Goal: Ask a question: Seek information or help from site administrators or community

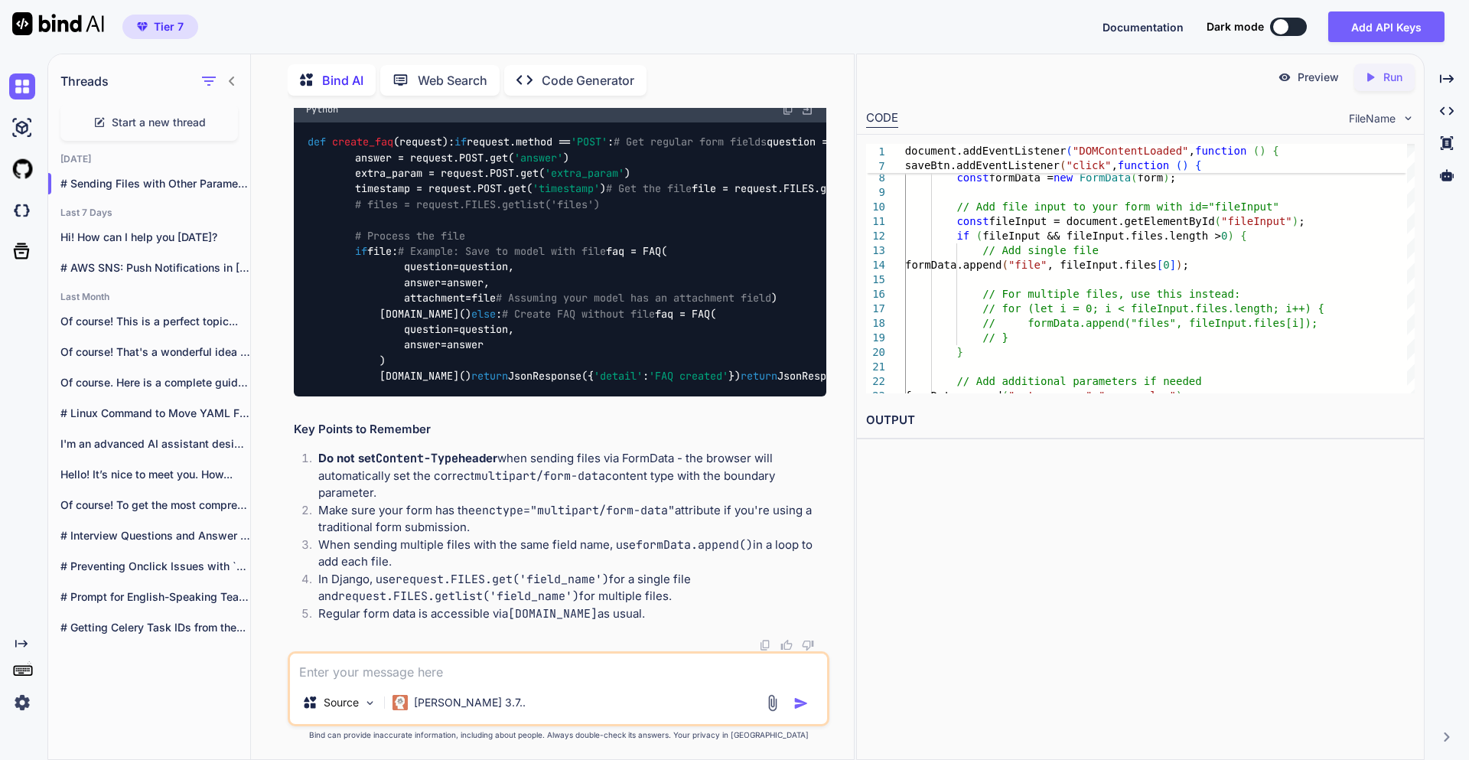
scroll to position [17461, 0]
click at [357, 671] on textarea at bounding box center [558, 668] width 537 height 28
type textarea "D"
type textarea "x"
type textarea "De"
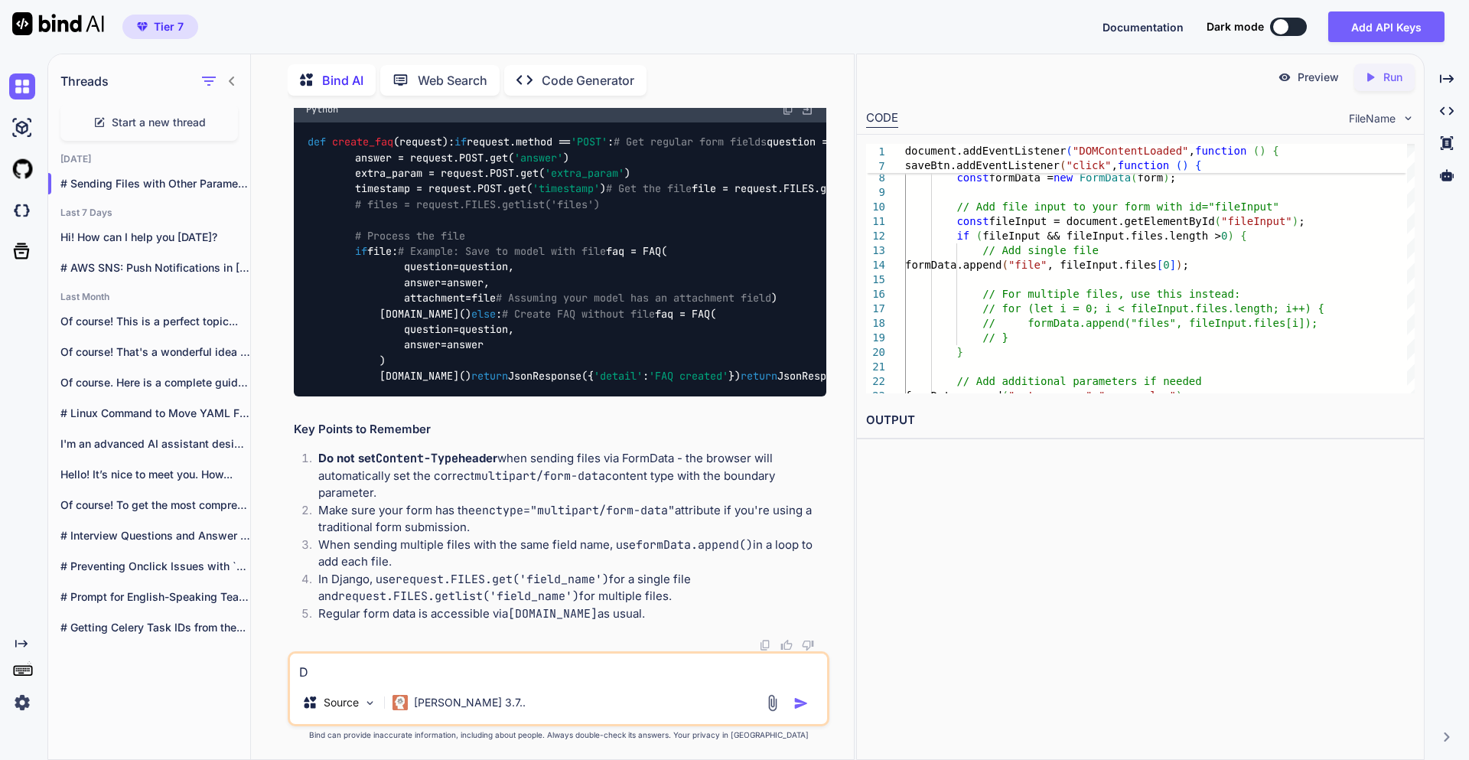
type textarea "x"
type textarea "D"
type textarea "x"
type textarea "F"
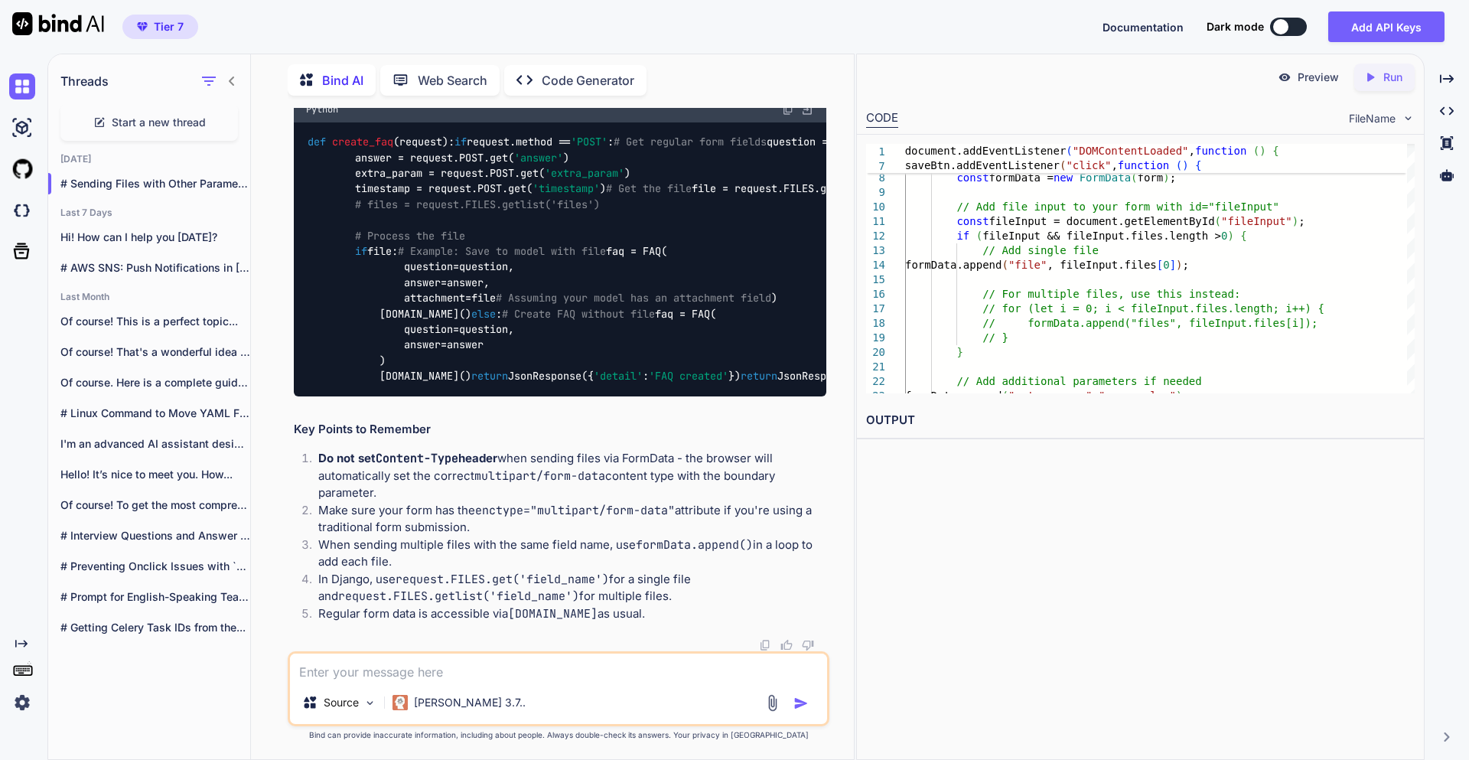
type textarea "x"
type textarea "Fi"
type textarea "x"
type textarea "Fil"
type textarea "x"
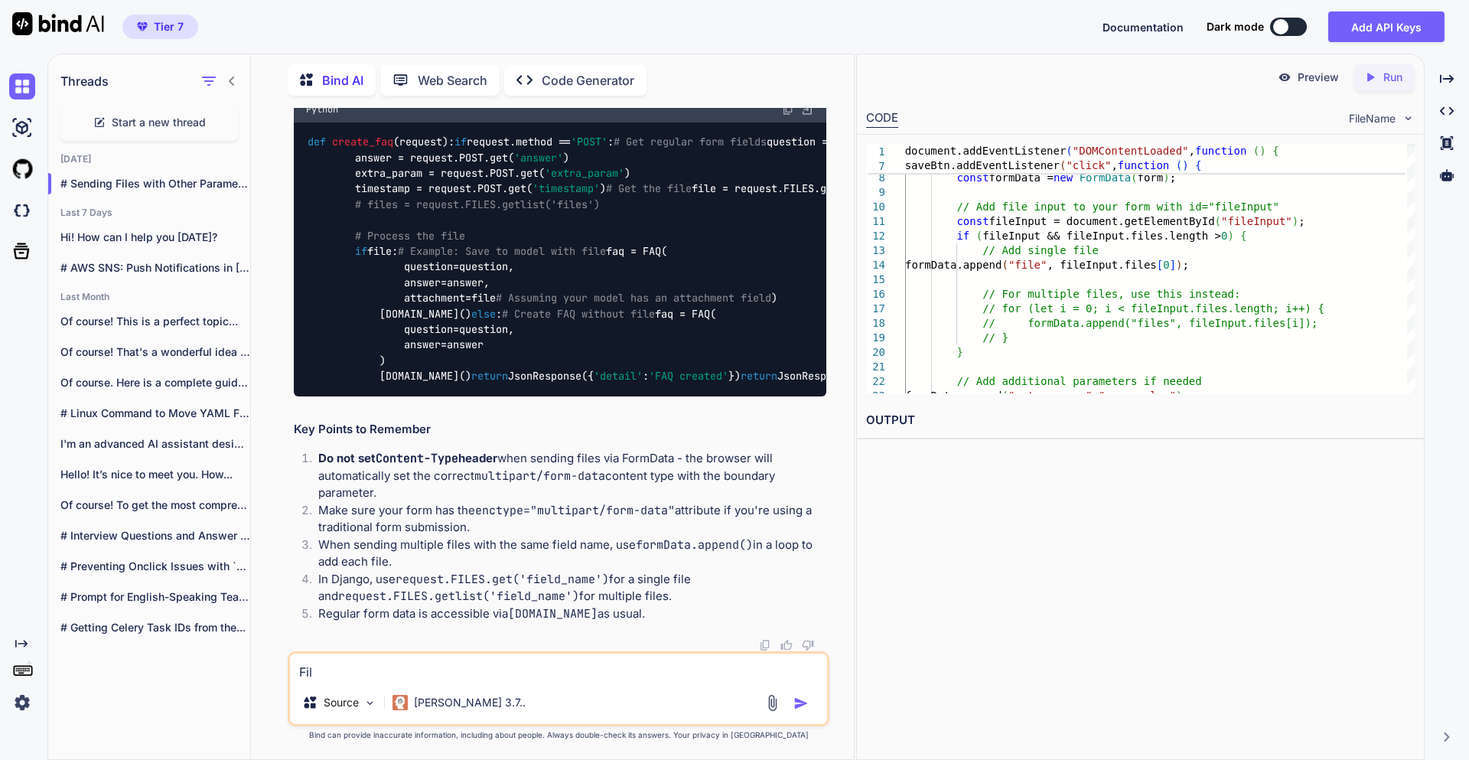
type textarea "File"
type textarea "x"
type textarea "File"
type textarea "x"
type textarea "File u"
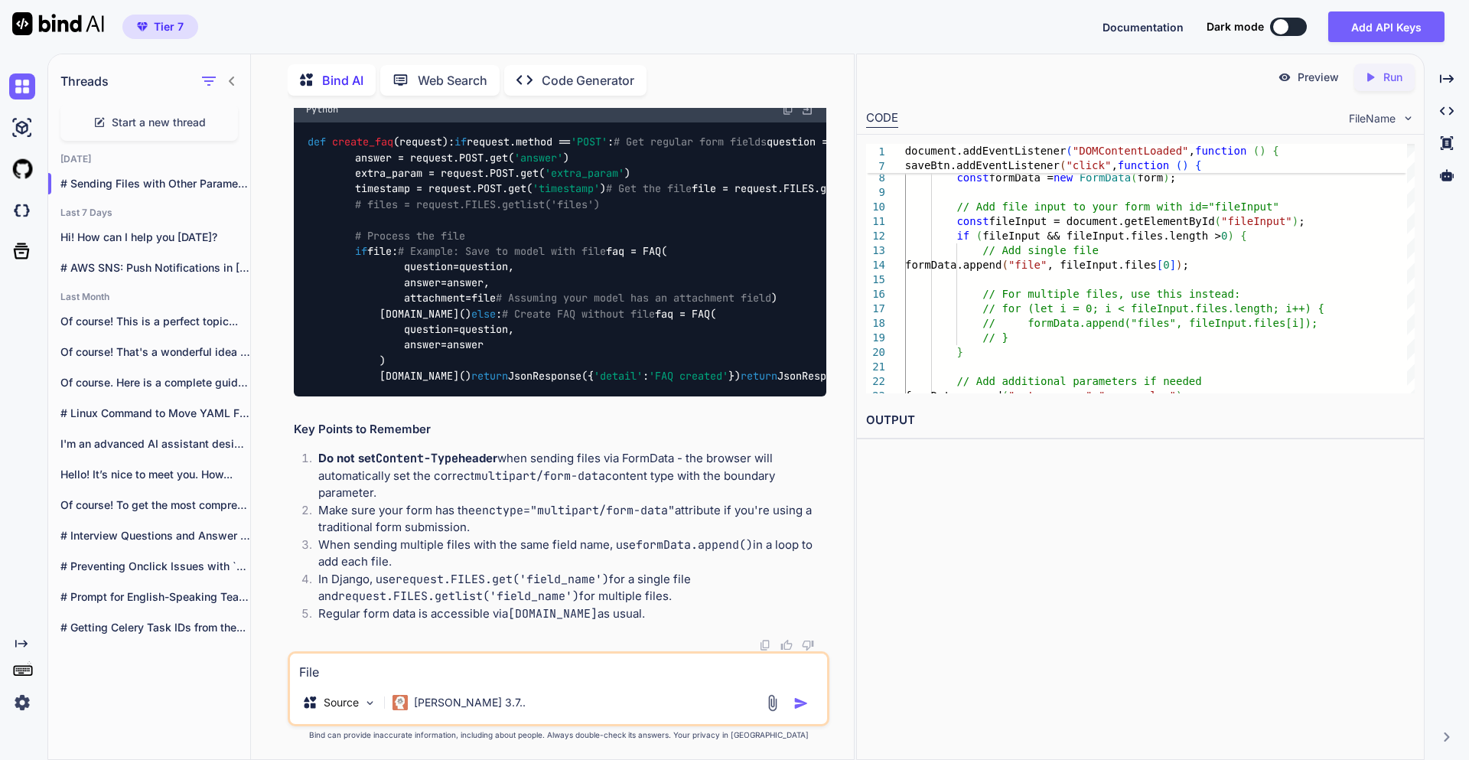
type textarea "x"
type textarea "File up"
type textarea "x"
type textarea "File upl"
type textarea "x"
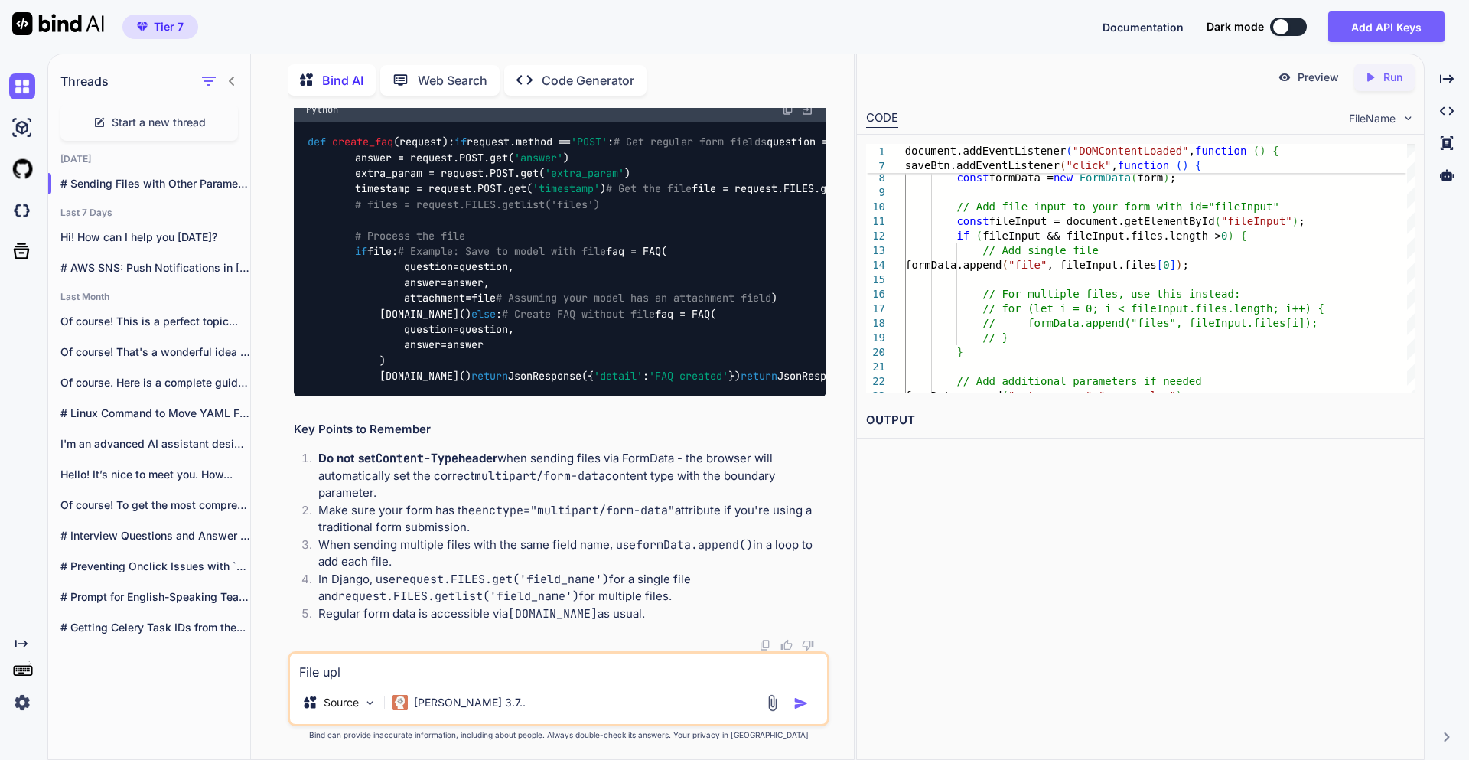
type textarea "File uplo"
type textarea "x"
type textarea "File uploa"
type textarea "x"
type textarea "File upload"
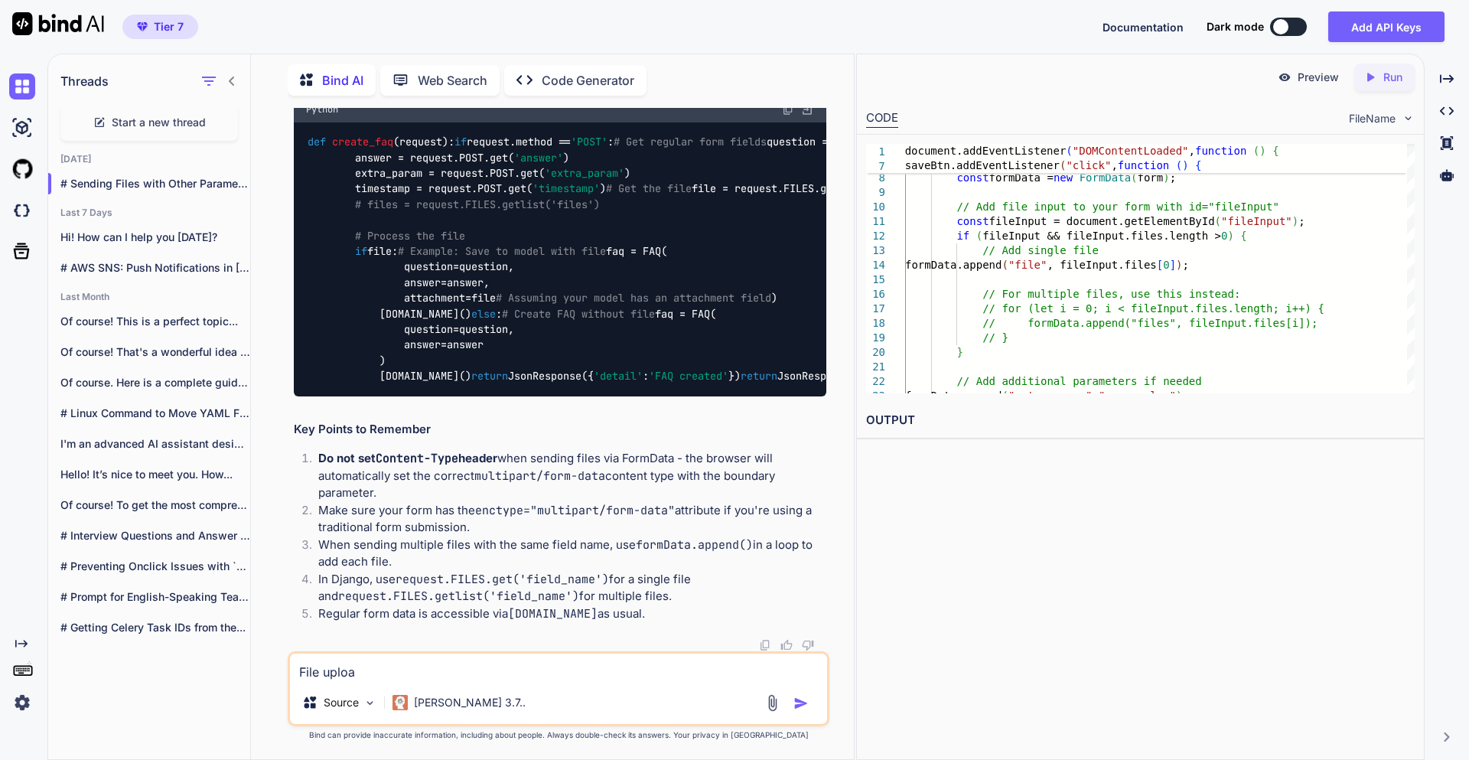
type textarea "x"
type textarea "File uploade"
type textarea "x"
type textarea "File uploader"
type textarea "x"
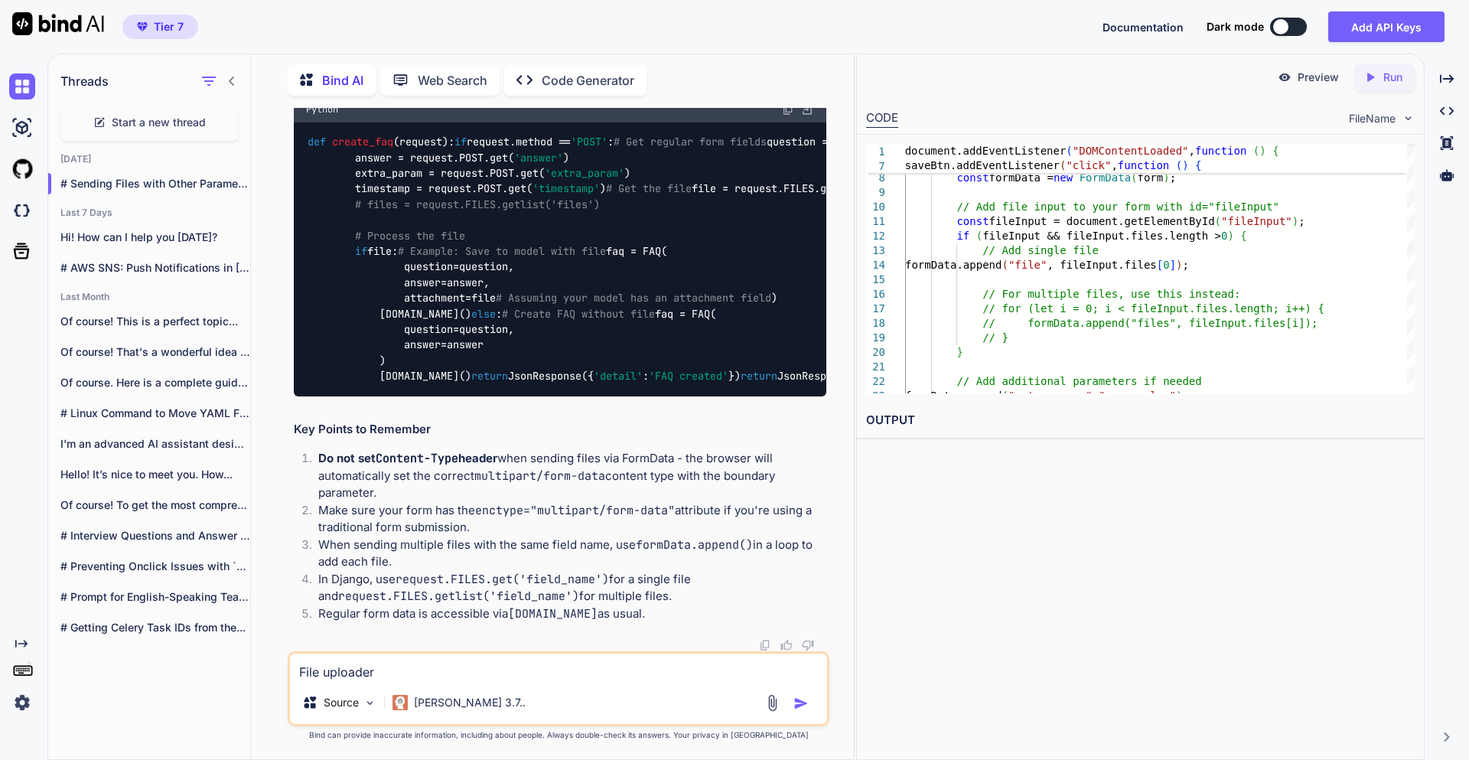
type textarea "File uploader"
type textarea "x"
type textarea "File uploader w"
type textarea "x"
type textarea "File uploader wi"
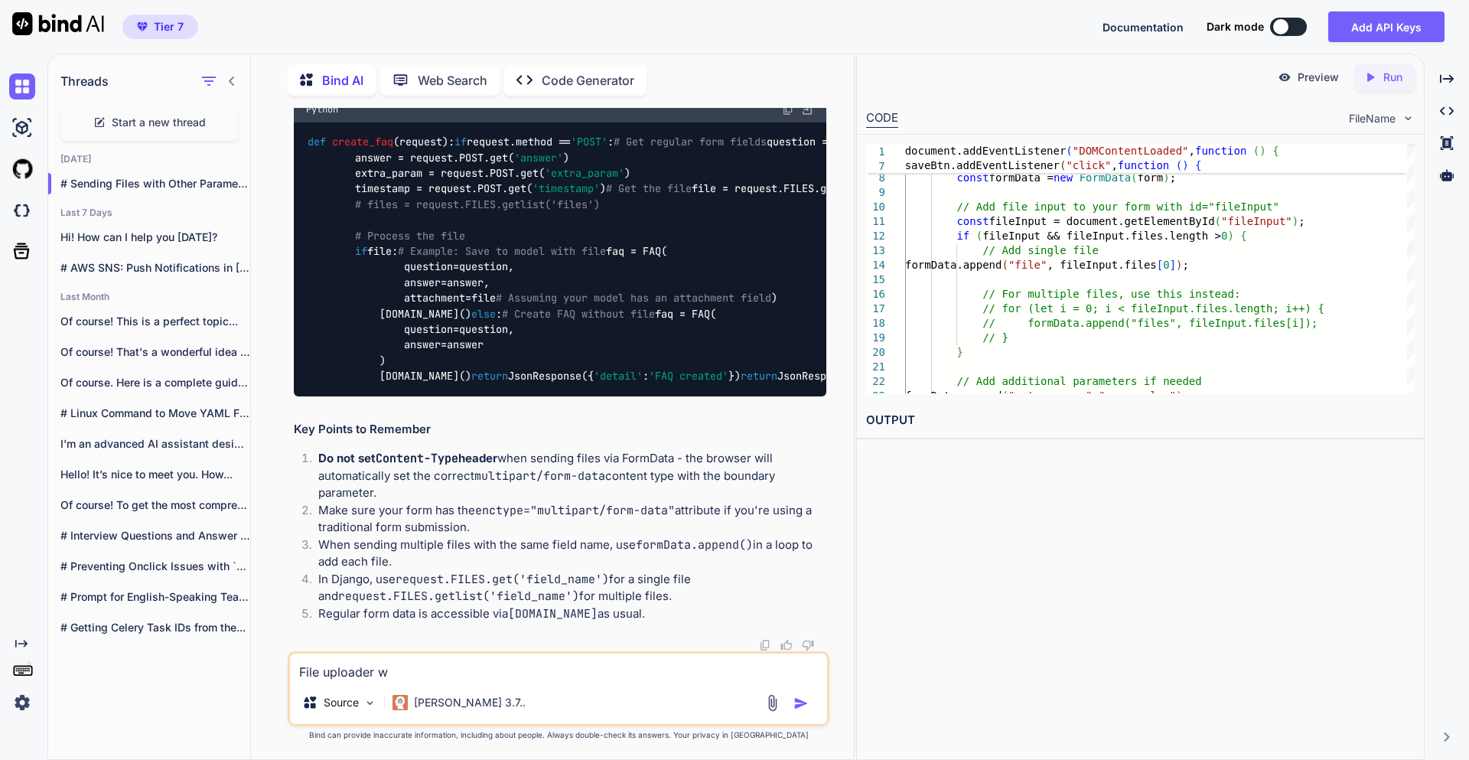
type textarea "x"
type textarea "File uploader wit"
type textarea "x"
type textarea "File uploader with"
type textarea "x"
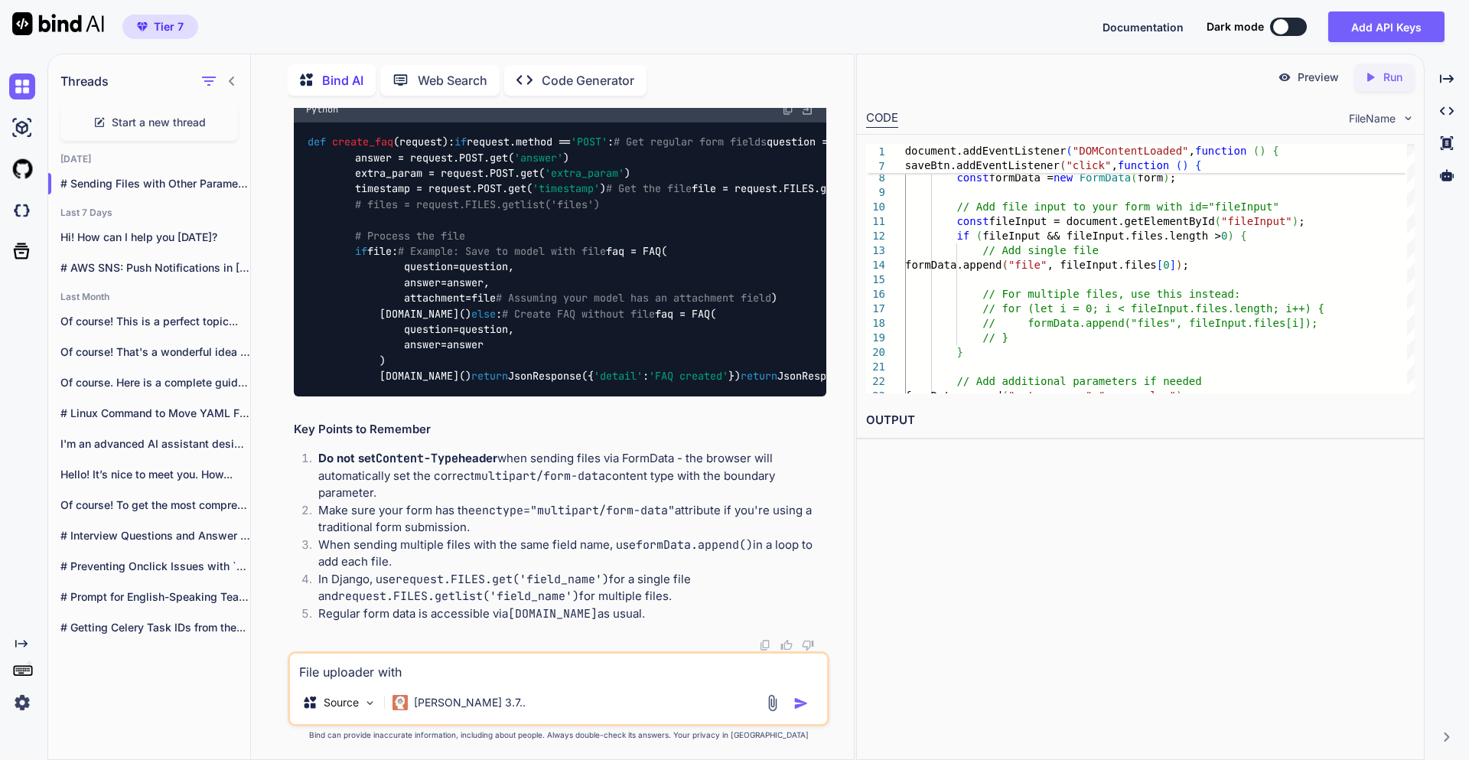
type textarea "File uploader with"
type textarea "x"
type textarea "File uploader with o"
type textarea "x"
type textarea "File uploader with op"
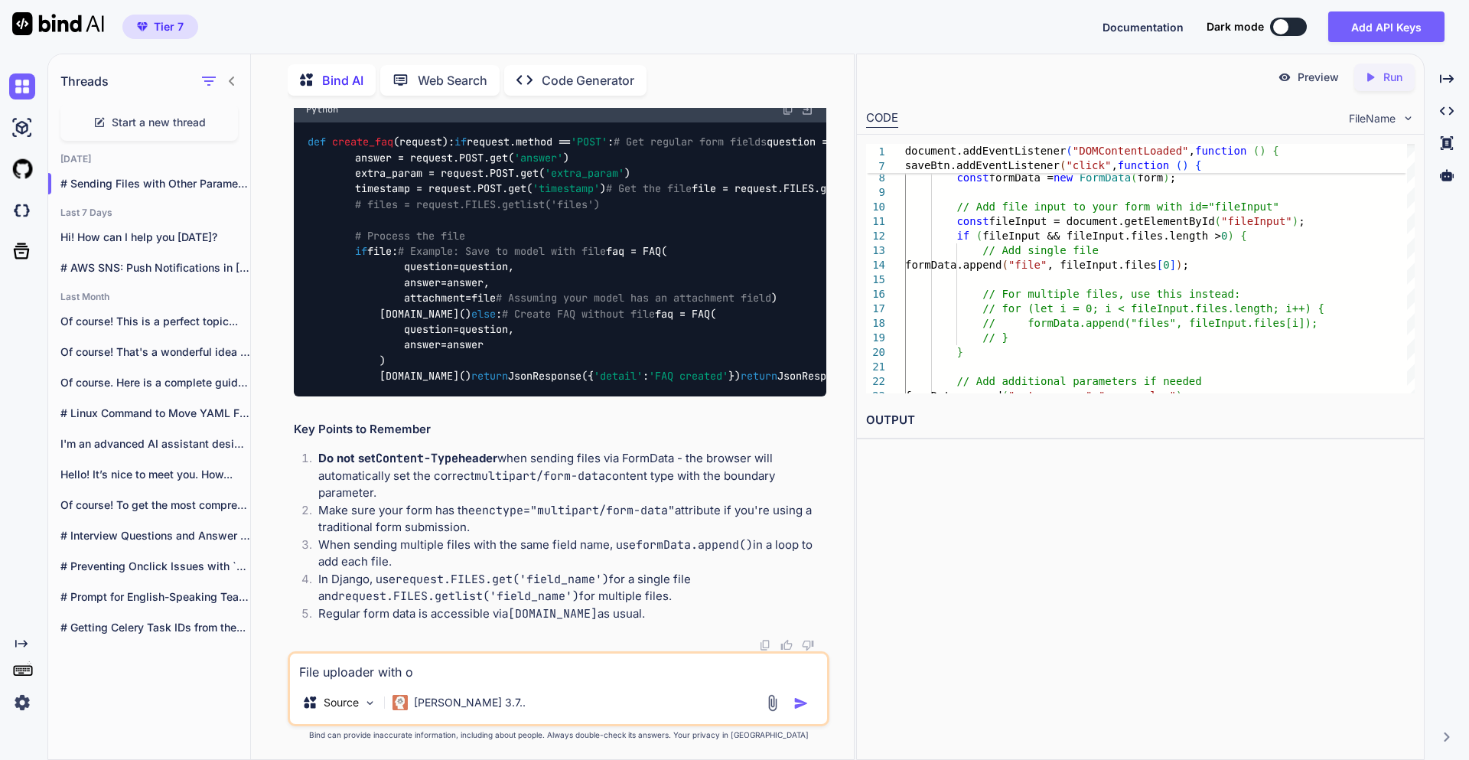
type textarea "x"
type textarea "File uploader with opt"
type textarea "x"
type textarea "File uploader with opti"
type textarea "x"
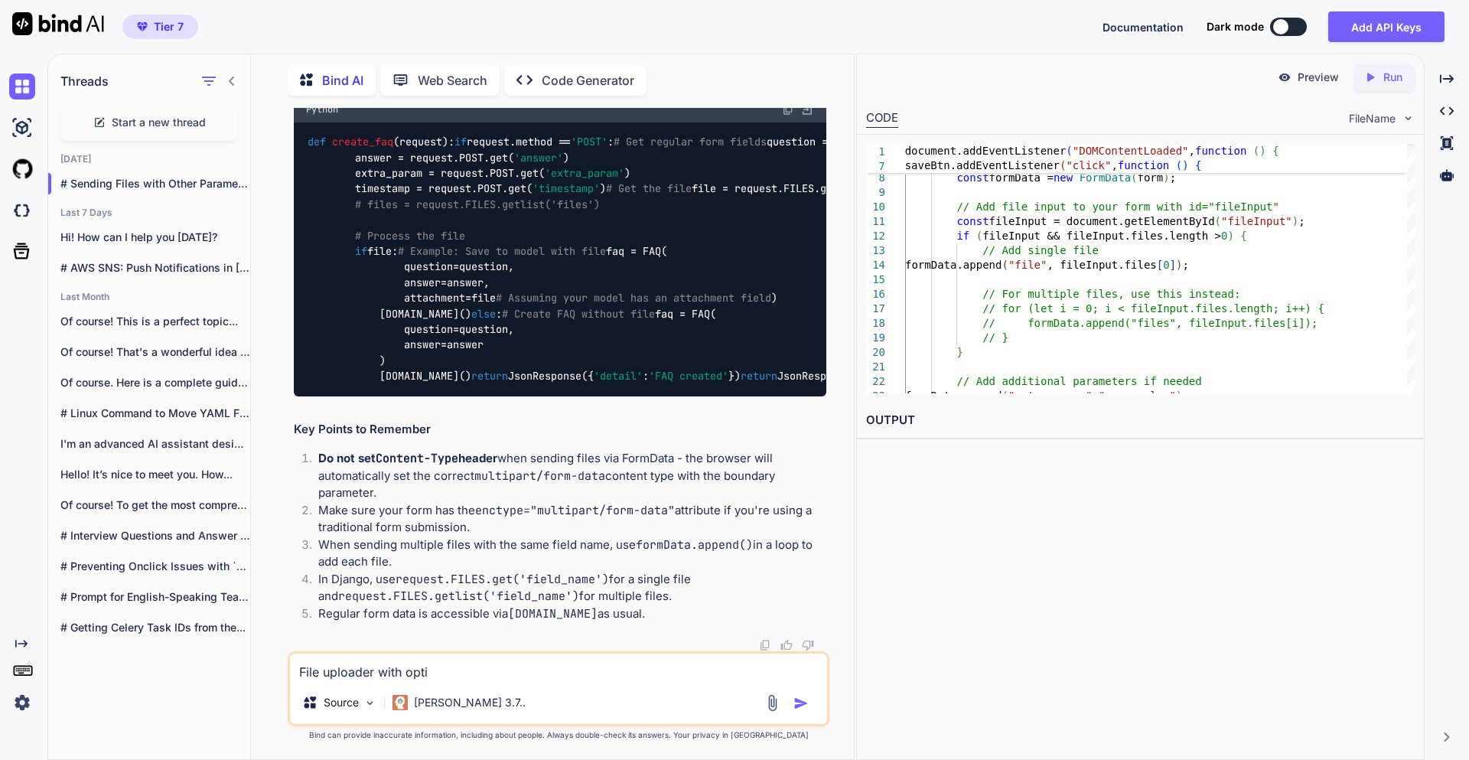
type textarea "File uploader with optio"
type textarea "x"
type textarea "File uploader with option"
type textarea "x"
type textarea "File uploader with option"
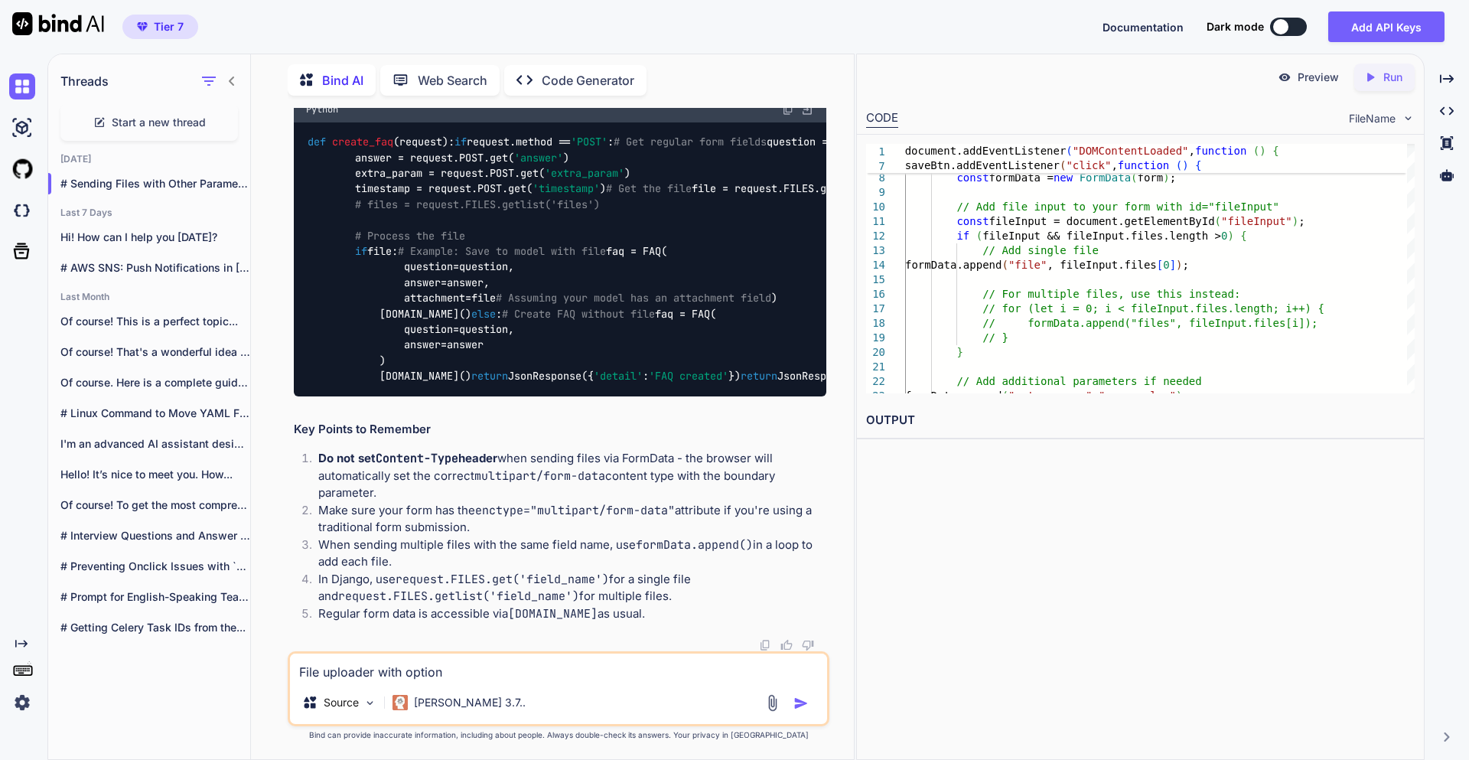
type textarea "x"
type textarea "File uploader with option t"
type textarea "x"
type textarea "File uploader with option to"
type textarea "x"
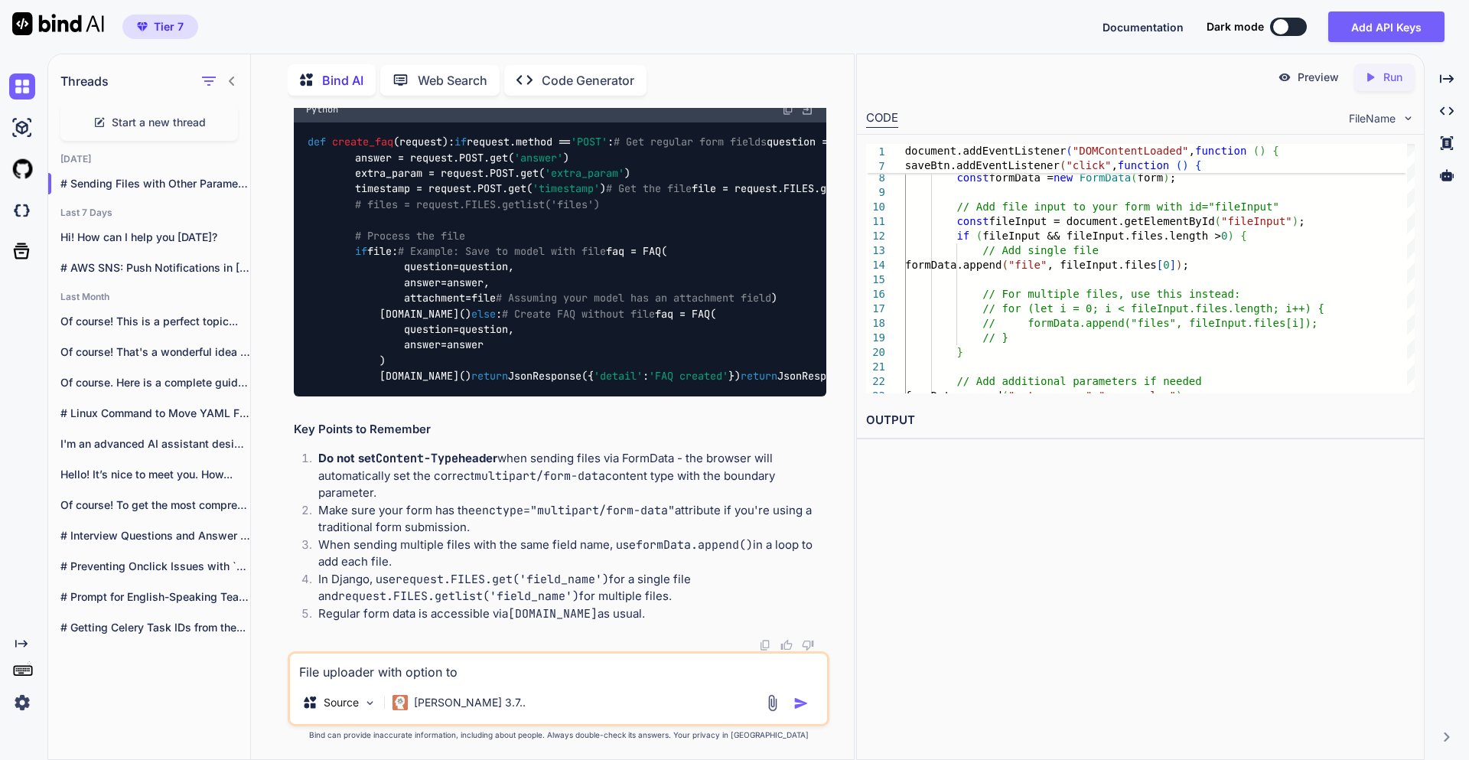
type textarea "File uploader with option to"
type textarea "x"
type textarea "File uploader with option to s"
type textarea "x"
type textarea "File uploader with option to se"
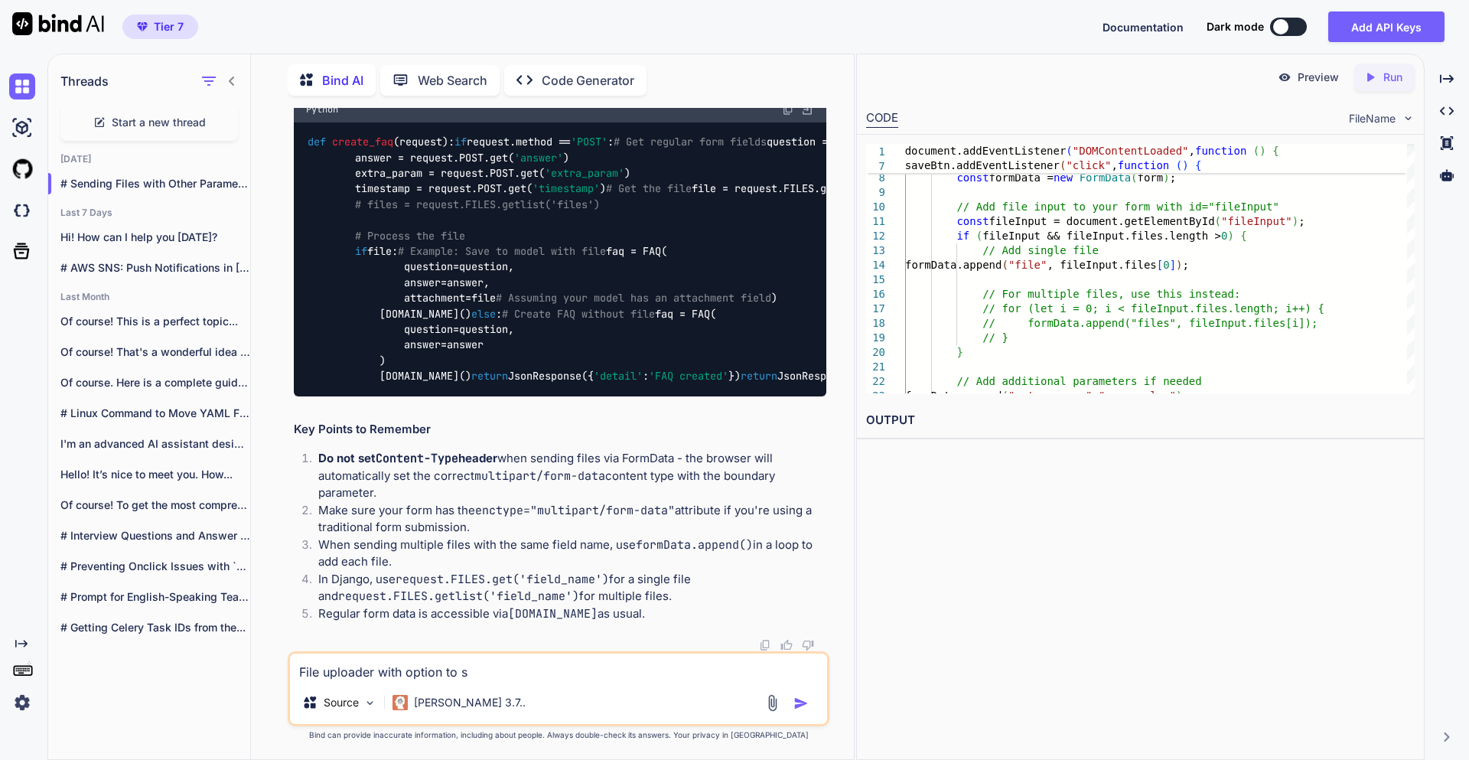
type textarea "x"
type textarea "File uploader with option to sel"
type textarea "x"
type textarea "File uploader with option to sele"
type textarea "x"
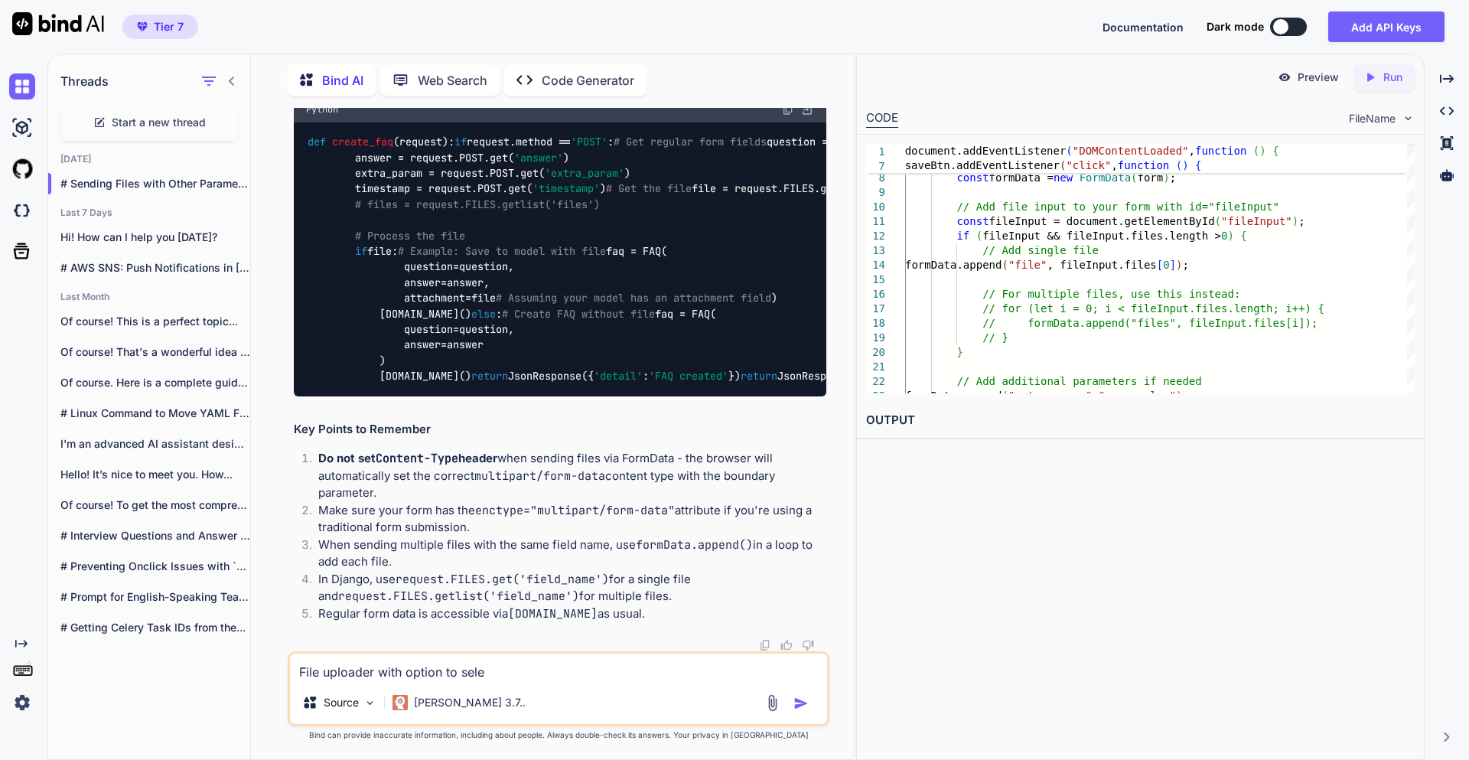
type textarea "File uploader with option to selec"
type textarea "x"
type textarea "File uploader with option to select"
type textarea "x"
type textarea "File uploader with option to select"
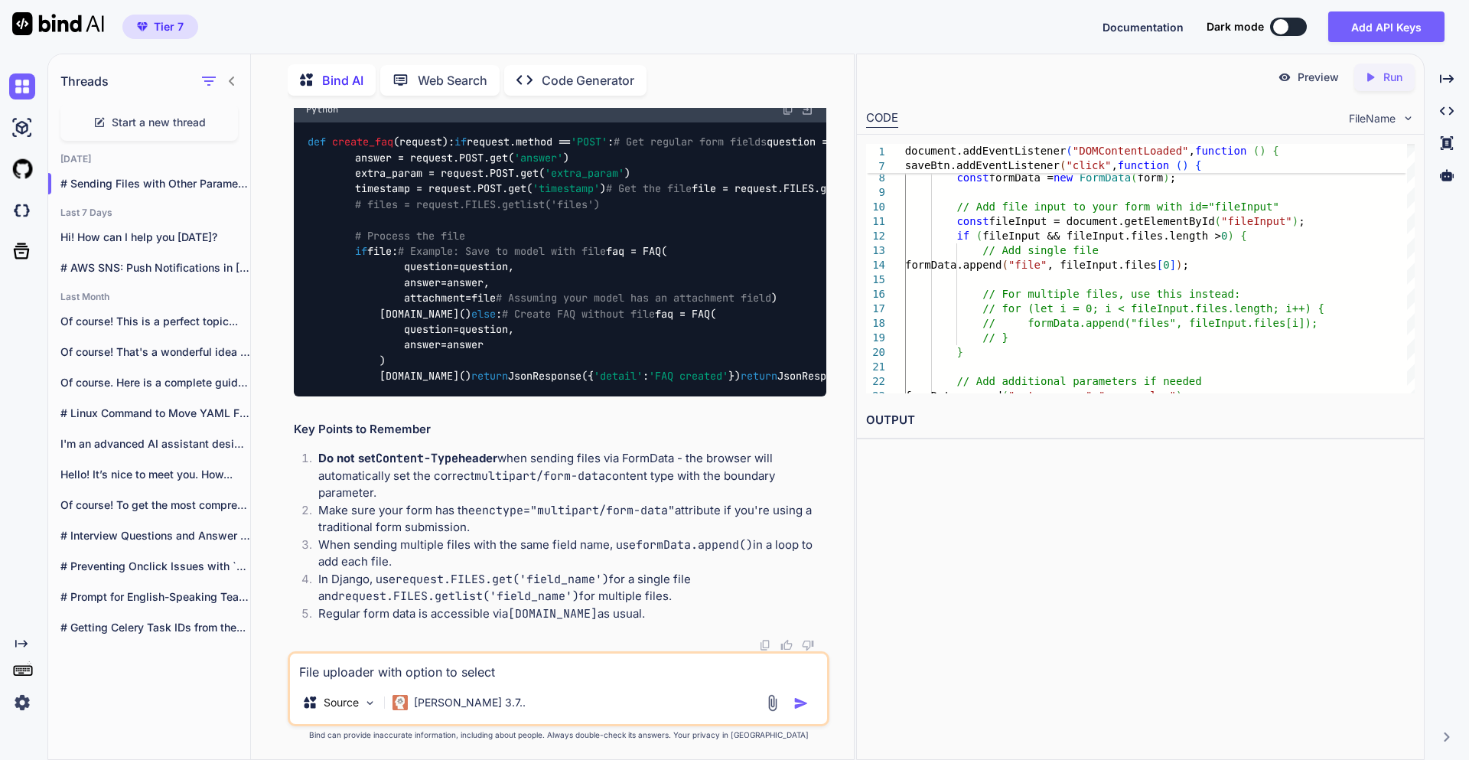
type textarea "x"
type textarea "File uploader with option to select m"
type textarea "x"
type textarea "File uploader with option to select mu"
type textarea "x"
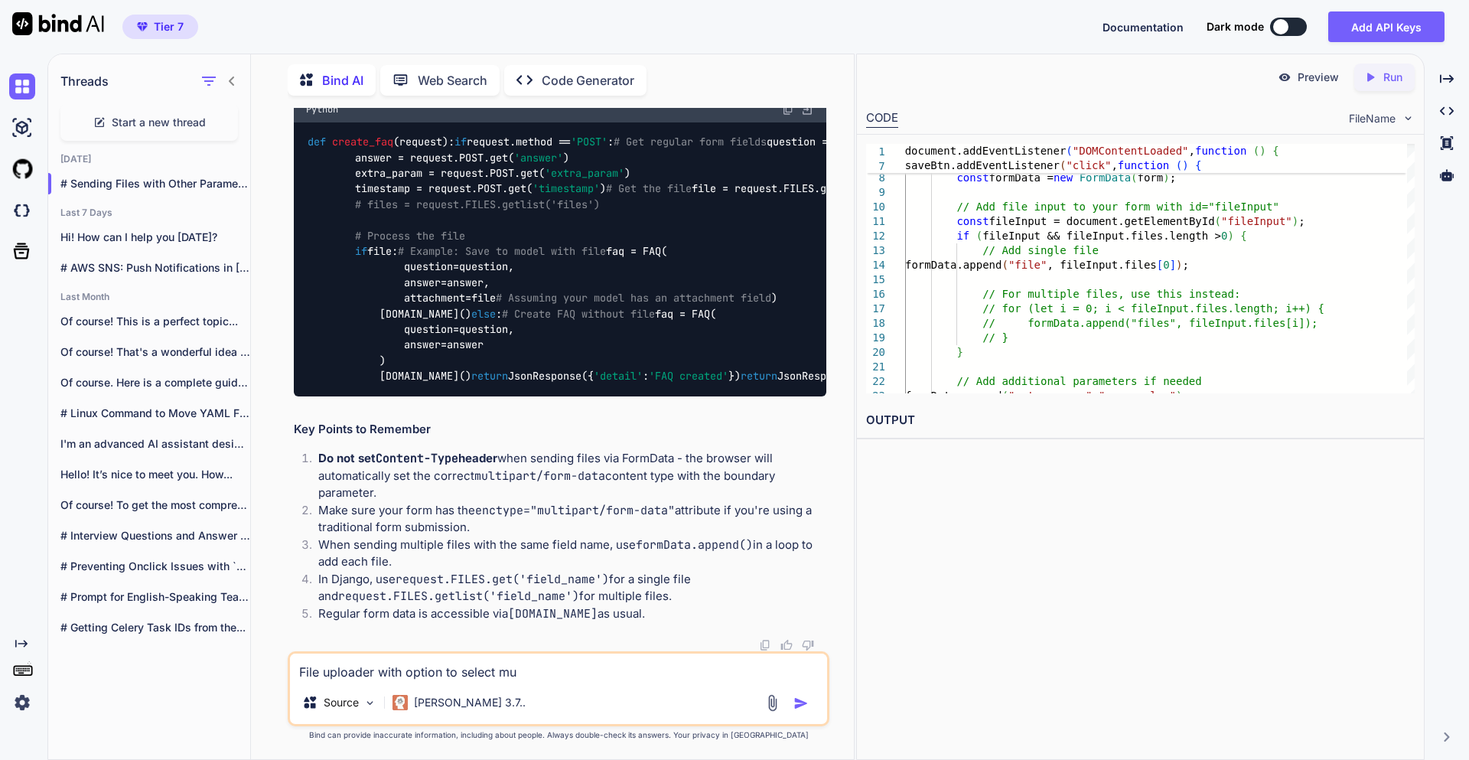
type textarea "File uploader with option to select mul"
type textarea "x"
type textarea "File uploader with option to select mult"
type textarea "x"
type textarea "File uploader with option to select multi"
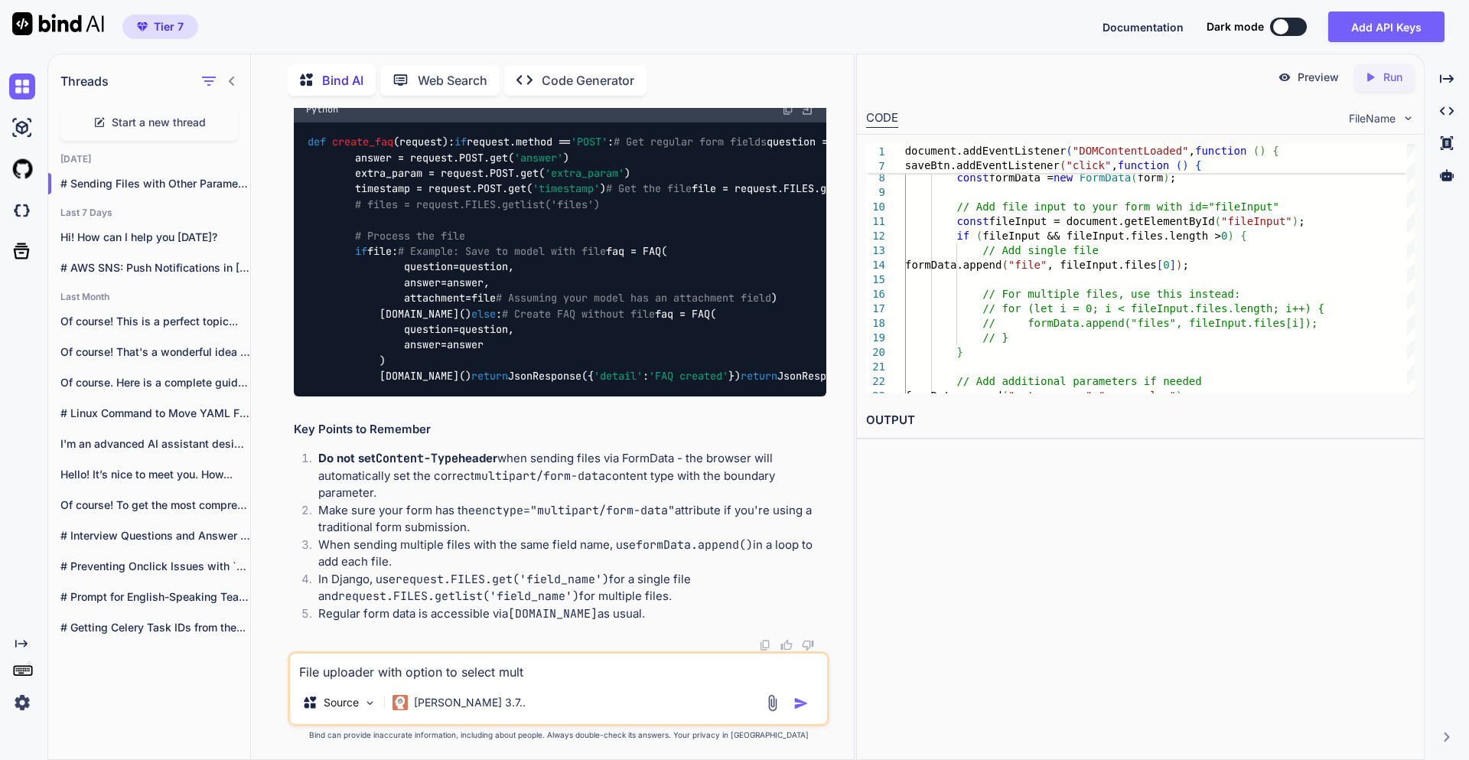
type textarea "x"
type textarea "File uploader with option to select multip"
type textarea "x"
type textarea "File uploader with option to select multipl"
type textarea "x"
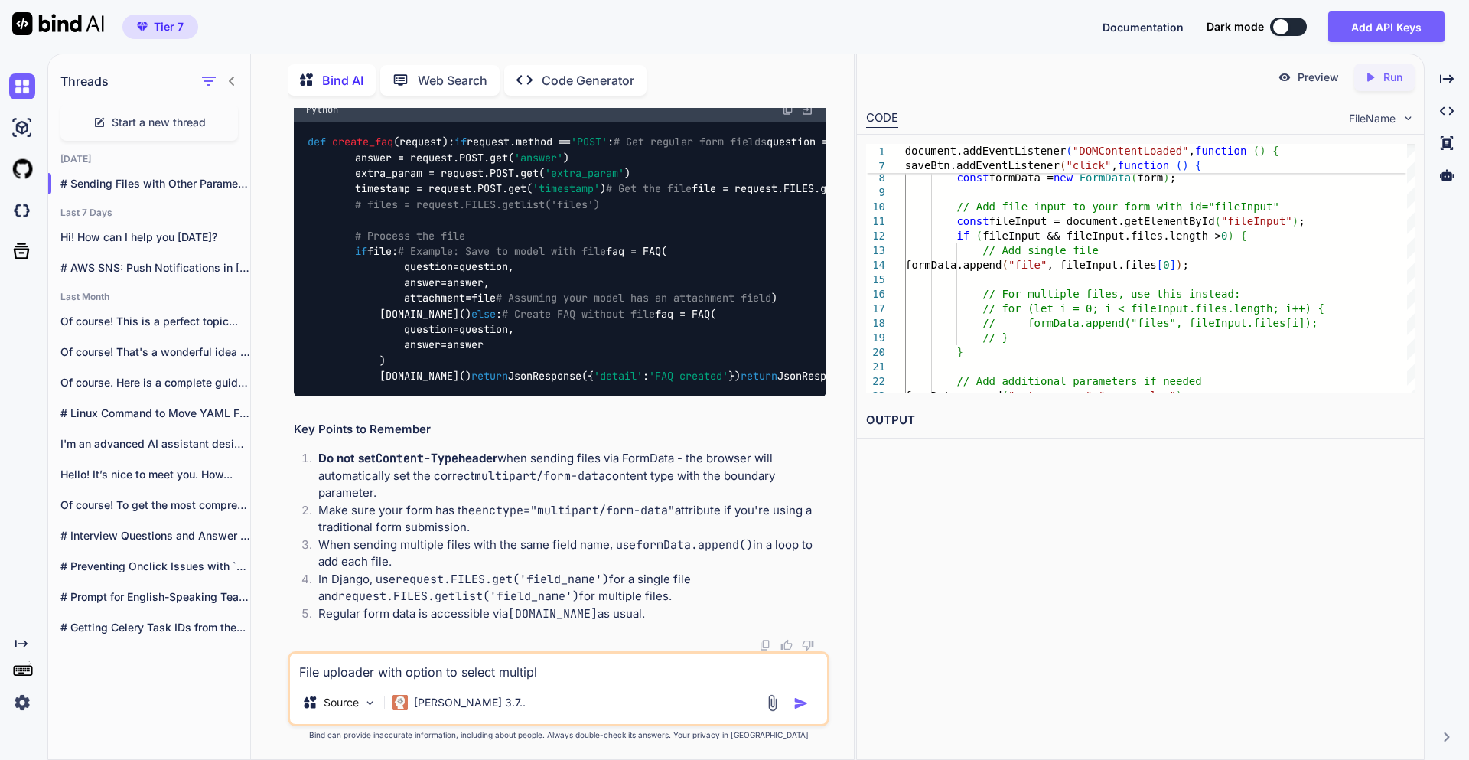
type textarea "File uploader with option to select multiple"
type textarea "x"
type textarea "File uploader with option to select multiple"
type textarea "x"
type textarea "File uploader with option to select multiple f"
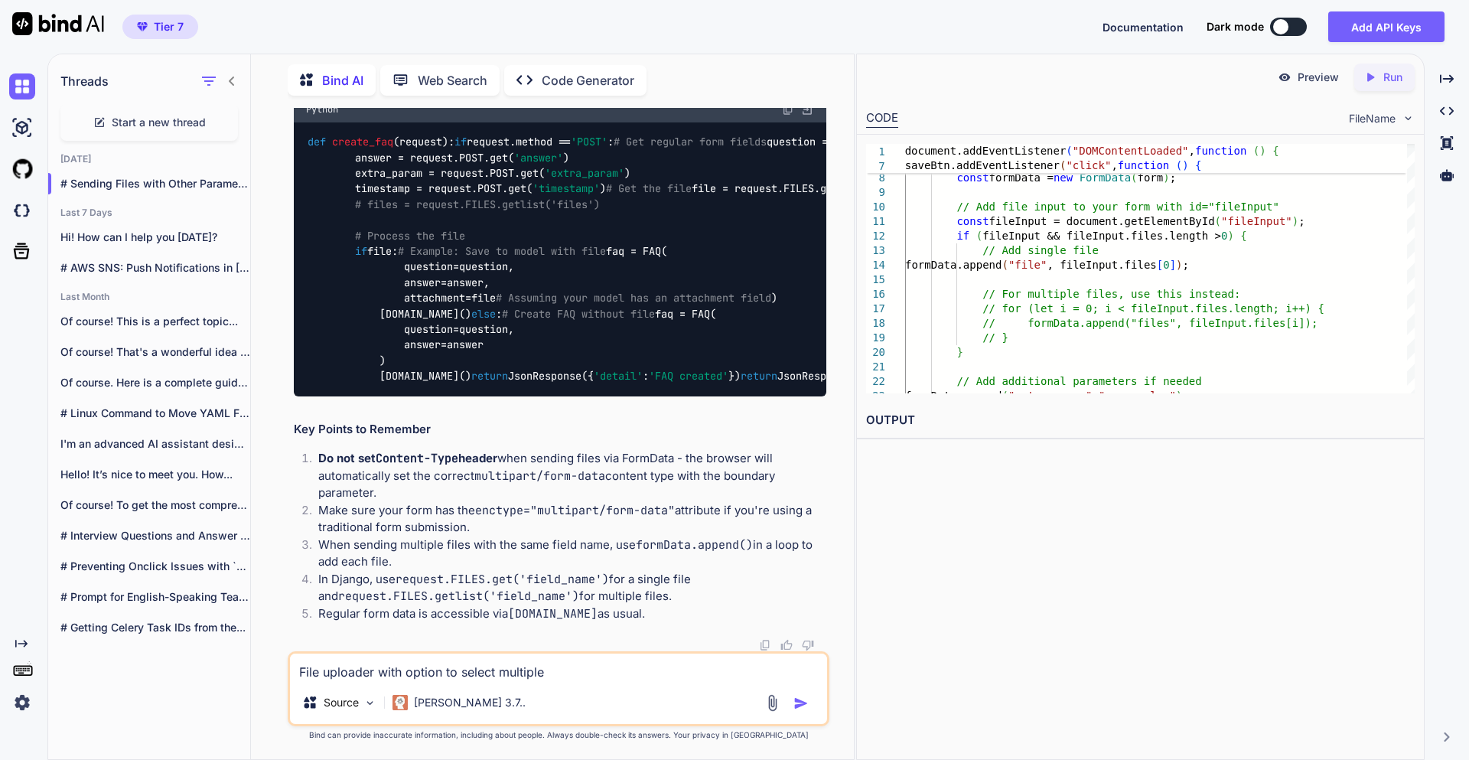
type textarea "x"
type textarea "File uploader with option to select multiple fi"
type textarea "x"
type textarea "File uploader with option to select multiple fil"
type textarea "x"
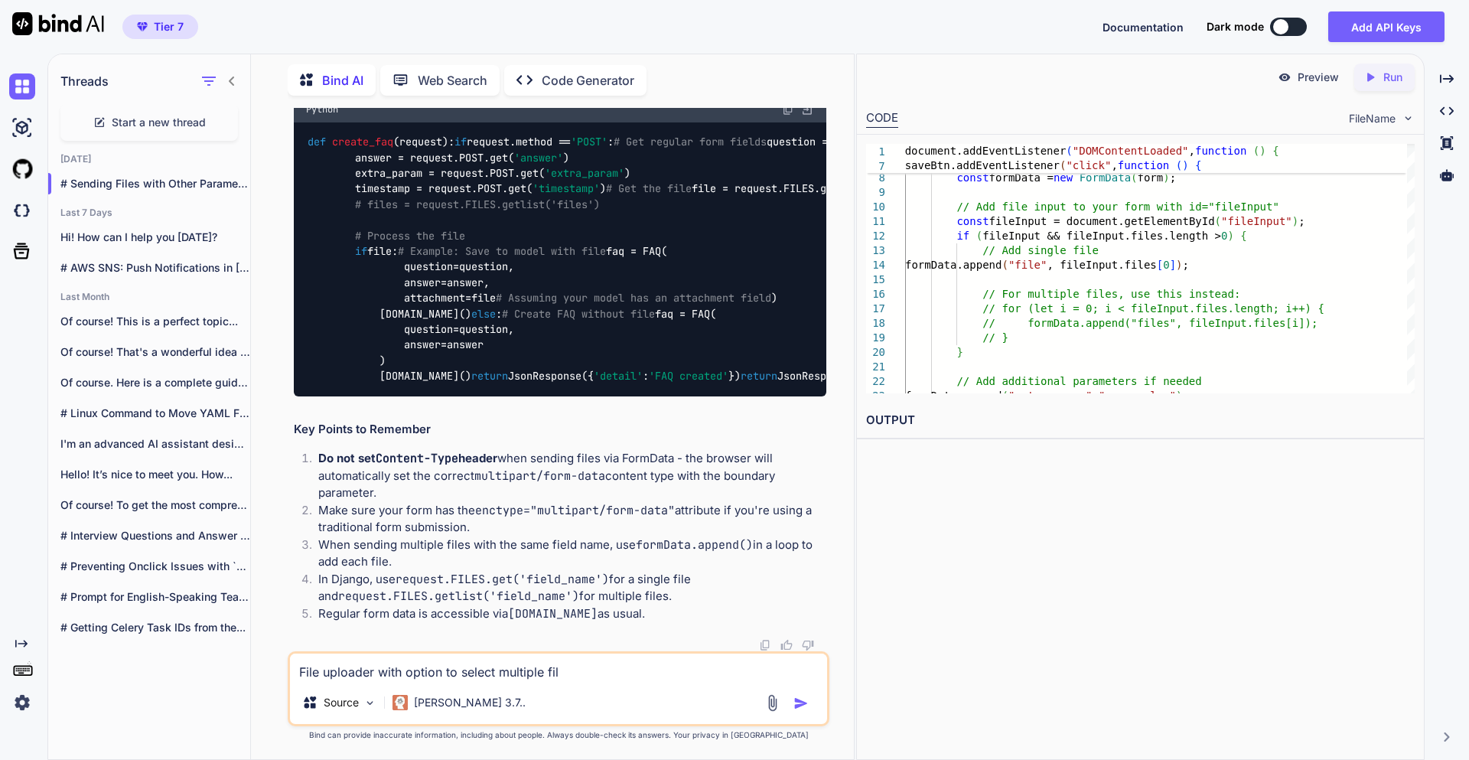
type textarea "File uploader with option to select multiple file"
type textarea "x"
type textarea "File uploader with option to select multiple files"
type textarea "x"
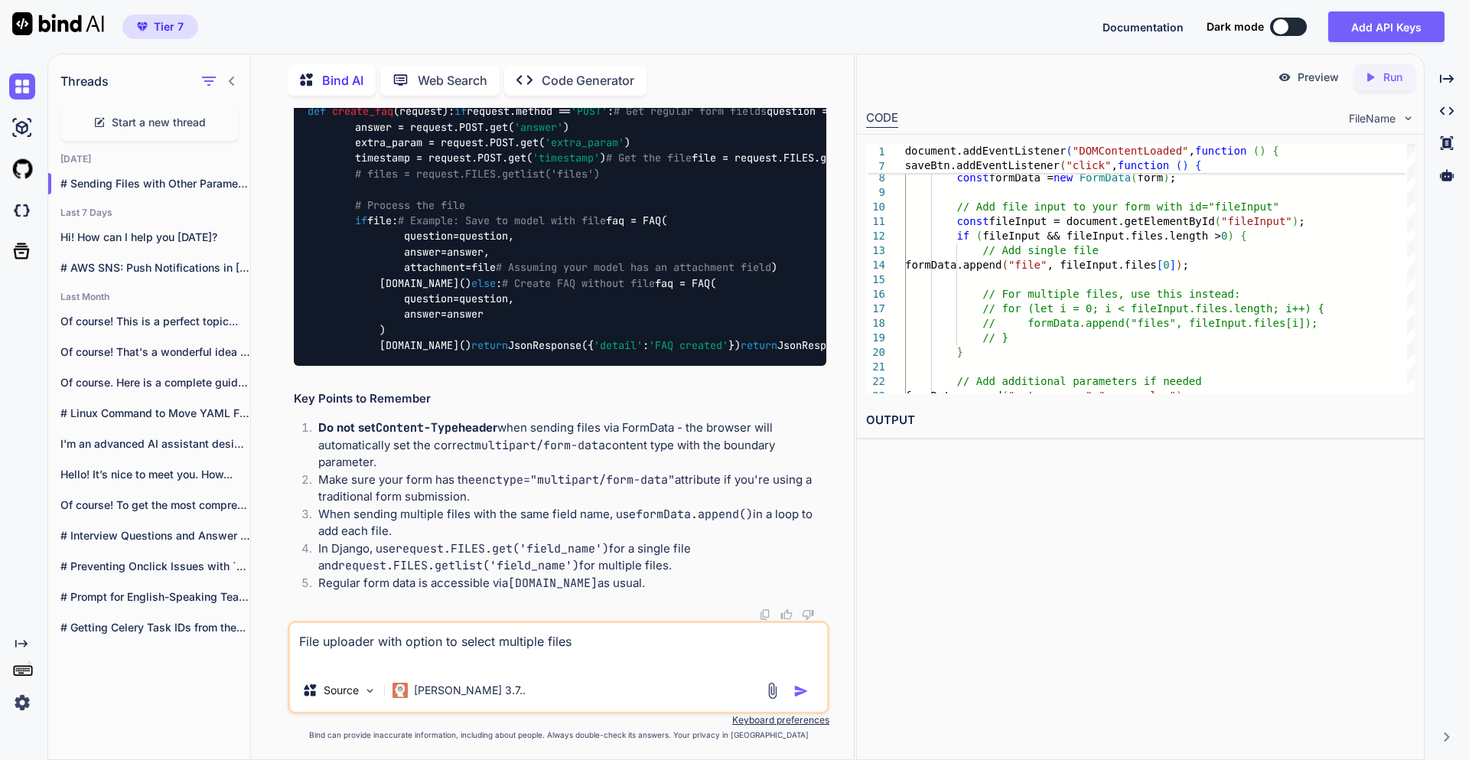
type textarea "File uploader with option to select multiple files"
click at [797, 694] on img "button" at bounding box center [801, 690] width 15 height 15
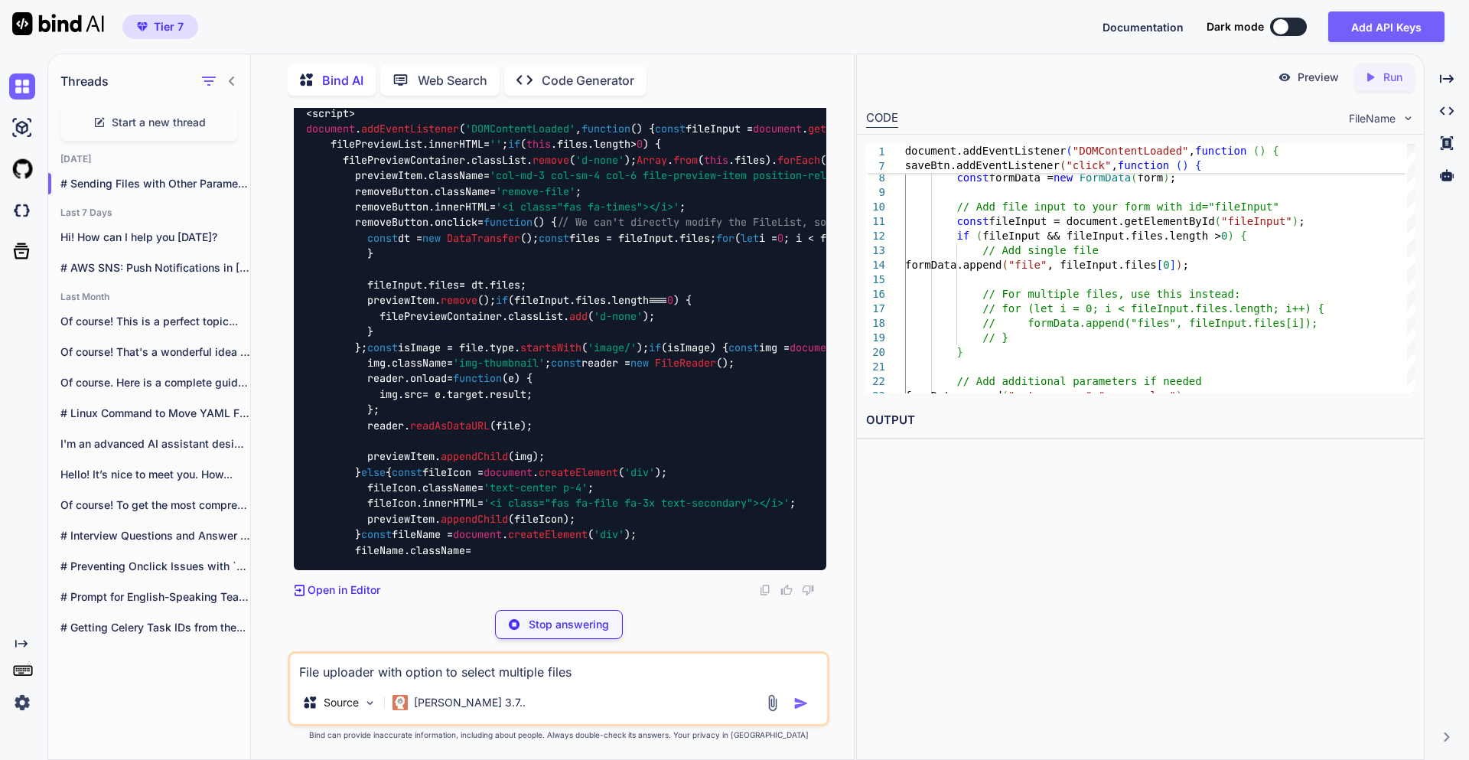
scroll to position [19635, 0]
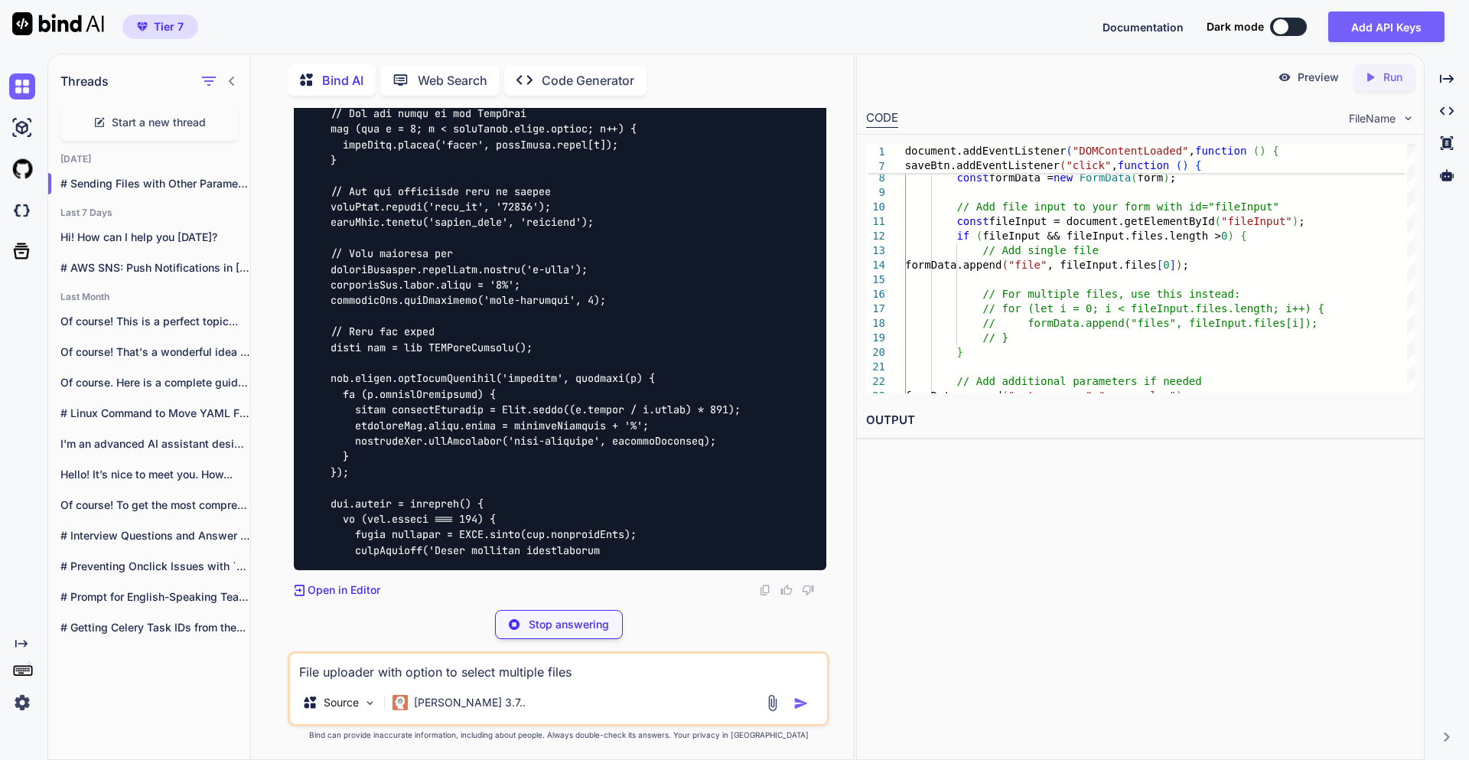
click at [231, 80] on icon at bounding box center [232, 81] width 12 height 12
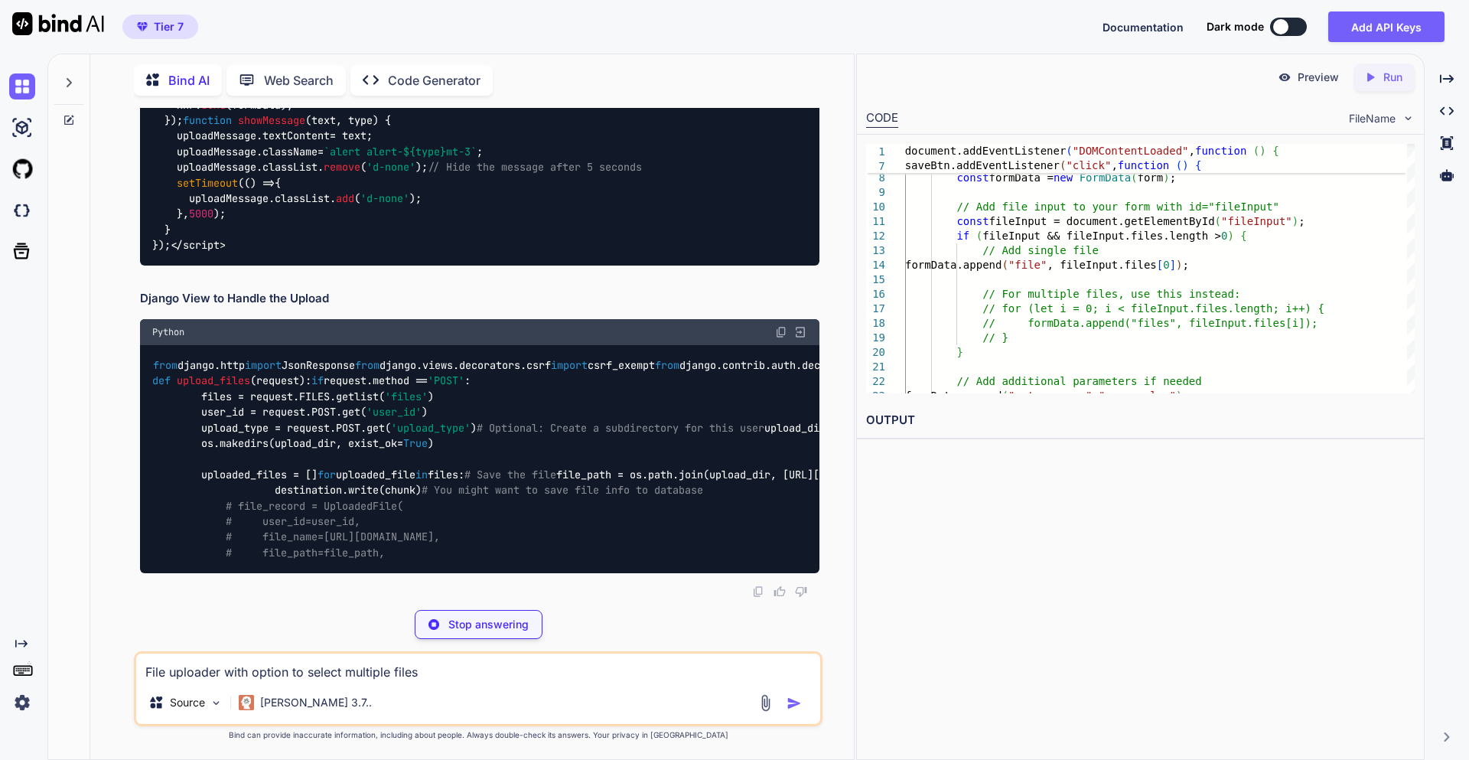
scroll to position [17203, 0]
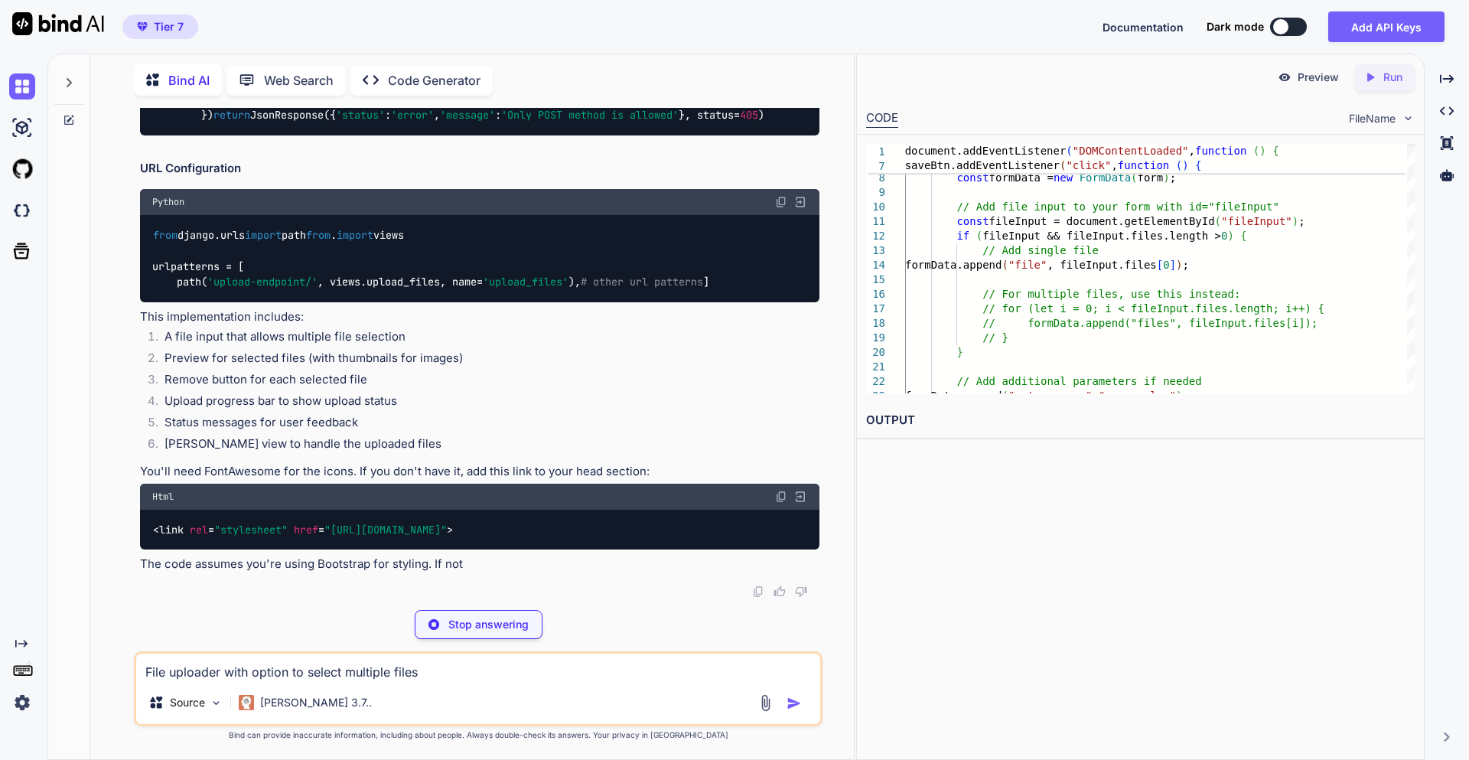
type textarea "x"
type textarea "uploadMessage.className = `alert alert-${type} mt-3`; uploadMessage.classList.r…"
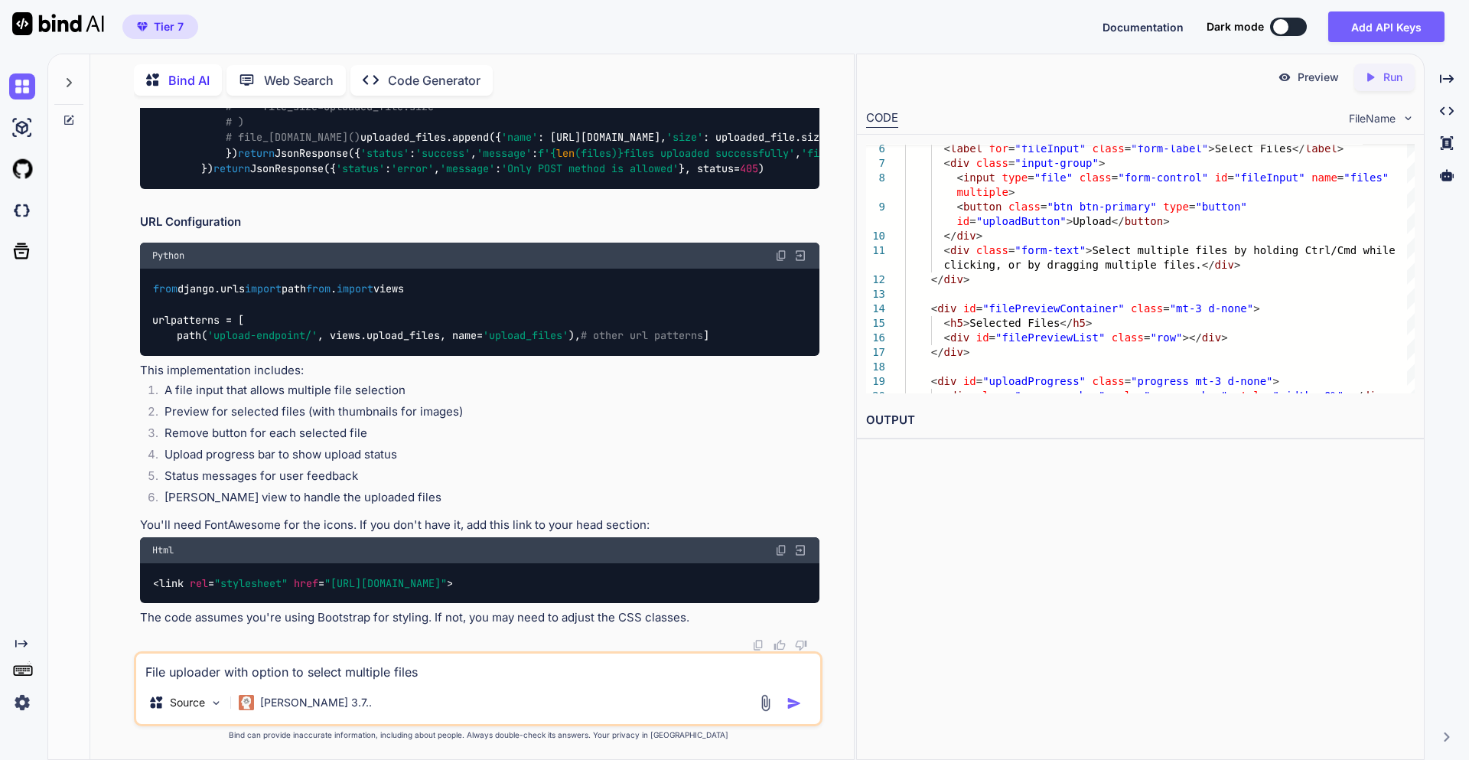
type textarea "x"
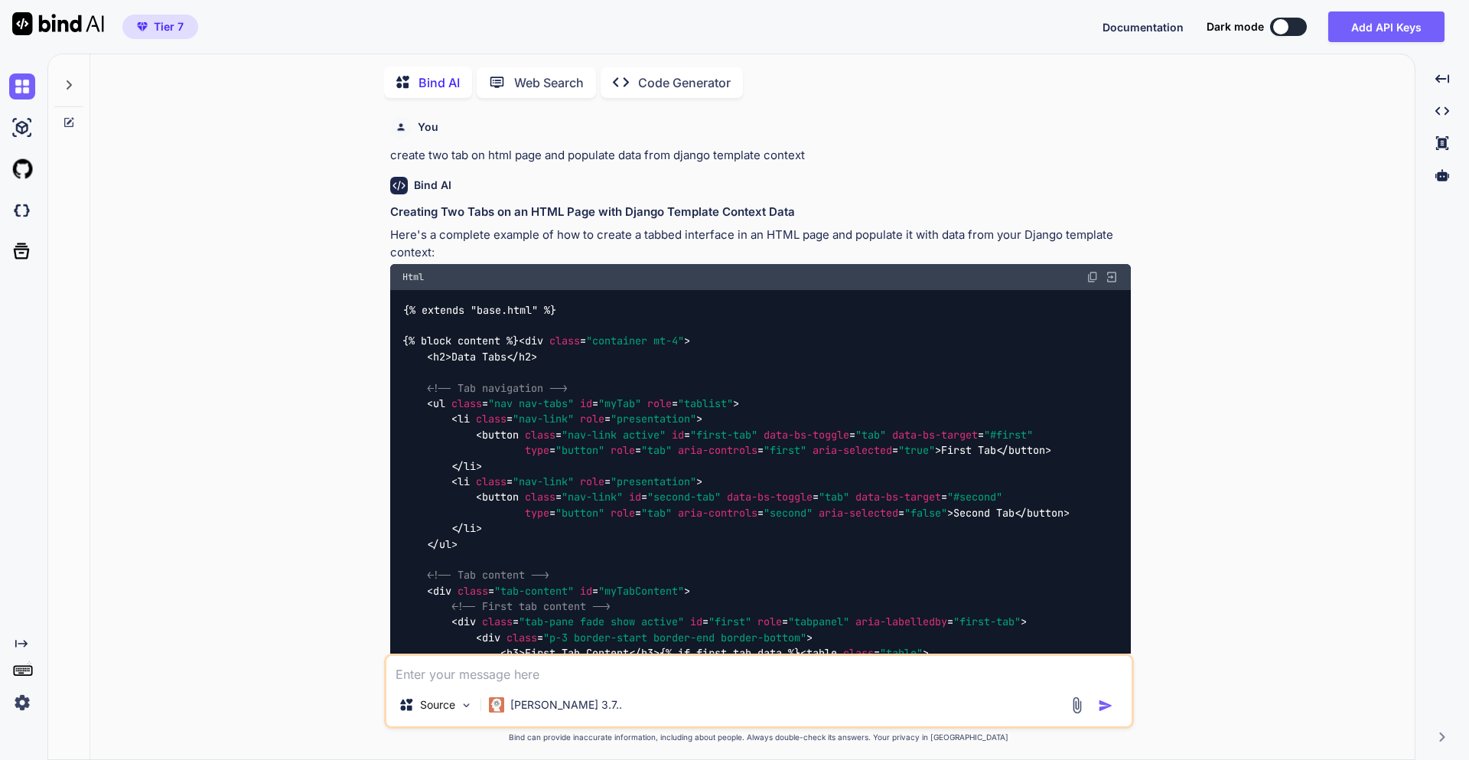
type textarea "x"
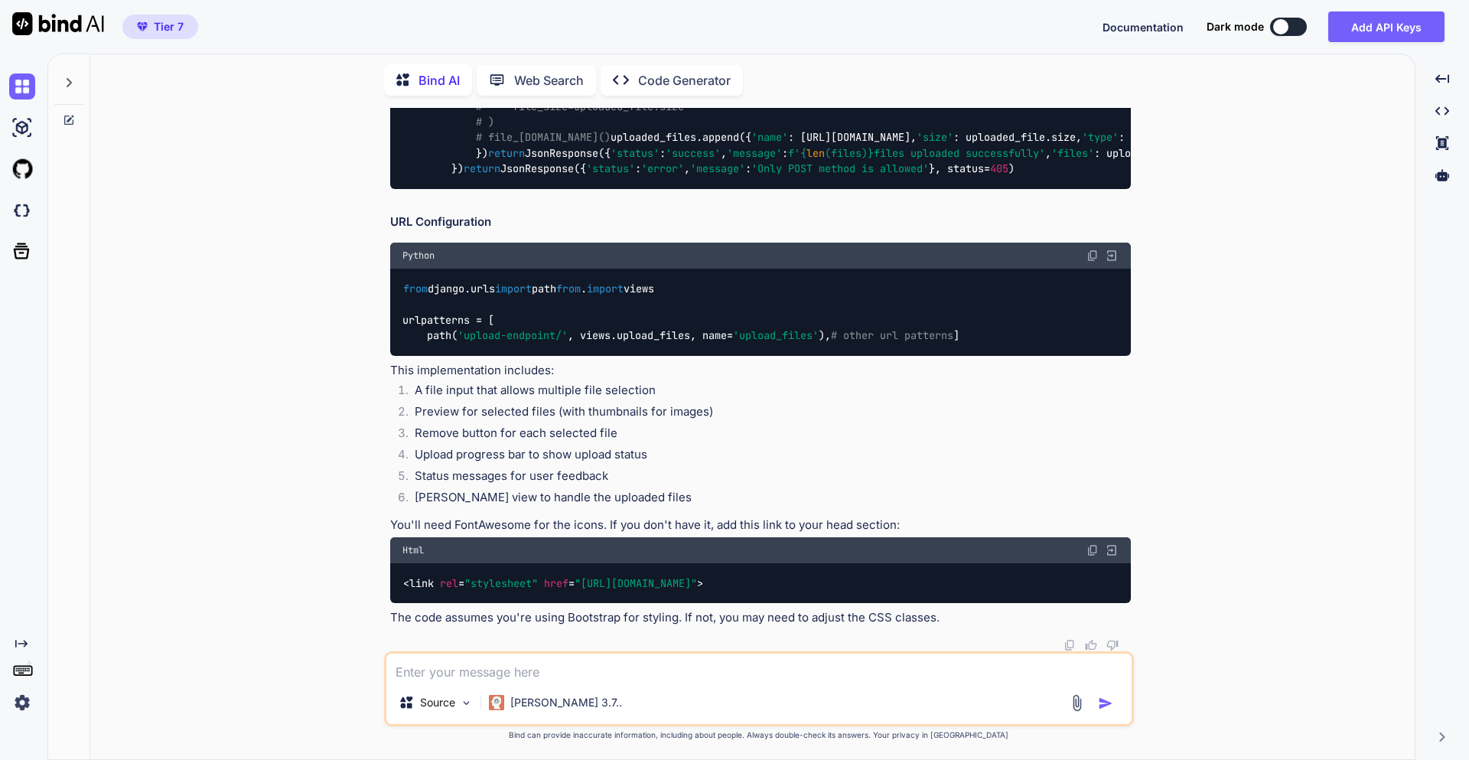
scroll to position [15875, 0]
click at [455, 680] on textarea at bounding box center [758, 668] width 745 height 28
type textarea "S"
type textarea "x"
type textarea "S3"
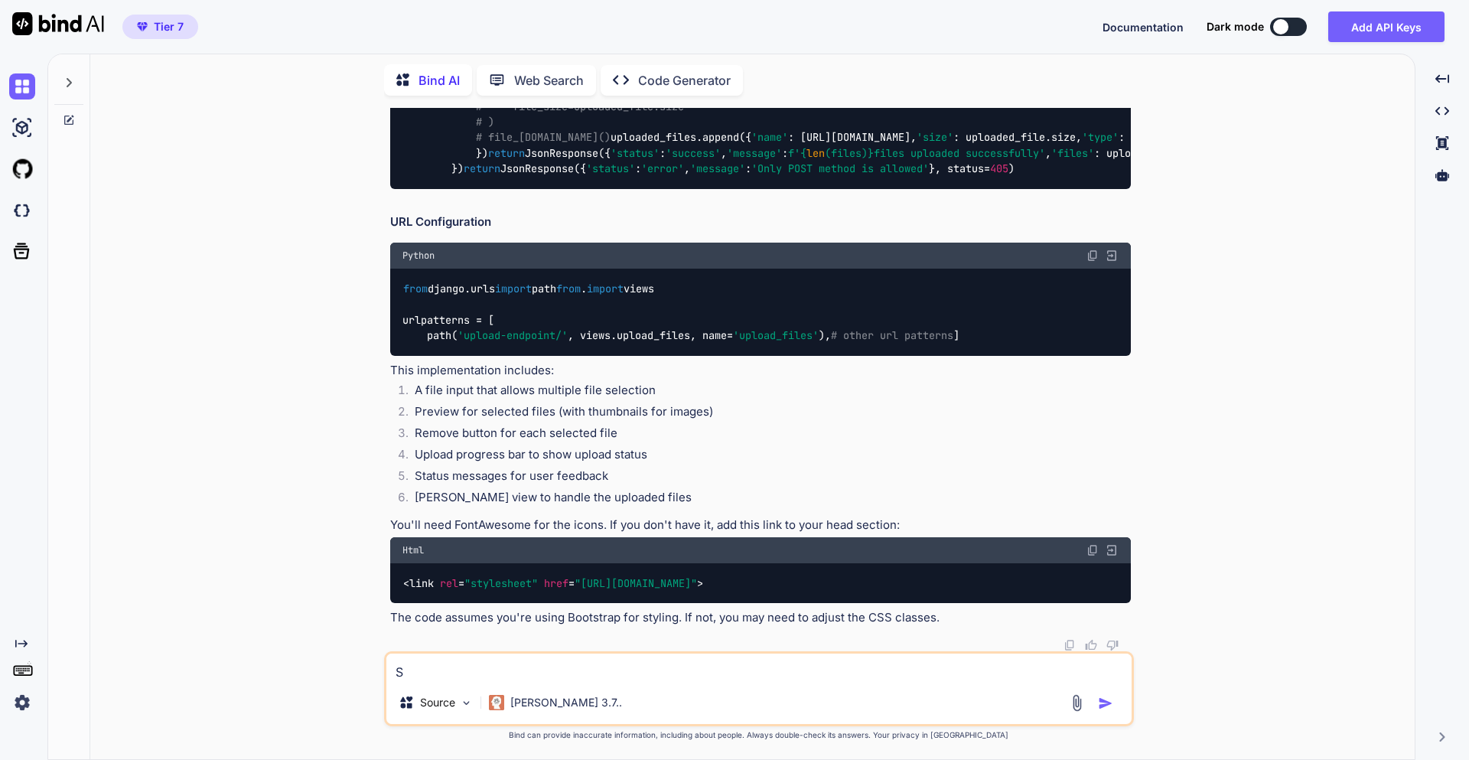
type textarea "x"
type textarea "S3"
type textarea "x"
type textarea "S3 h"
type textarea "x"
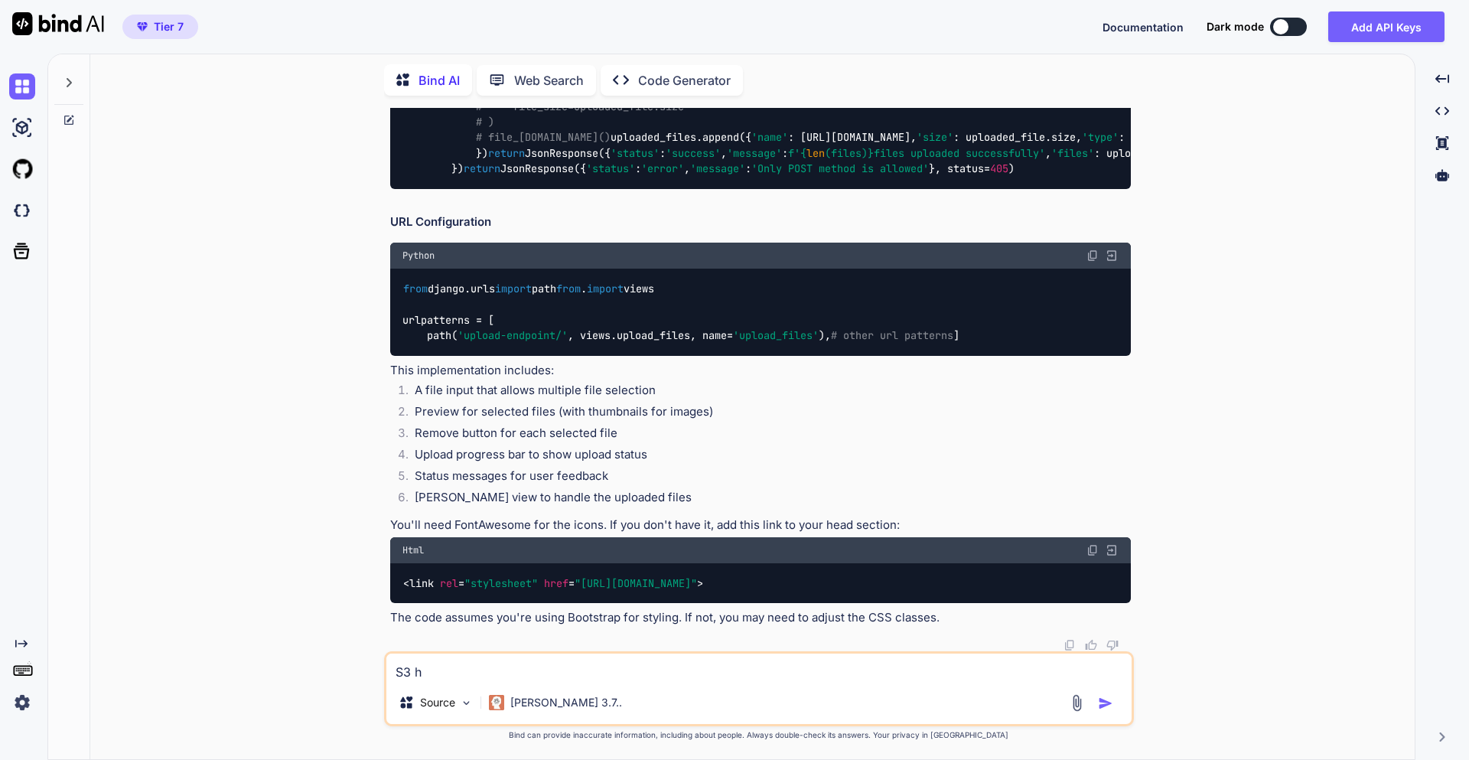
type textarea "S3 he"
type textarea "x"
type textarea "S3 hel"
type textarea "x"
type textarea "S3 help"
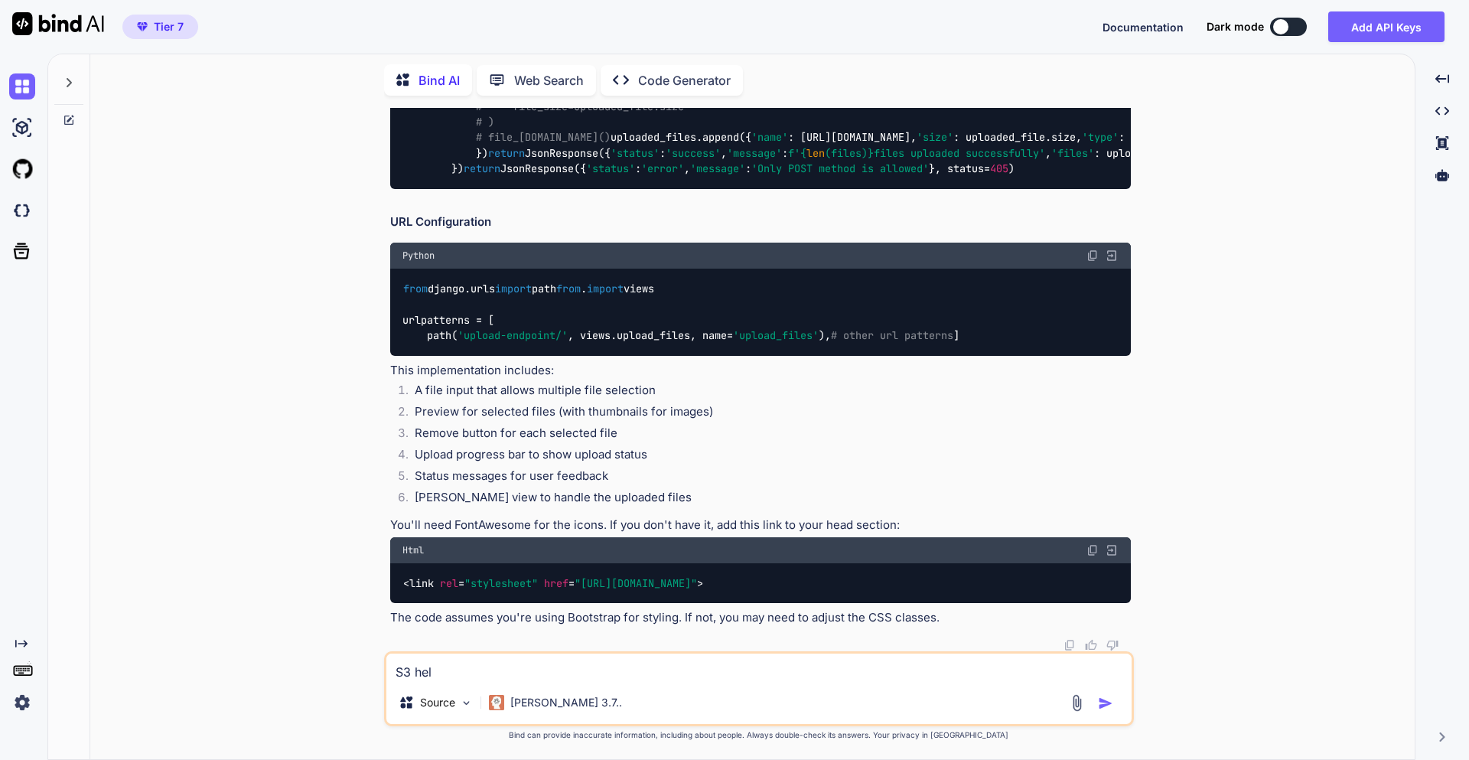
type textarea "x"
type textarea "S3 helpe"
type textarea "x"
type textarea "S3 helper"
type textarea "x"
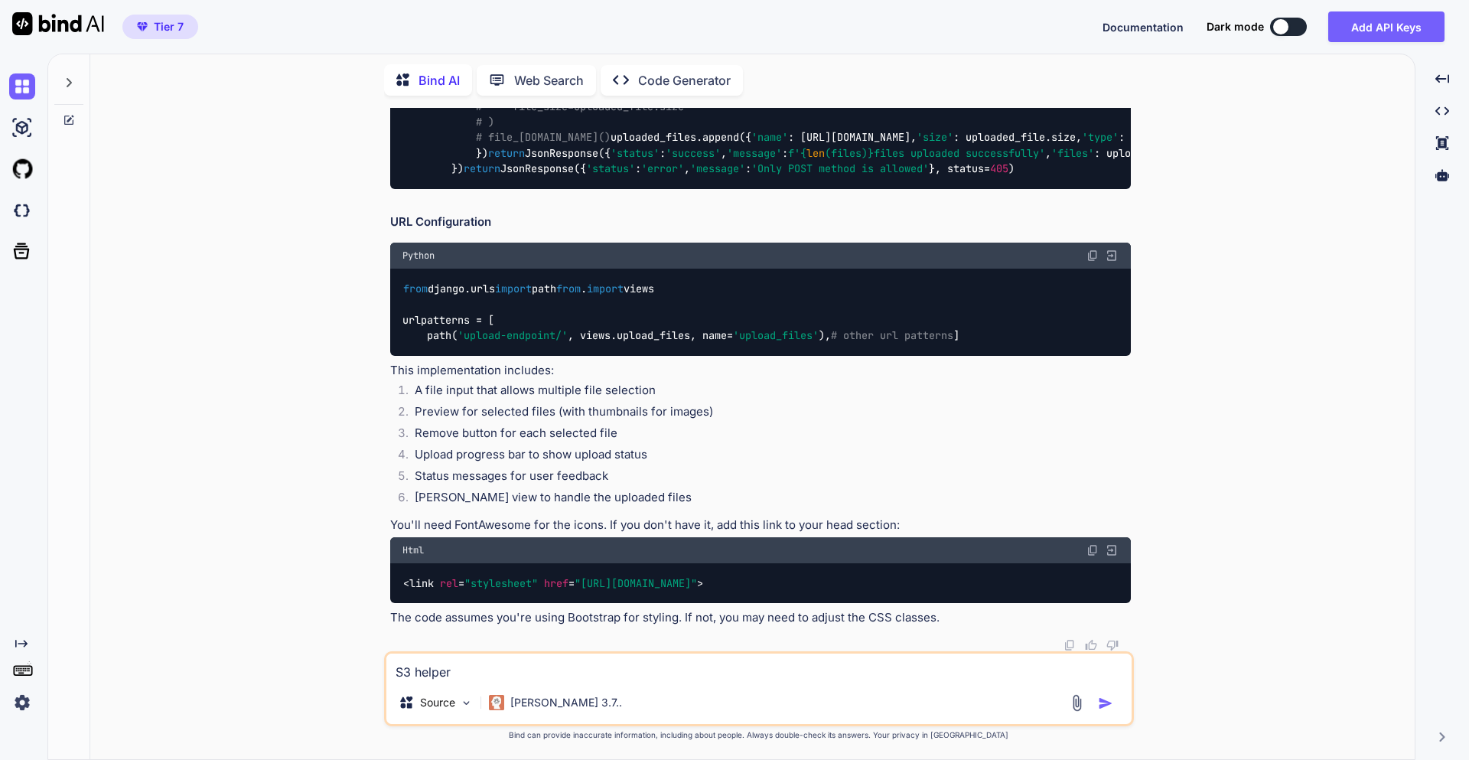
type textarea "S3 helper"
type textarea "x"
type textarea "S3 helper c"
type textarea "x"
type textarea "S3 helper cl"
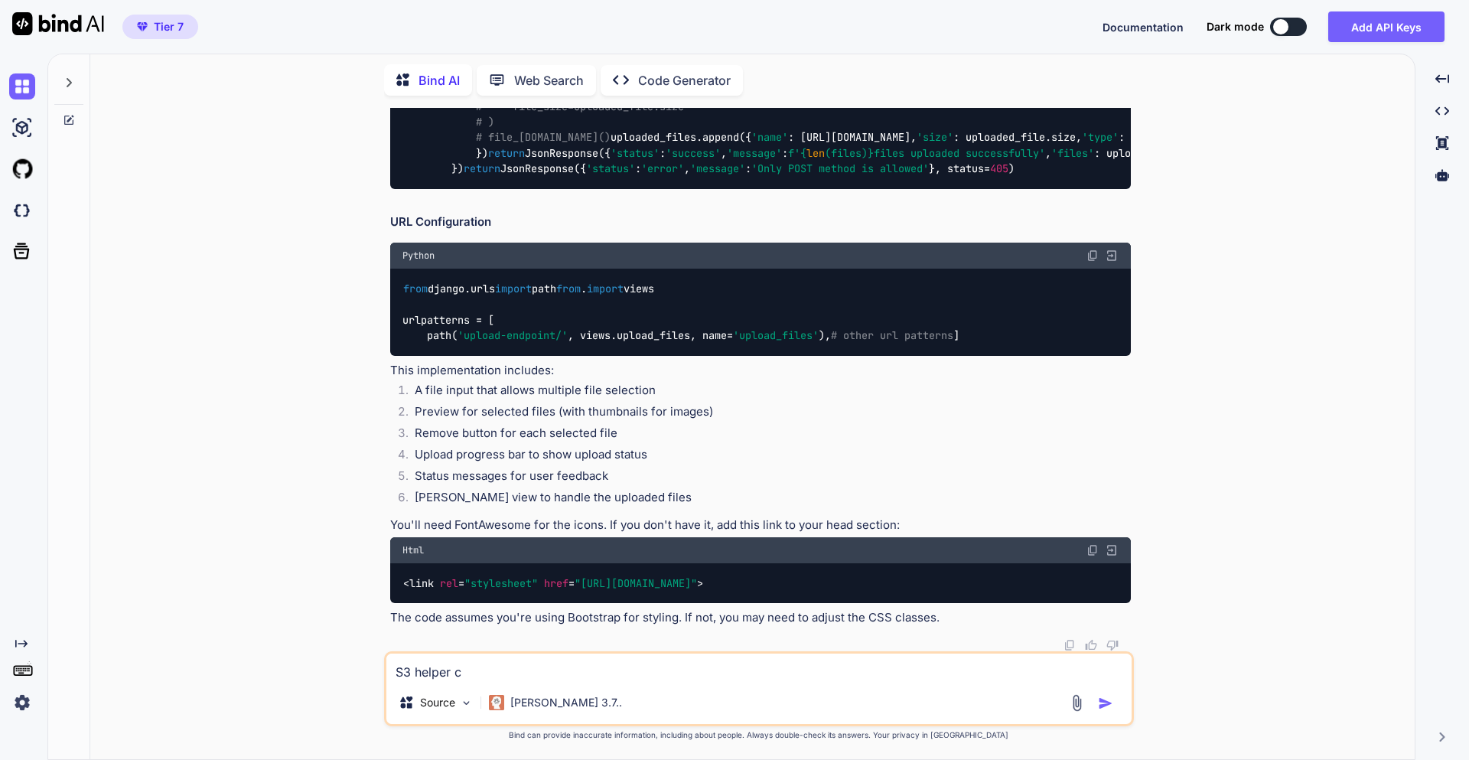
type textarea "x"
type textarea "S3 helper cla"
type textarea "x"
type textarea "S3 helper clas"
type textarea "x"
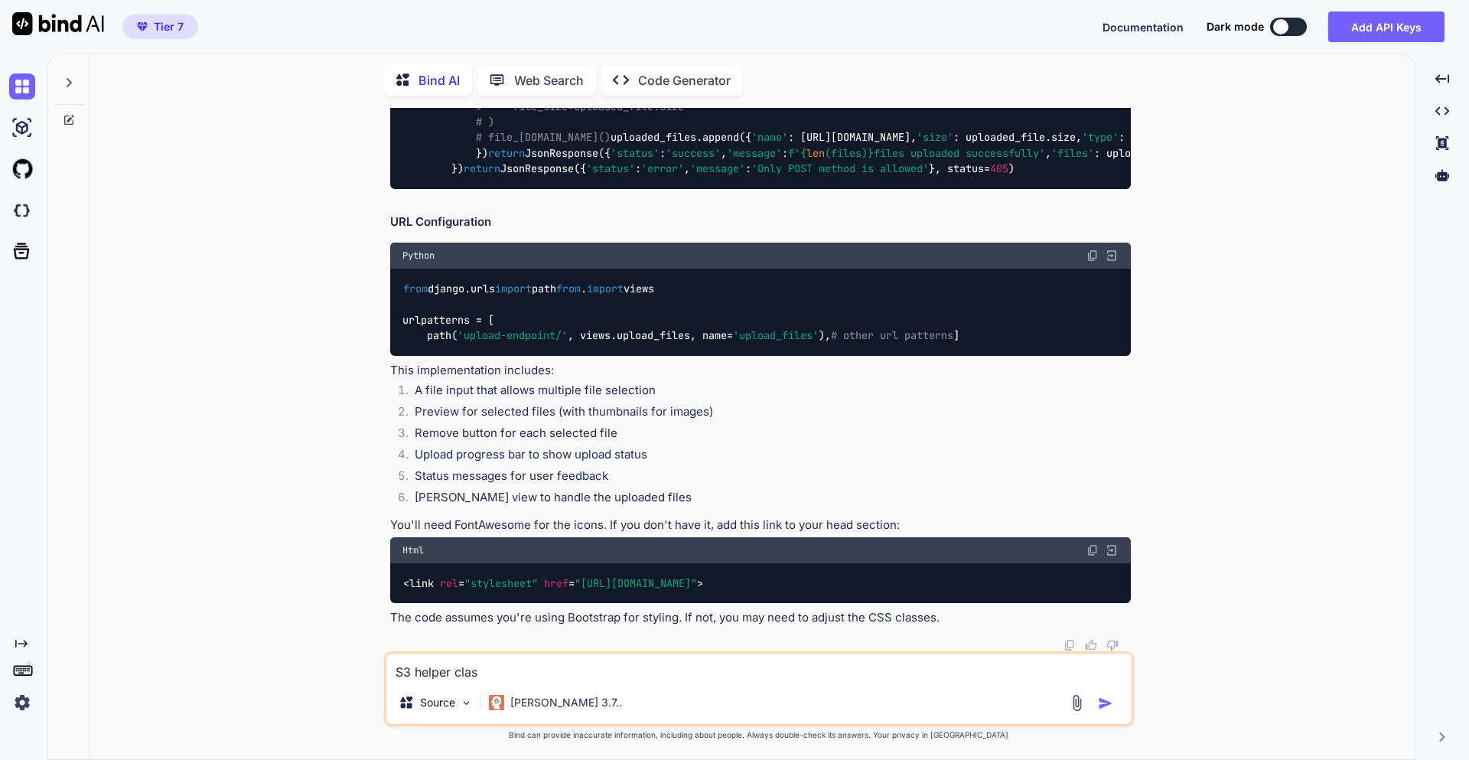
type textarea "S3 helper class"
type textarea "x"
type textarea "S3 helper class"
type textarea "x"
type textarea "S3 helper class u"
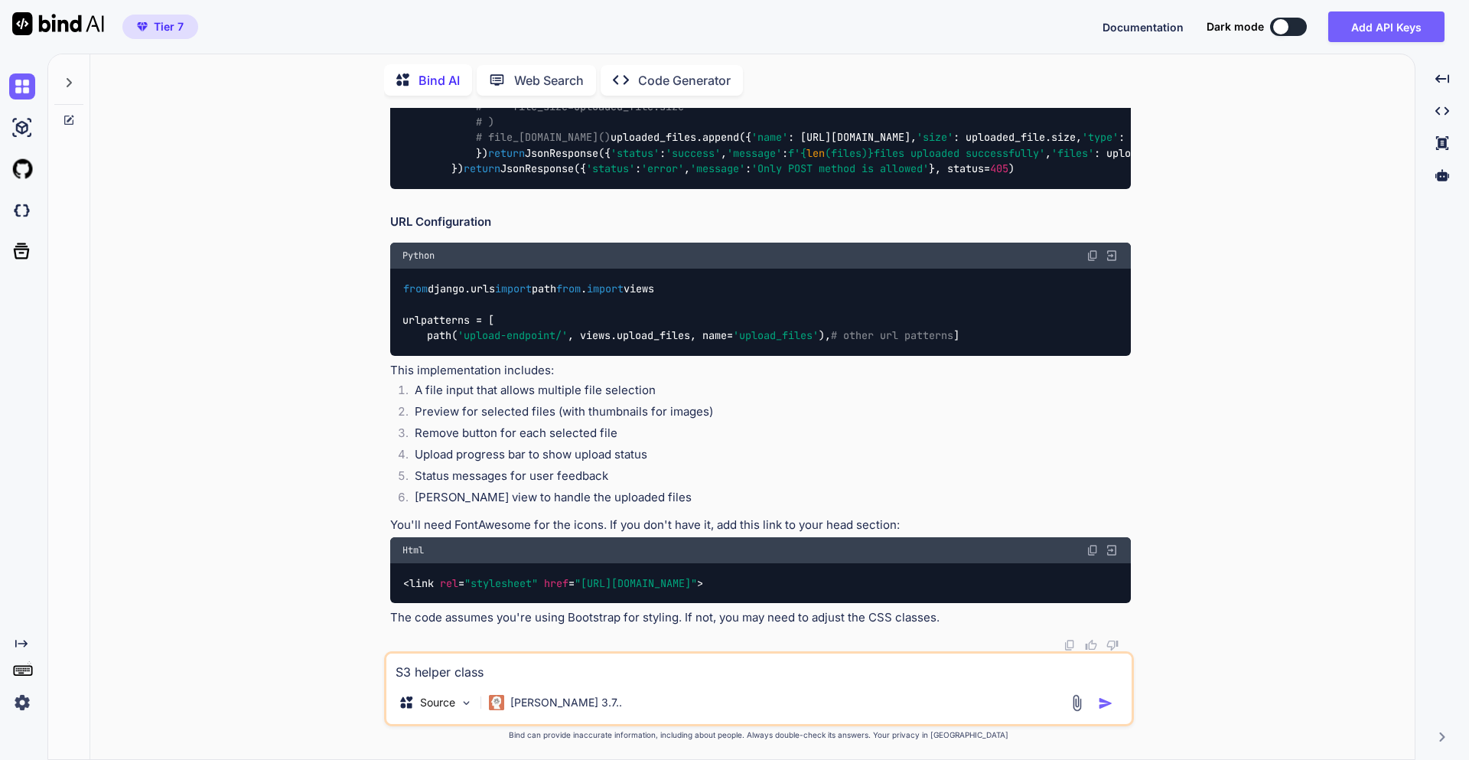
type textarea "x"
type textarea "S3 helper class us"
type textarea "x"
type textarea "S3 helper class usi"
type textarea "x"
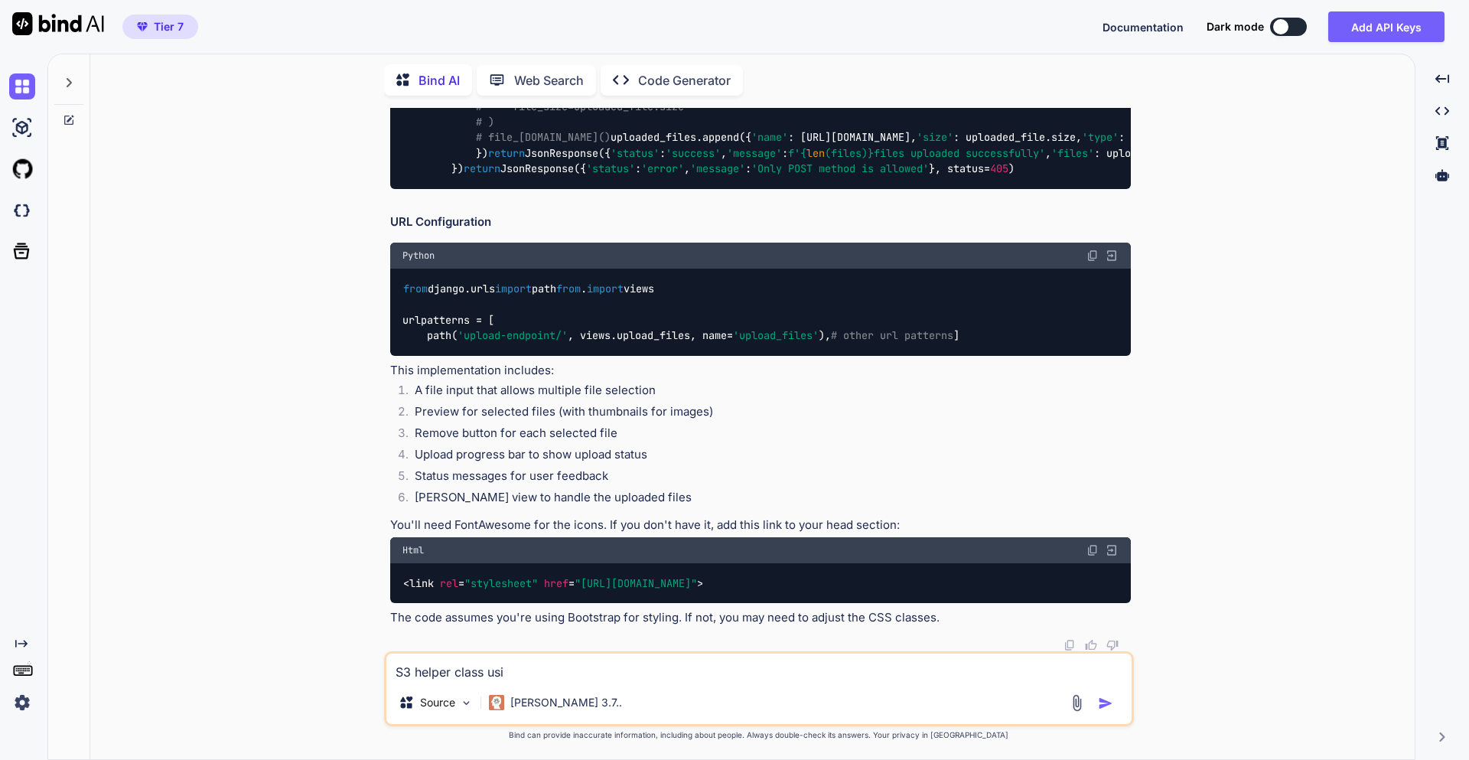
type textarea "S3 helper class usin"
type textarea "x"
type textarea "S3 helper class using"
type textarea "x"
type textarea "S3 helper class using"
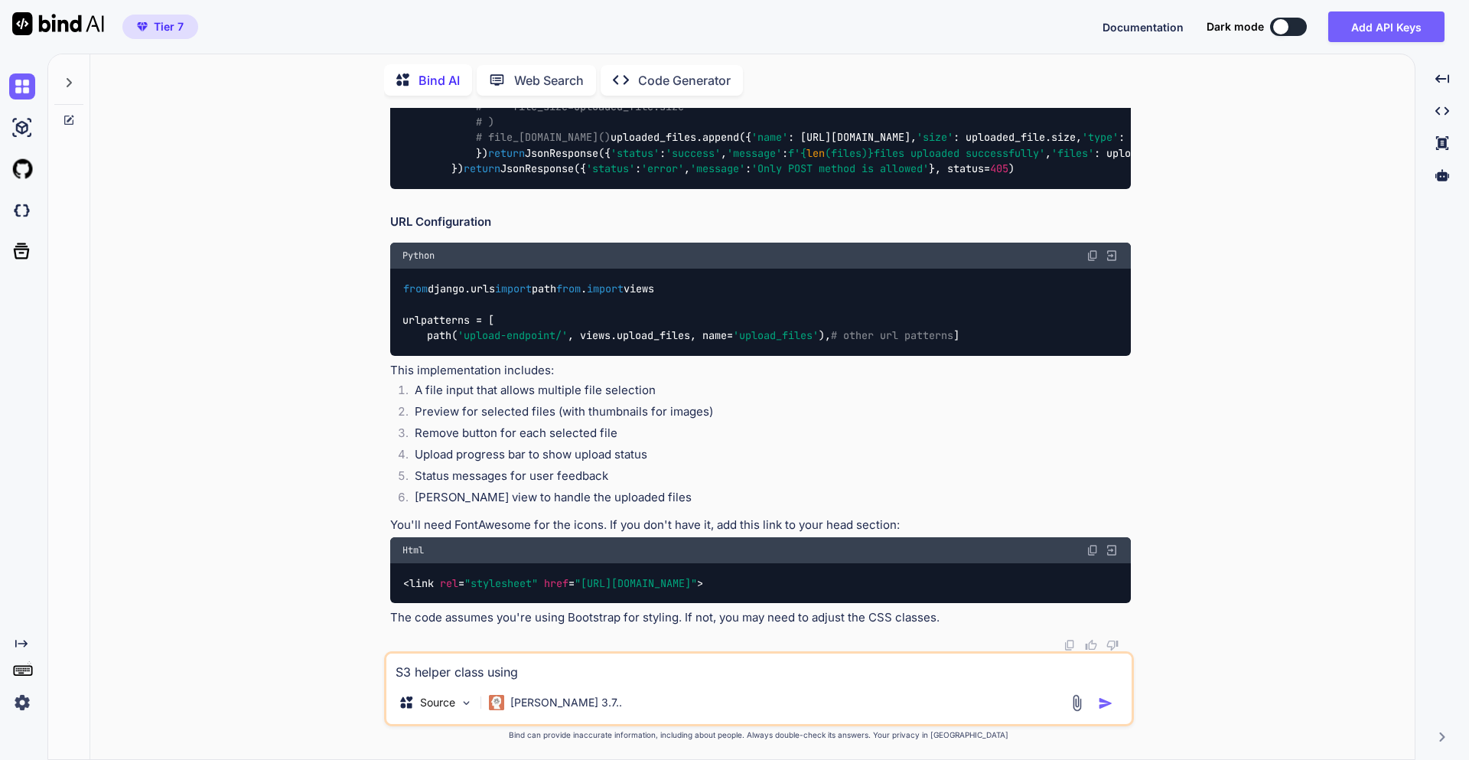
type textarea "x"
type textarea "S3 helper class using b"
type textarea "x"
type textarea "S3 helper class using bo"
type textarea "x"
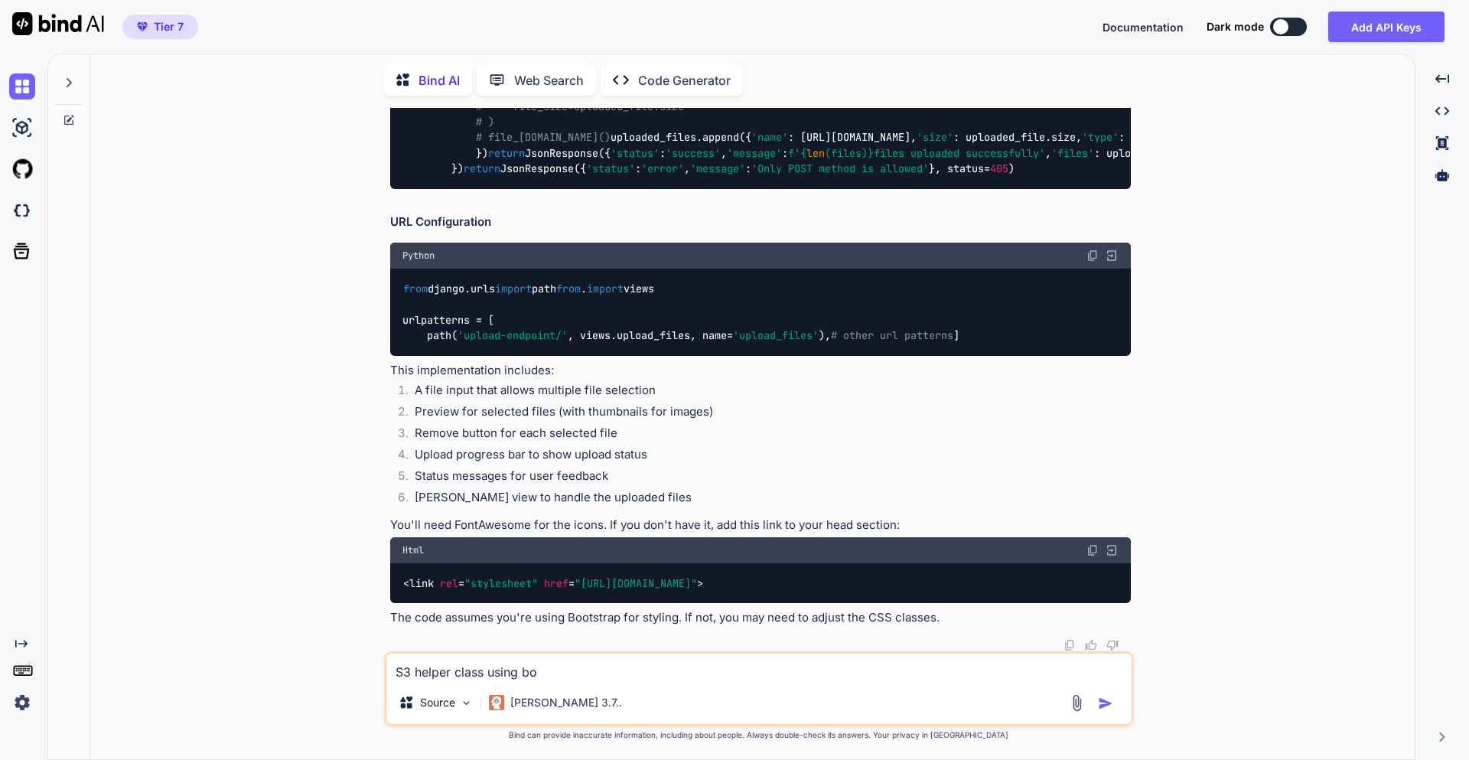
type textarea "S3 helper class using bot"
type textarea "x"
type textarea "S3 helper class using boto"
type textarea "x"
type textarea "S3 helper class using boto"
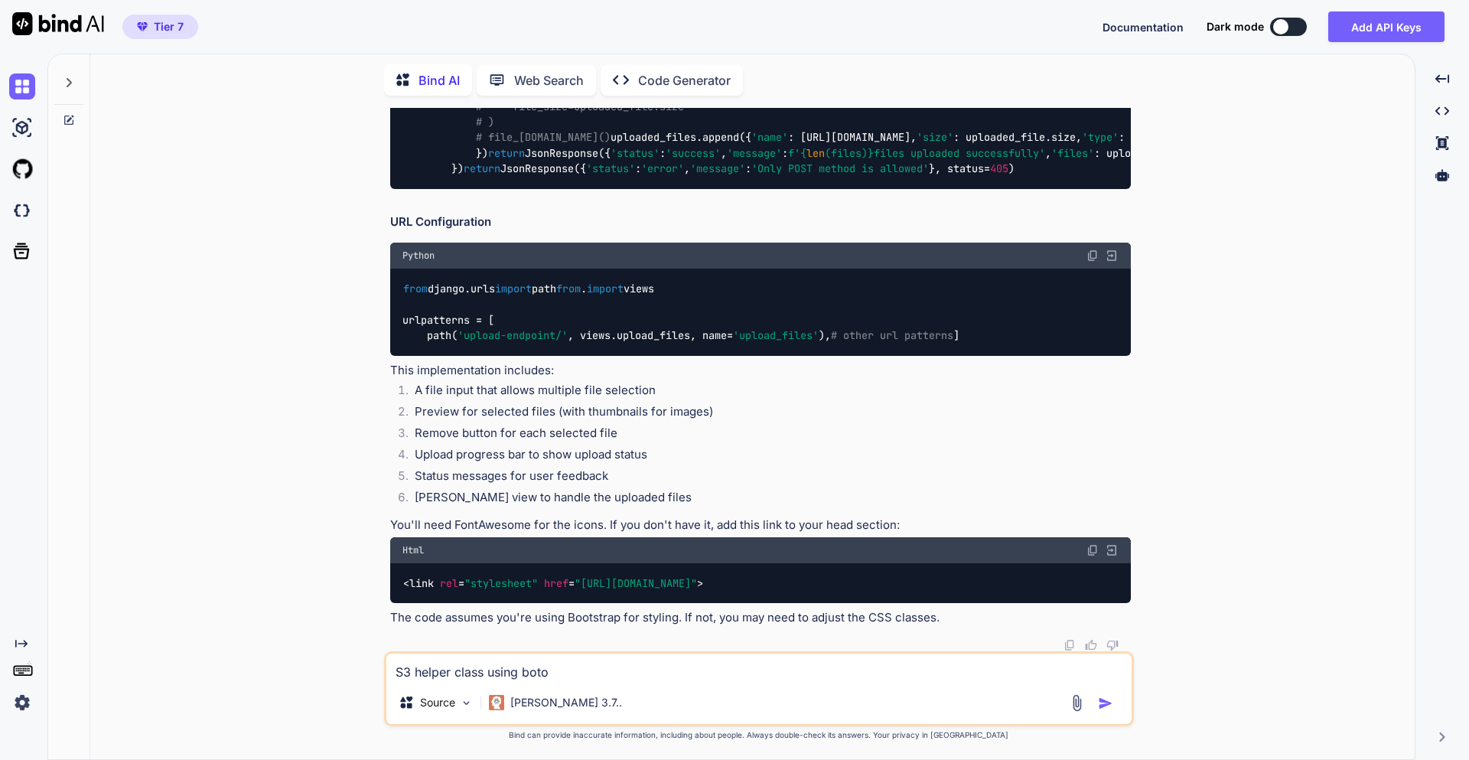
type textarea "x"
type textarea "S3 helper class using boto"
type textarea "x"
type textarea "S3 helper class using boto3"
type textarea "x"
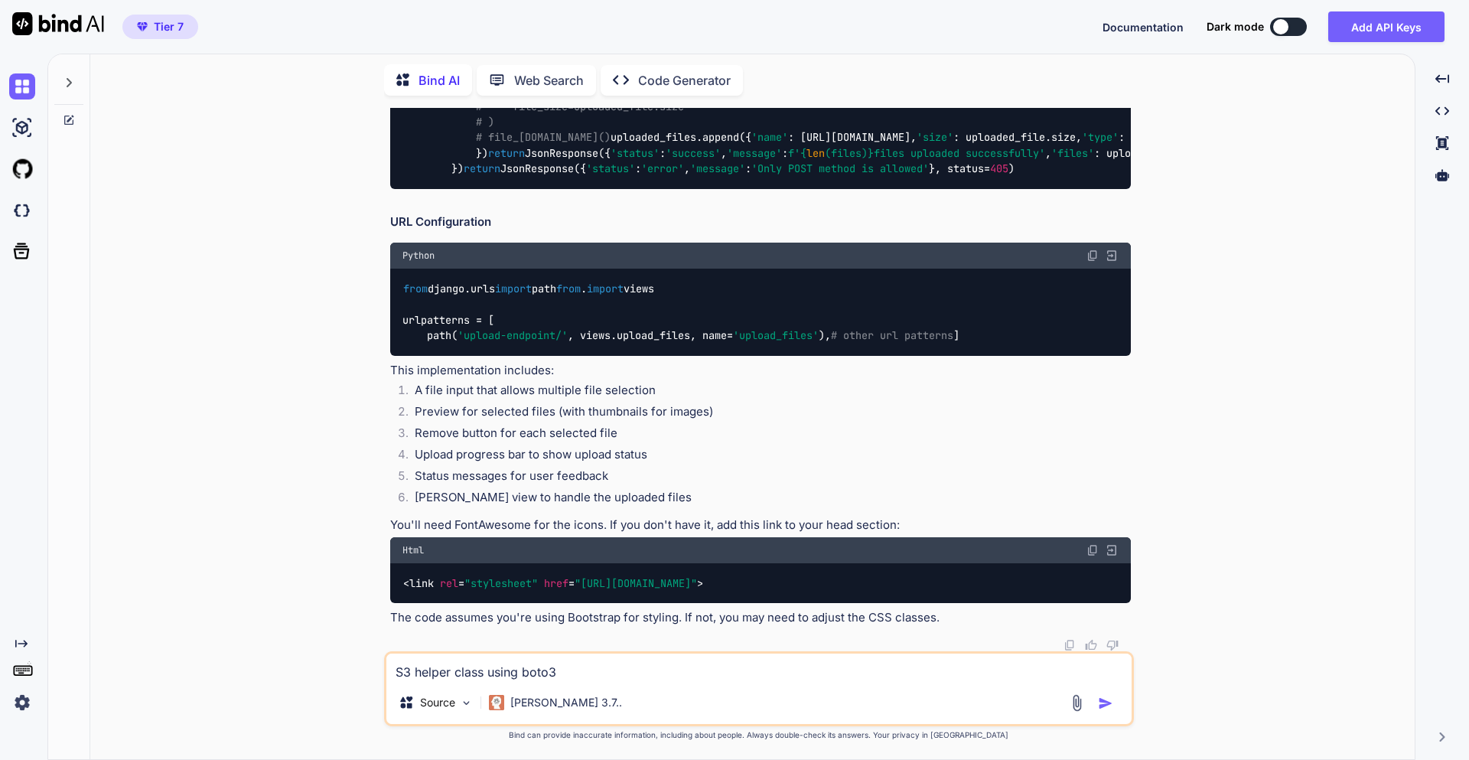
type textarea "S3 helper class using boto3"
type textarea "x"
type textarea "S3 helper class using boto3 t"
type textarea "x"
type textarea "S3 helper class using boto3 to"
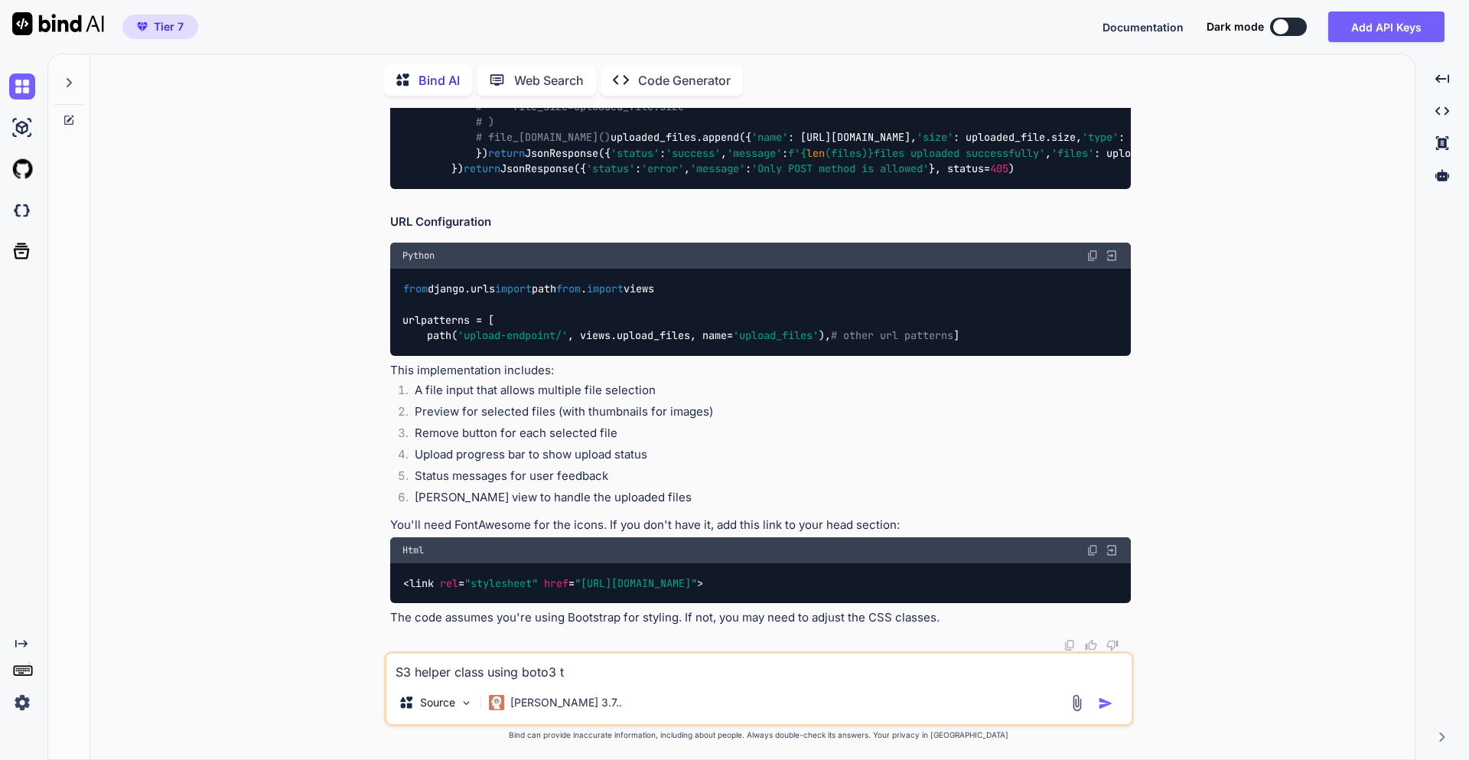
type textarea "x"
type textarea "S3 helper class using boto3 to"
type textarea "x"
type textarea "S3 helper class using boto3 to c"
type textarea "x"
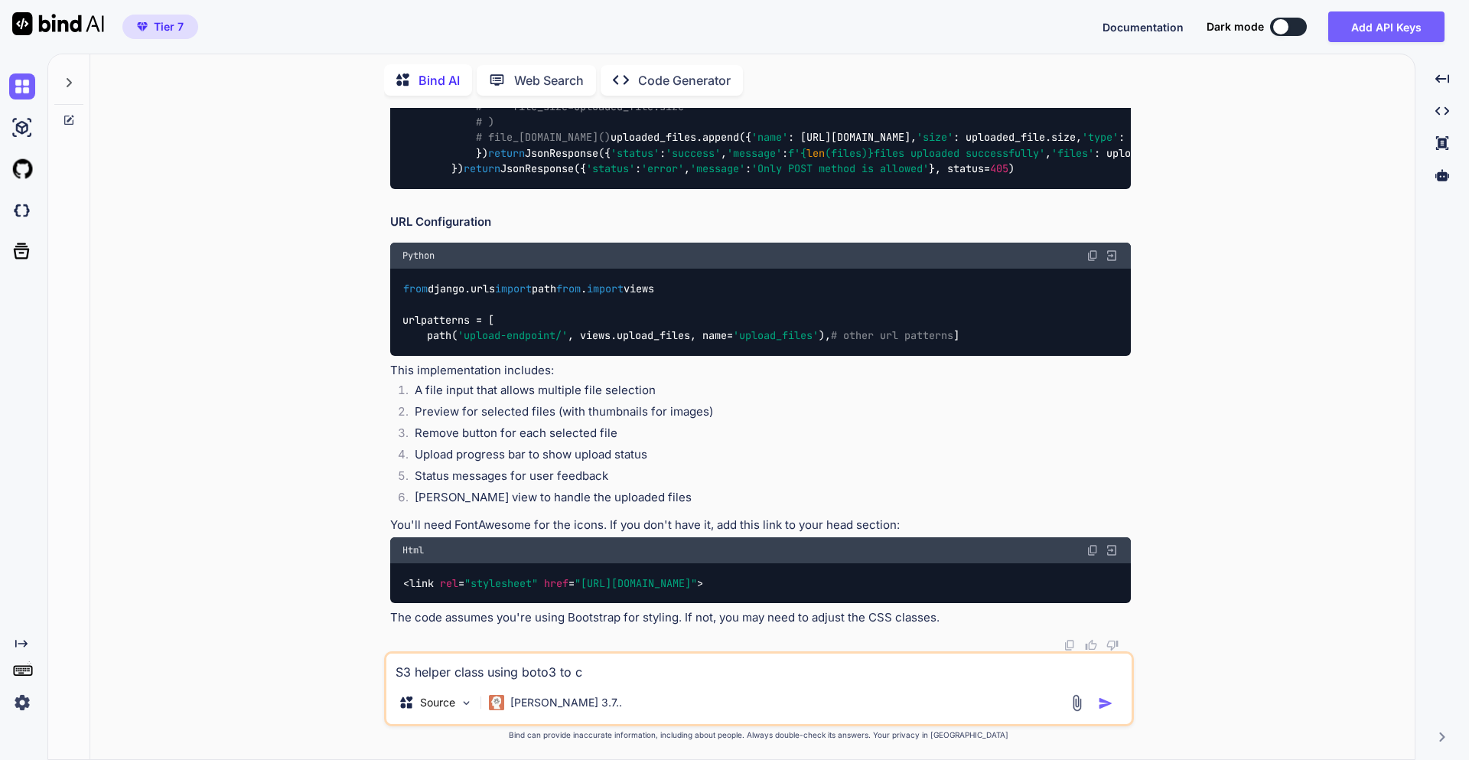
type textarea "S3 helper class using boto3 to ce"
type textarea "x"
type textarea "S3 helper class using boto3 to c"
type textarea "x"
type textarea "S3 helper class using boto3 to cr"
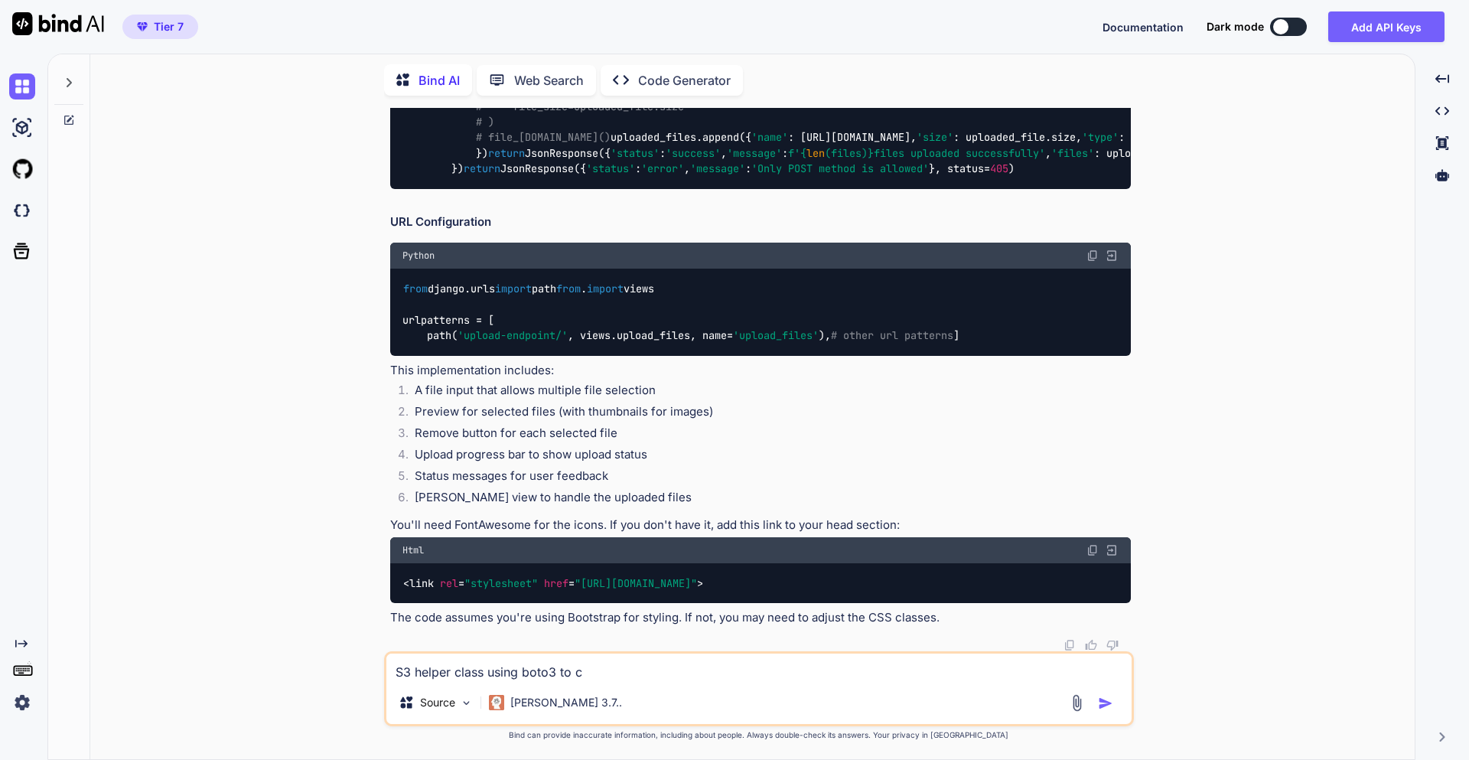
type textarea "x"
type textarea "S3 helper class using boto3 to cra"
type textarea "x"
type textarea "S3 helper class using boto3 to cr"
type textarea "x"
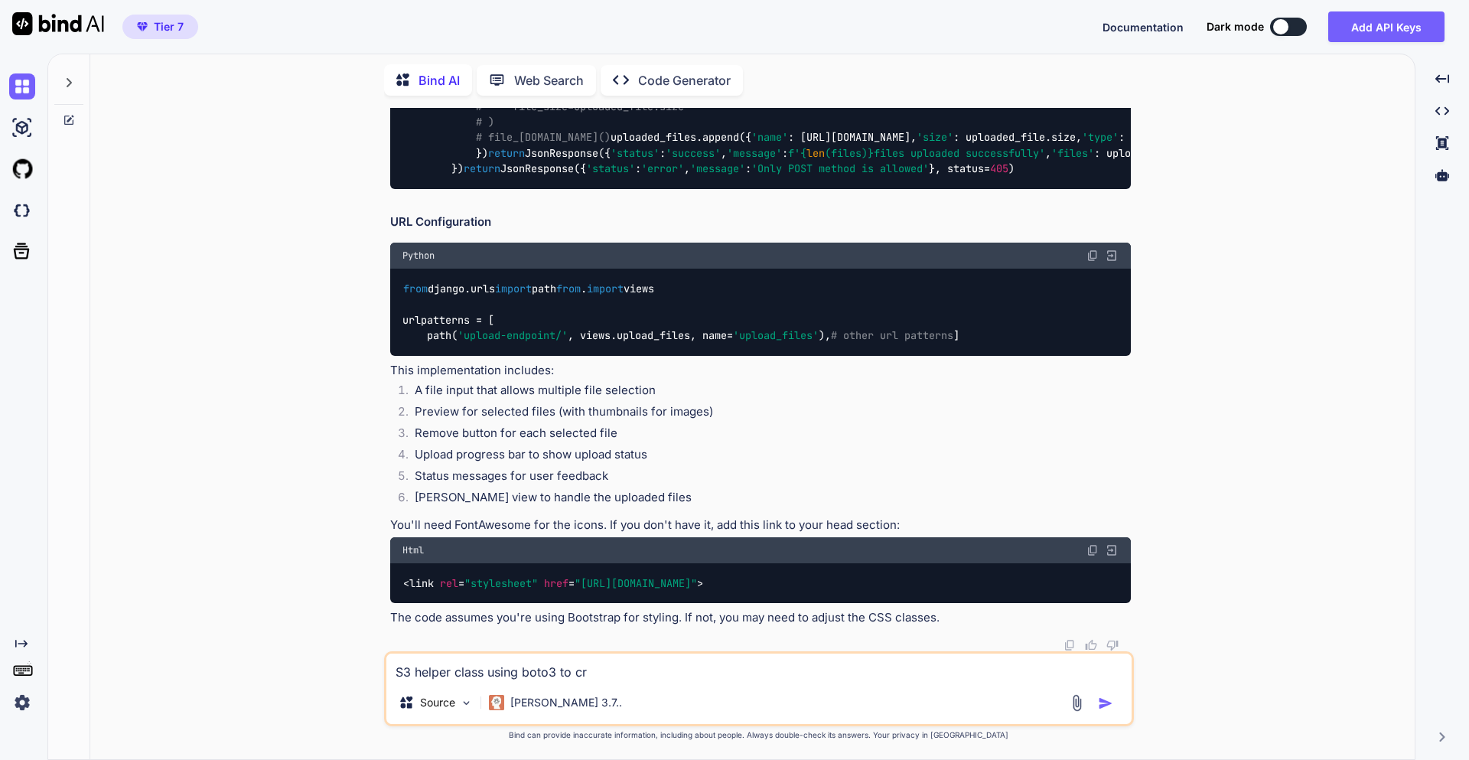
type textarea "S3 helper class using boto3 to cre"
type textarea "x"
type textarea "S3 helper class using boto3 to crea"
type textarea "x"
type textarea "S3 helper class using boto3 to creat"
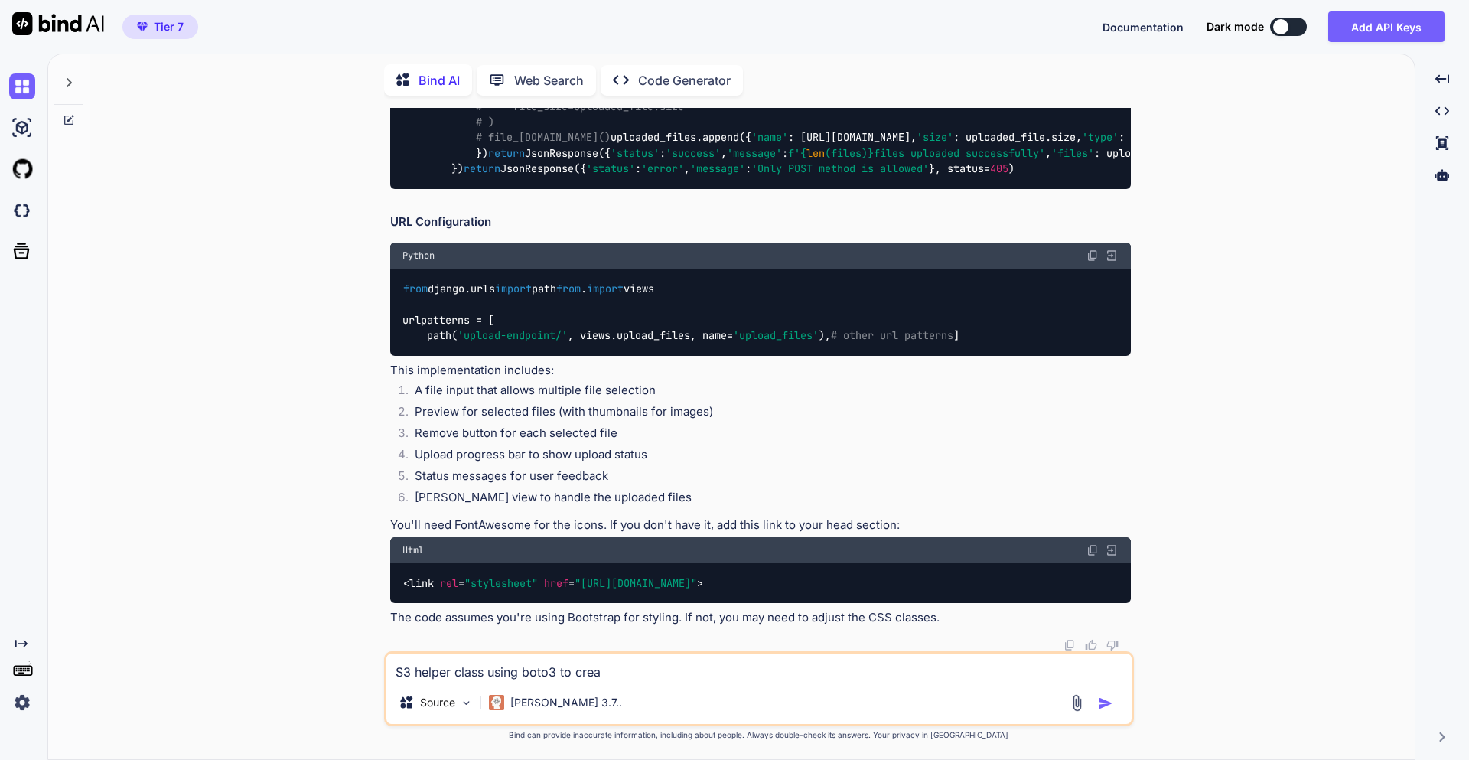
type textarea "x"
type textarea "S3 helper class using boto3 to create"
type textarea "x"
type textarea "S3 helper class using boto3 to create"
type textarea "x"
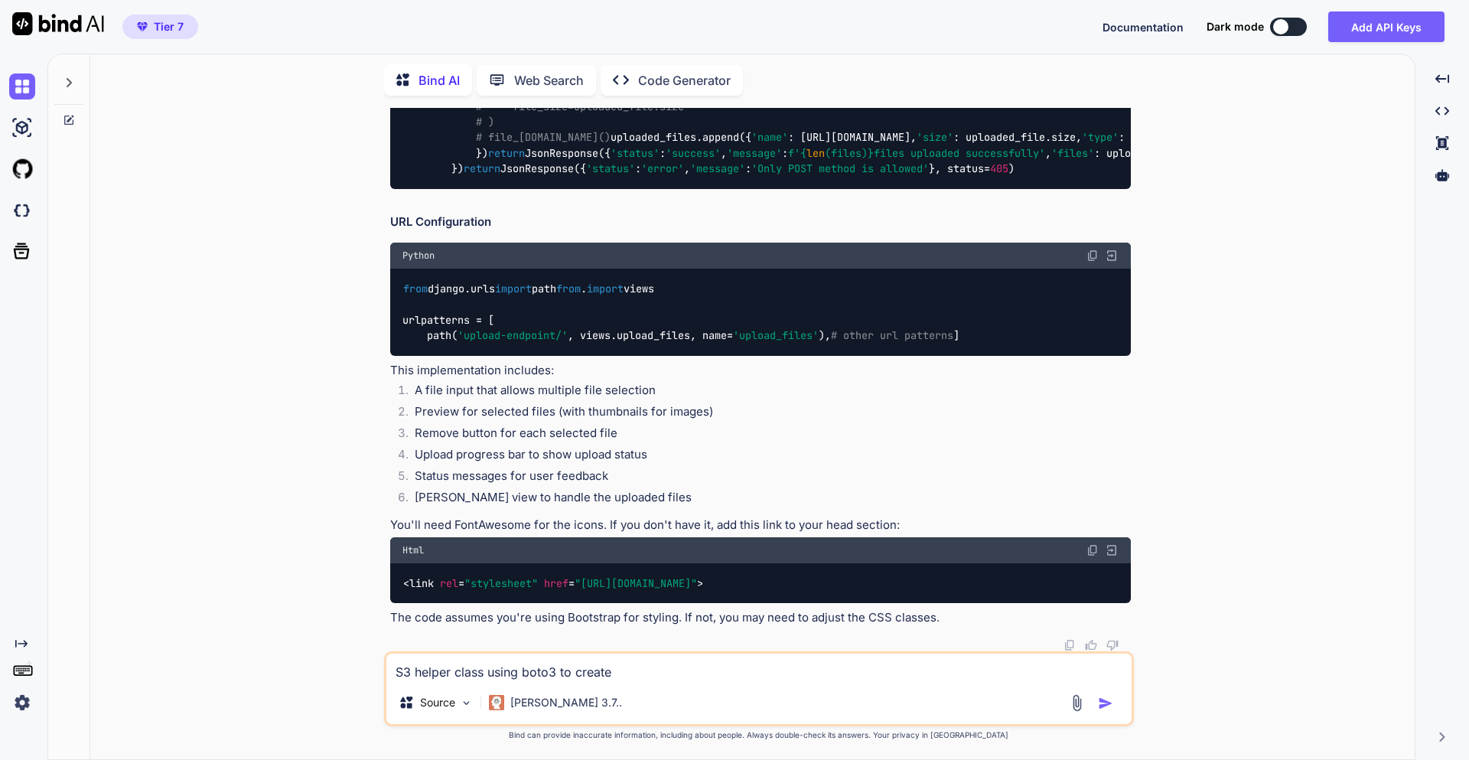
type textarea "S3 helper class using boto3 to create u"
type textarea "x"
type textarea "S3 helper class using boto3 to create up"
type textarea "x"
type textarea "S3 helper class using boto3 to create upd"
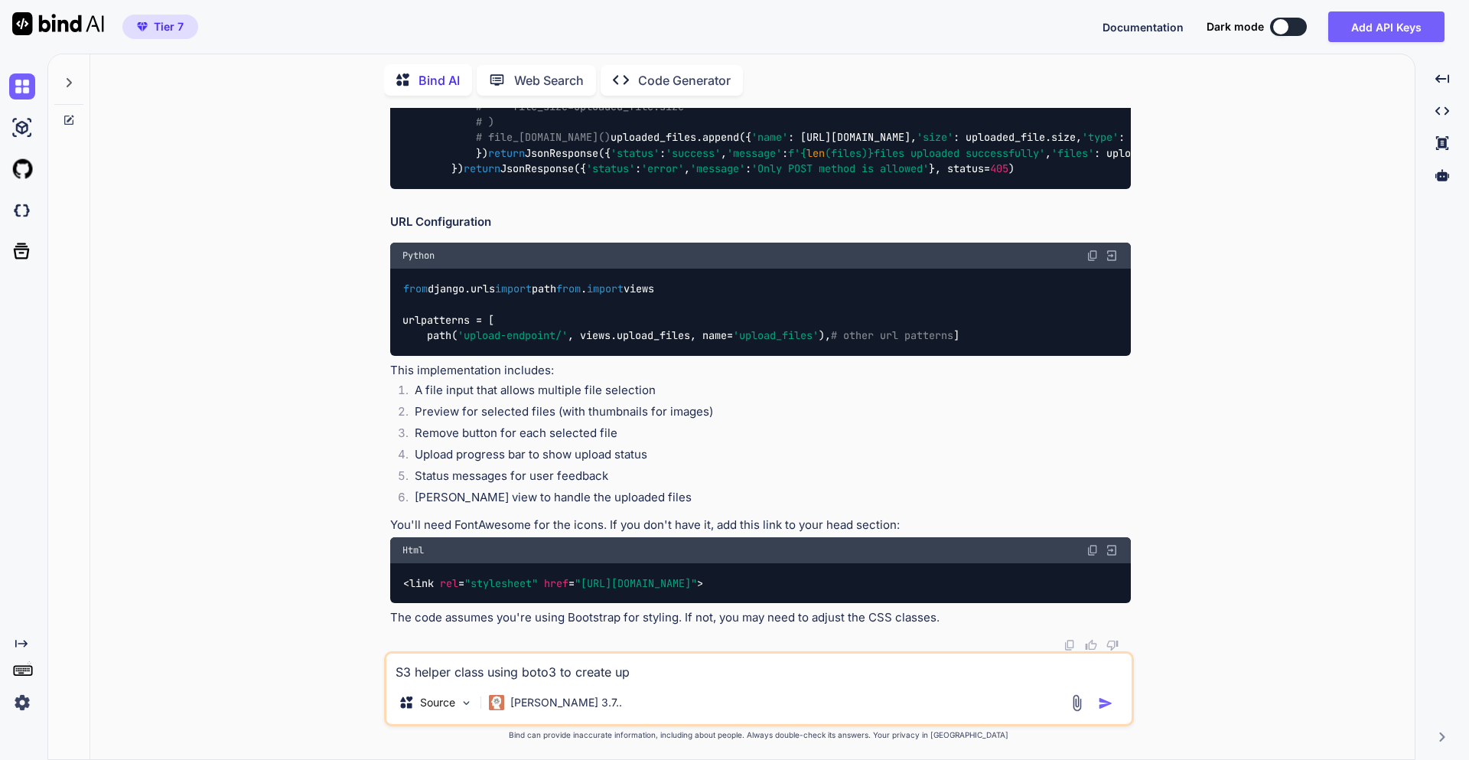
type textarea "x"
type textarea "S3 helper class using boto3 to create upda"
type textarea "x"
type textarea "S3 helper class using boto3 to create updat"
type textarea "x"
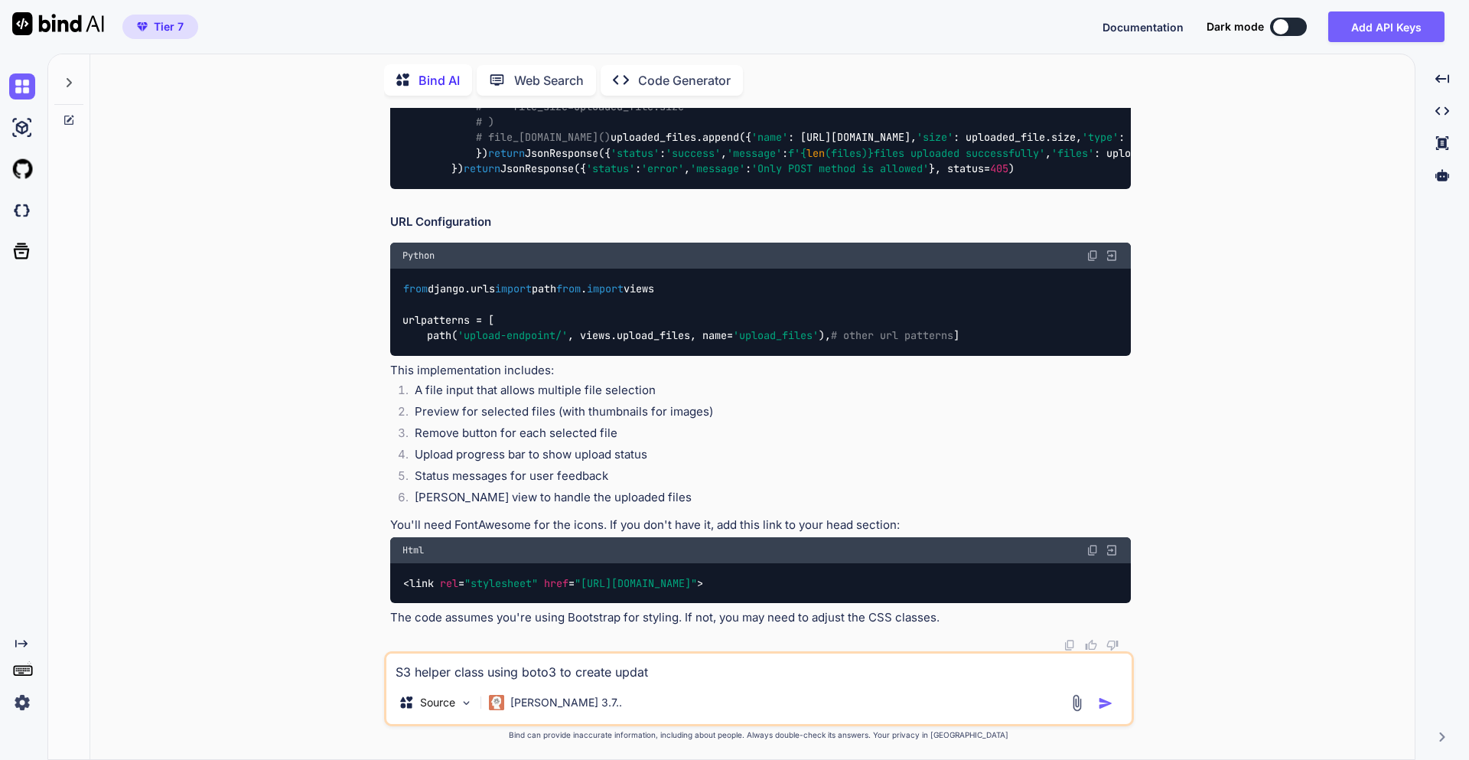
type textarea "S3 helper class using boto3 to create update"
type textarea "x"
type textarea "S3 helper class using boto3 to create update"
type textarea "x"
type textarea "S3 helper class using boto3 to create update a"
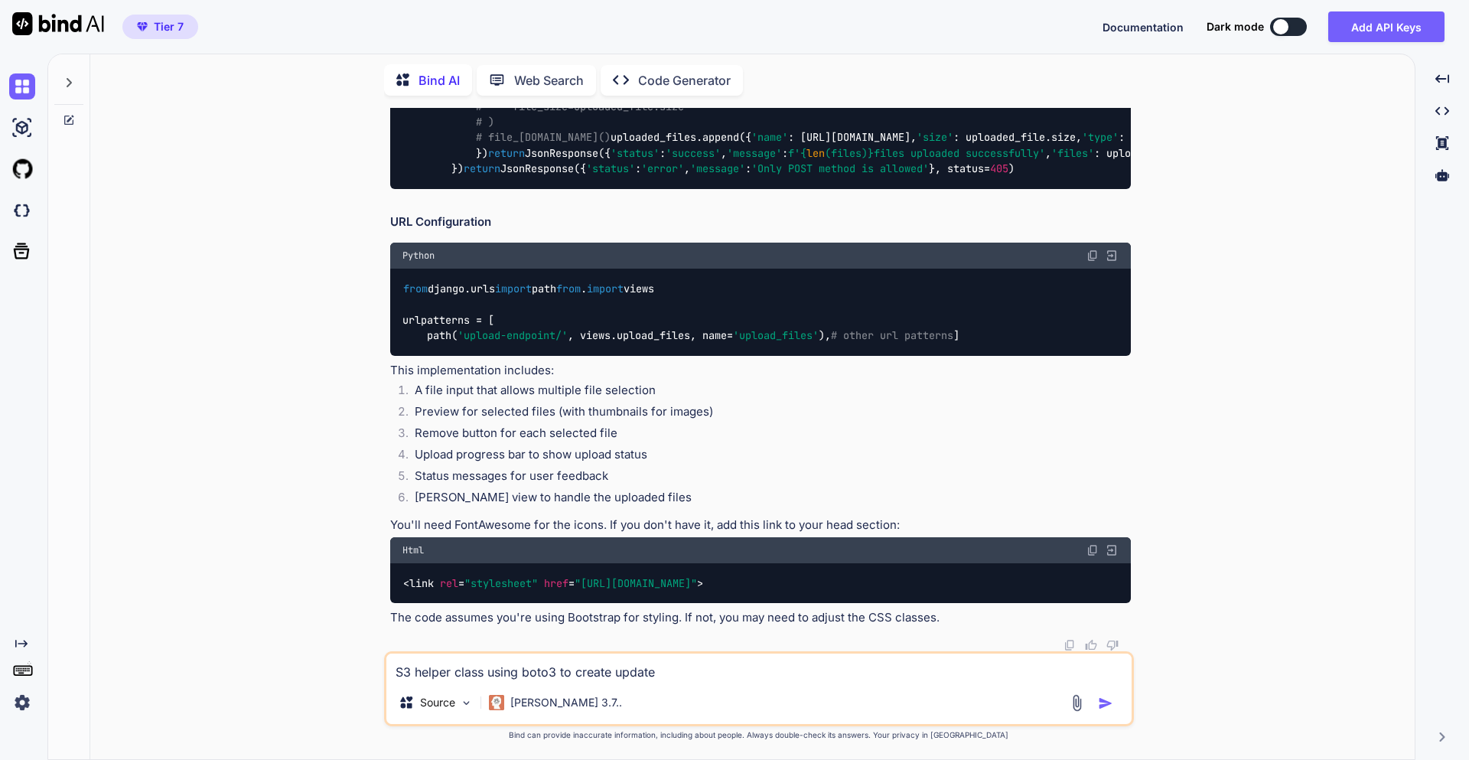
type textarea "x"
type textarea "S3 helper class using boto3 to create update an"
type textarea "x"
type textarea "S3 helper class using boto3 to create update and"
type textarea "x"
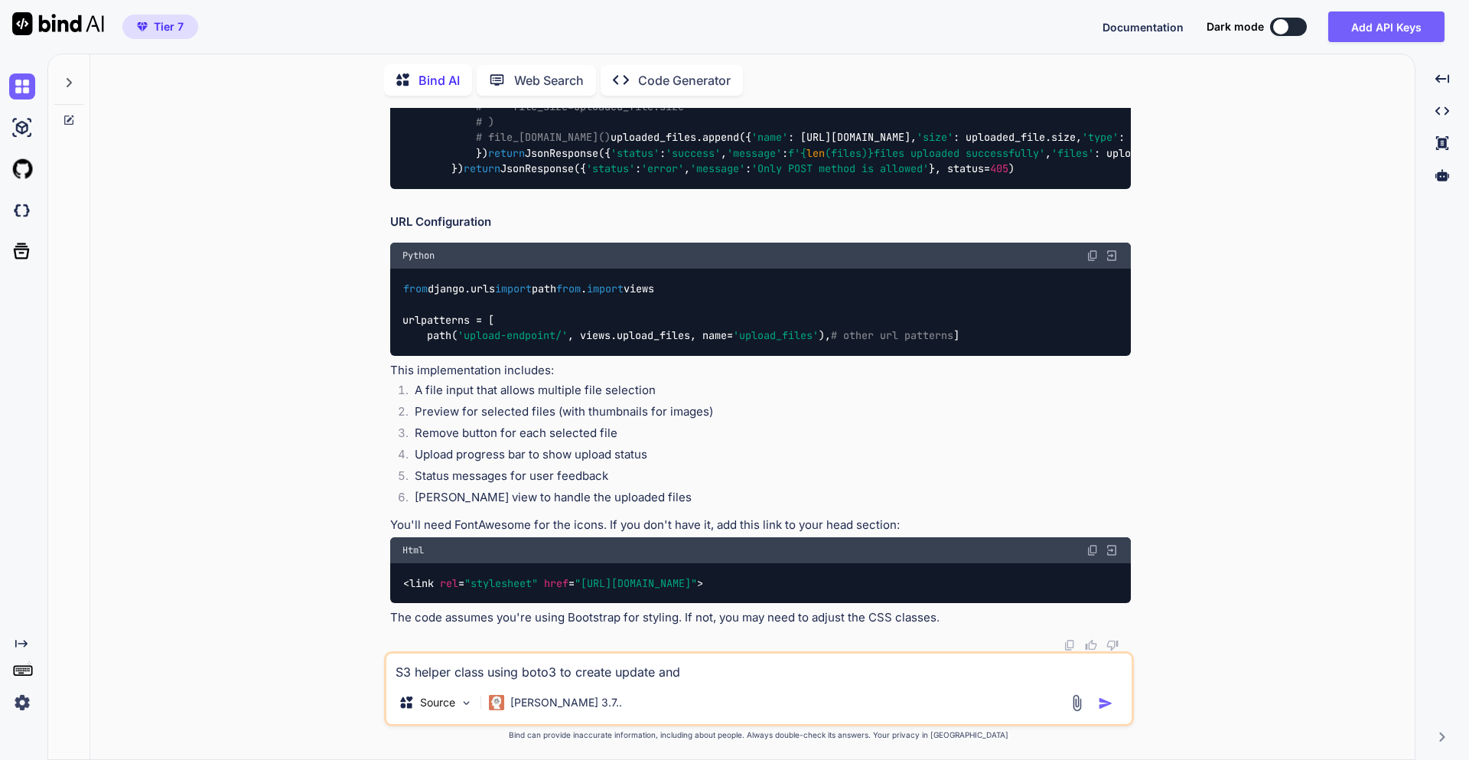
type textarea "S3 helper class using boto3 to create update and"
type textarea "x"
type textarea "S3 helper class using boto3 to create update and d"
type textarea "x"
type textarea "S3 helper class using boto3 to create update and de"
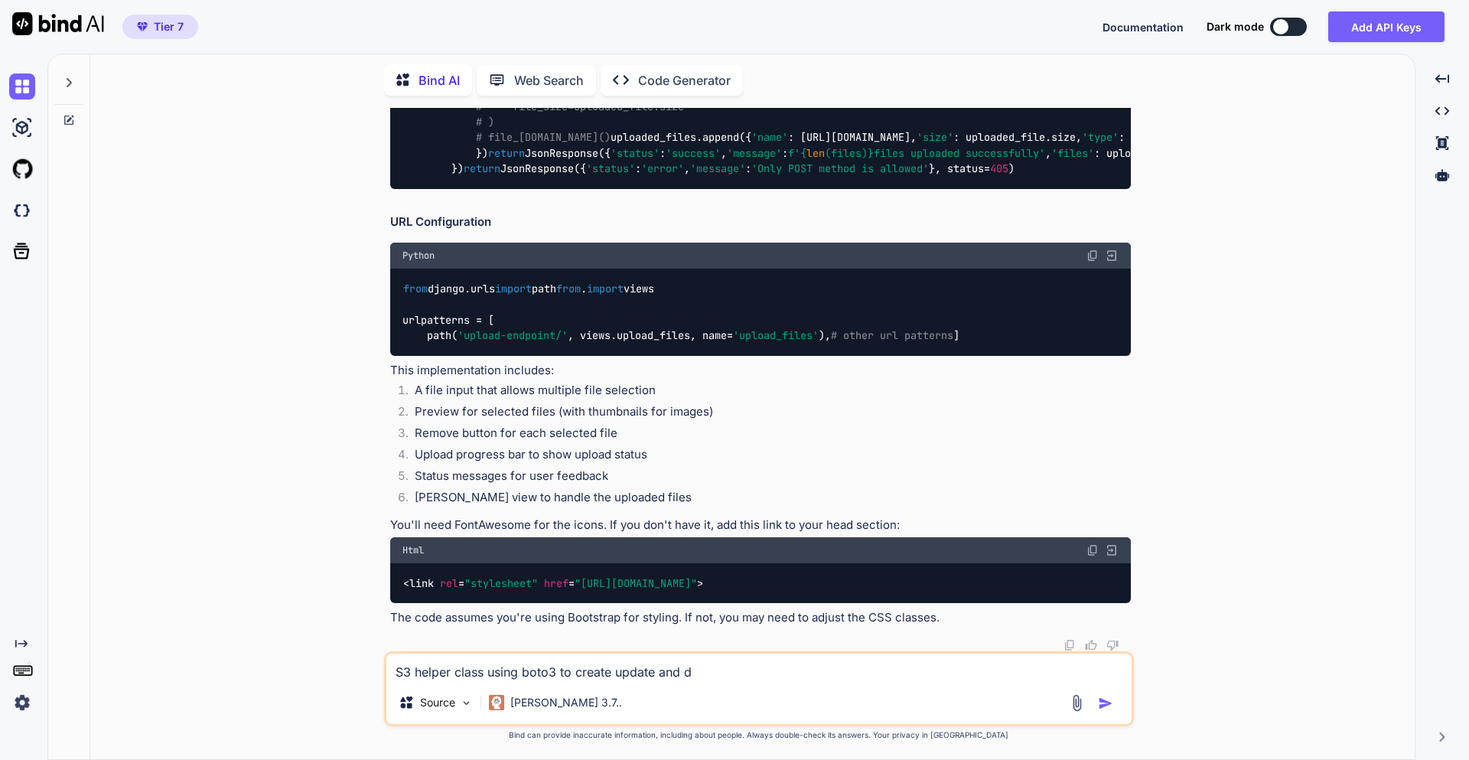
type textarea "x"
type textarea "S3 helper class using boto3 to create update and del"
type textarea "x"
type textarea "S3 helper class using boto3 to create update and dele"
type textarea "x"
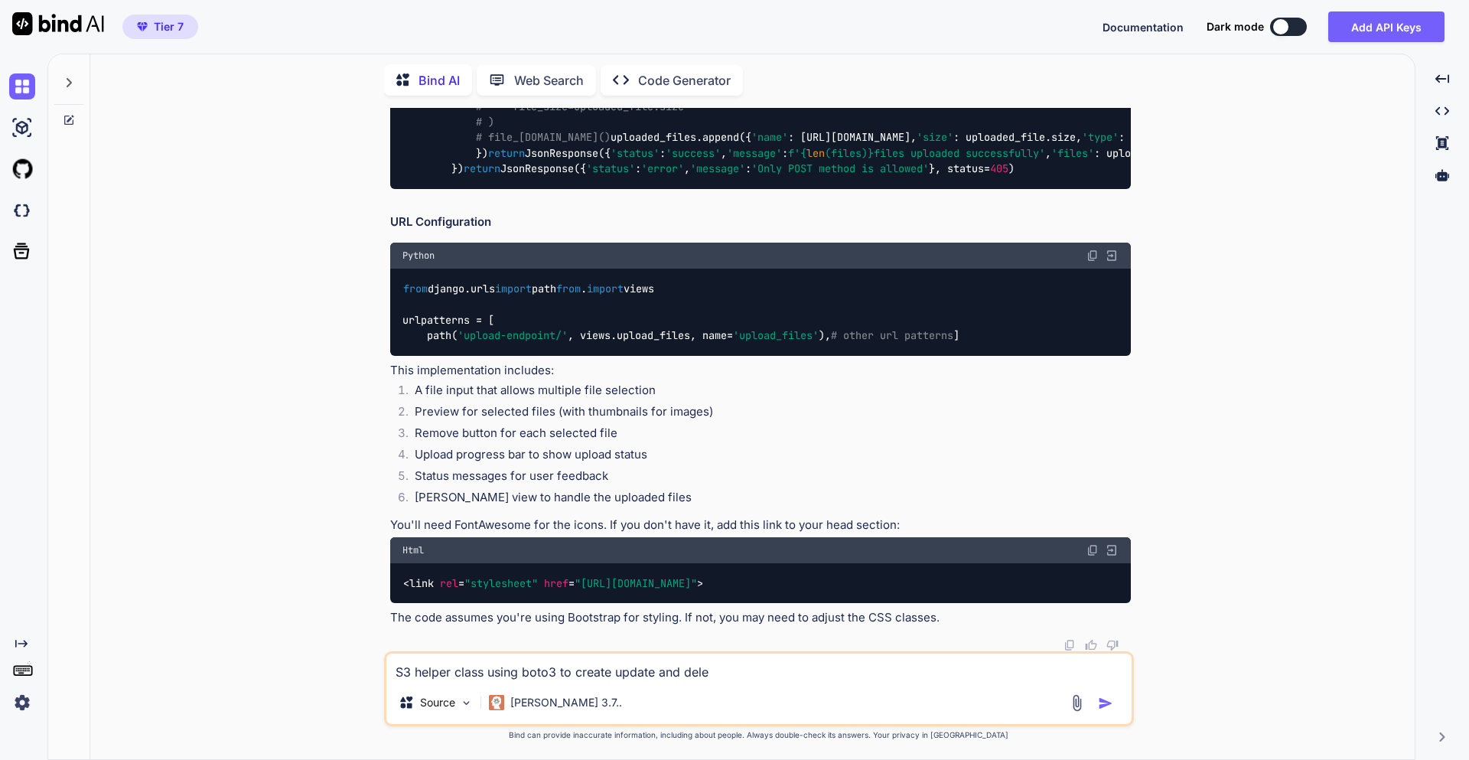
type textarea "S3 helper class using boto3 to create update and delet"
type textarea "x"
type textarea "S3 helper class using boto3 to create update and delete"
type textarea "x"
type textarea "S3 helper class using boto3 to create update and delete"
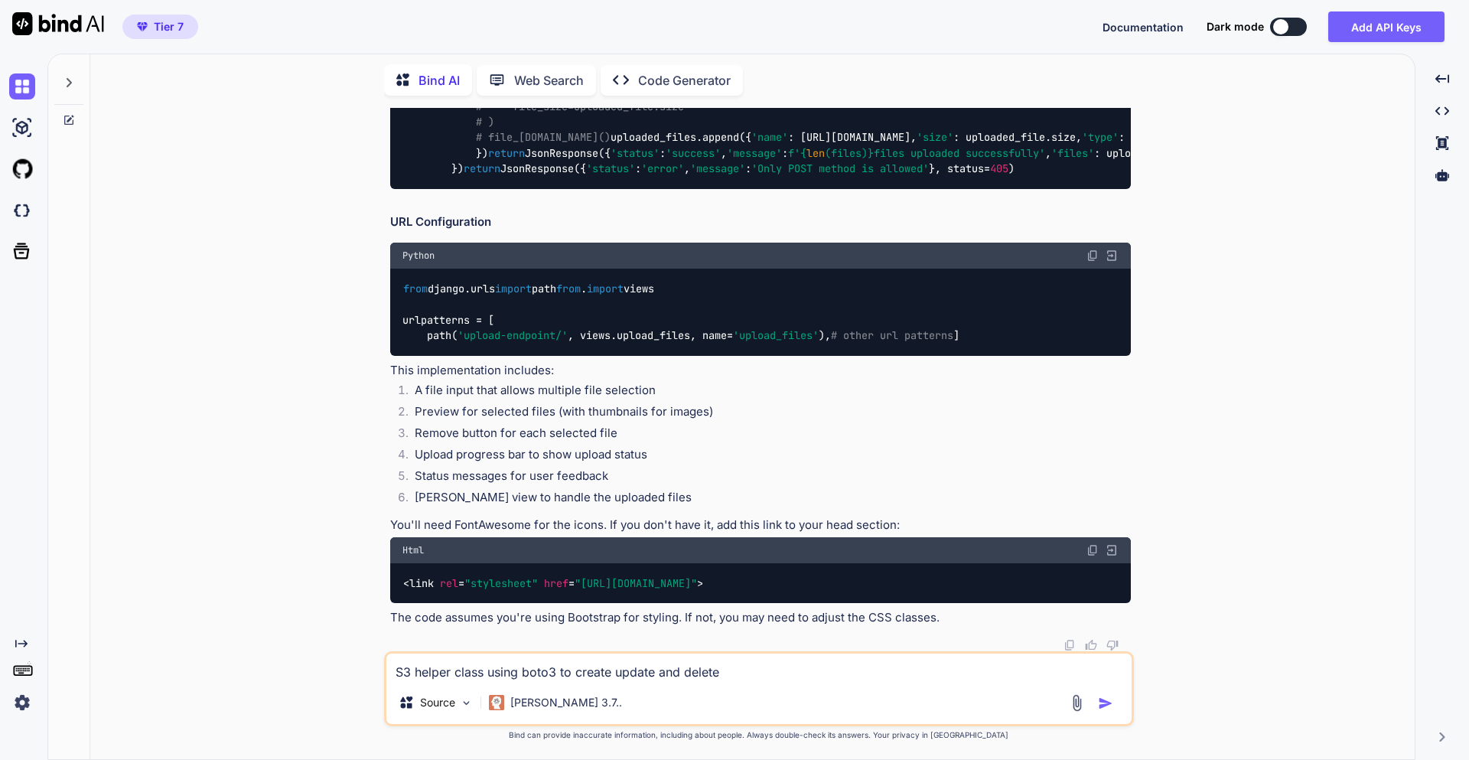
type textarea "x"
type textarea "S3 helper class using boto3 to create update and delete f"
type textarea "x"
type textarea "S3 helper class using boto3 to create update and delete fi"
type textarea "x"
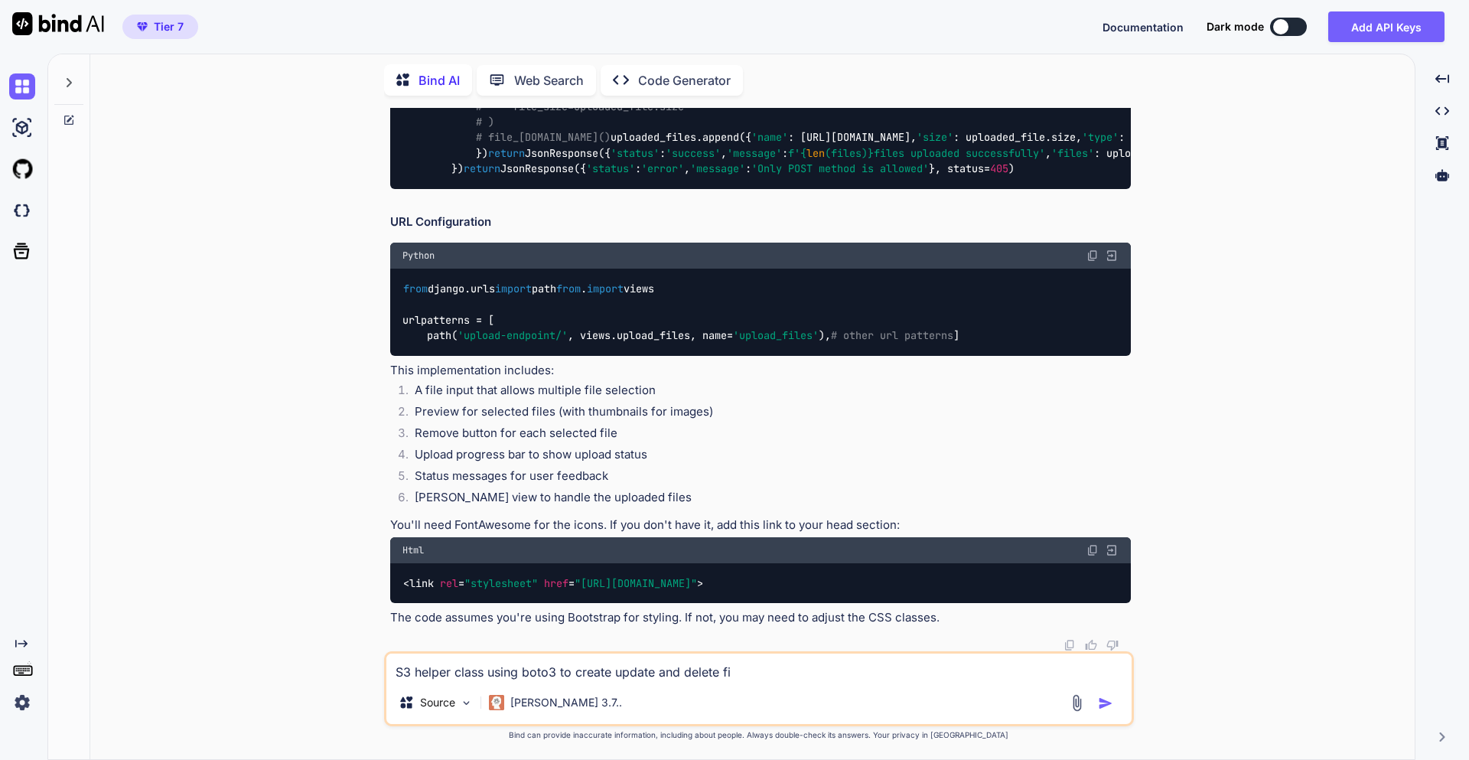
type textarea "S3 helper class using boto3 to create update and delete fil"
type textarea "x"
type textarea "S3 helper class using boto3 to create update and delete file"
type textarea "x"
type textarea "S3 helper class using boto3 to create update and delete files"
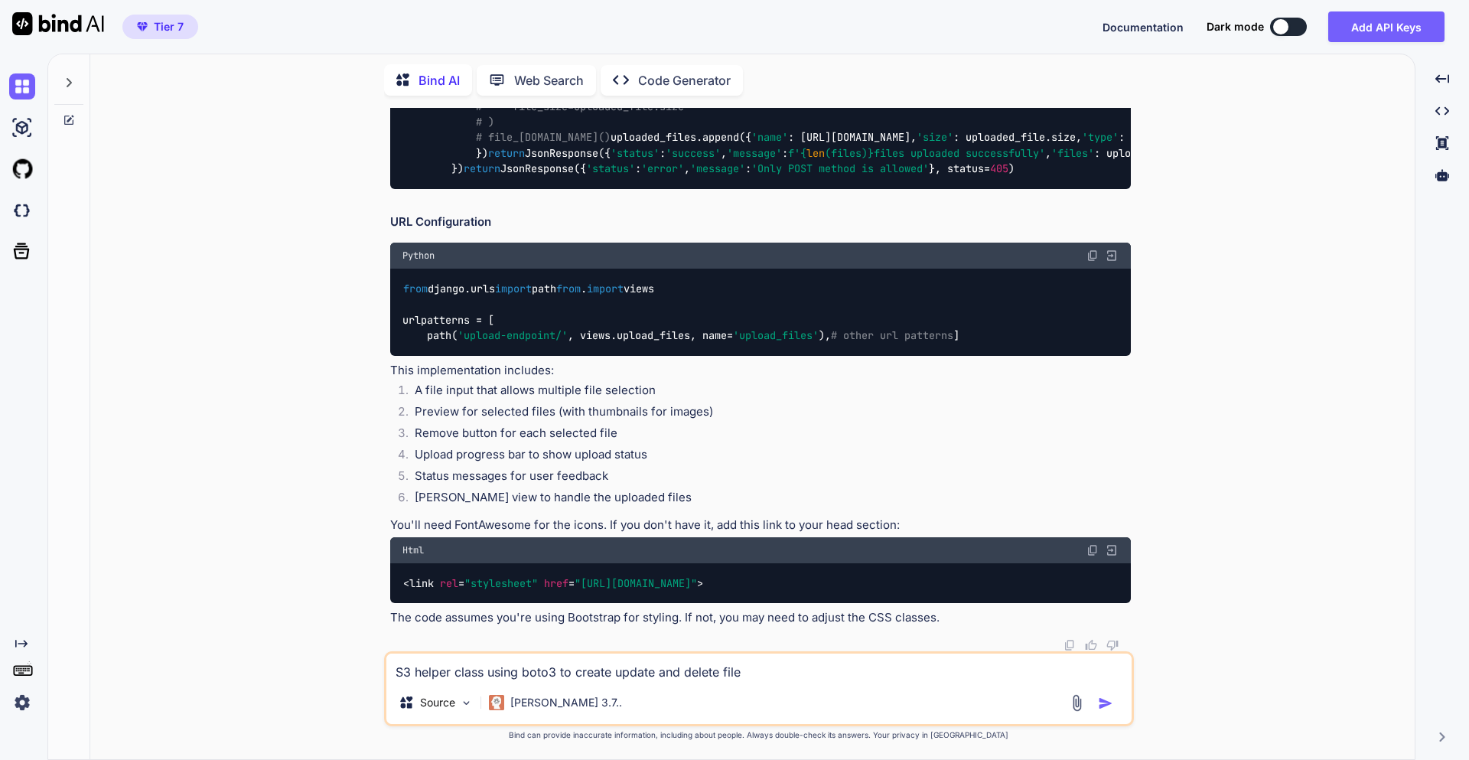
type textarea "x"
type textarea "S3 helper class using boto3 to create update and delete files"
type textarea "x"
type textarea "S3 helper class using boto3 to create update and delete files f"
type textarea "x"
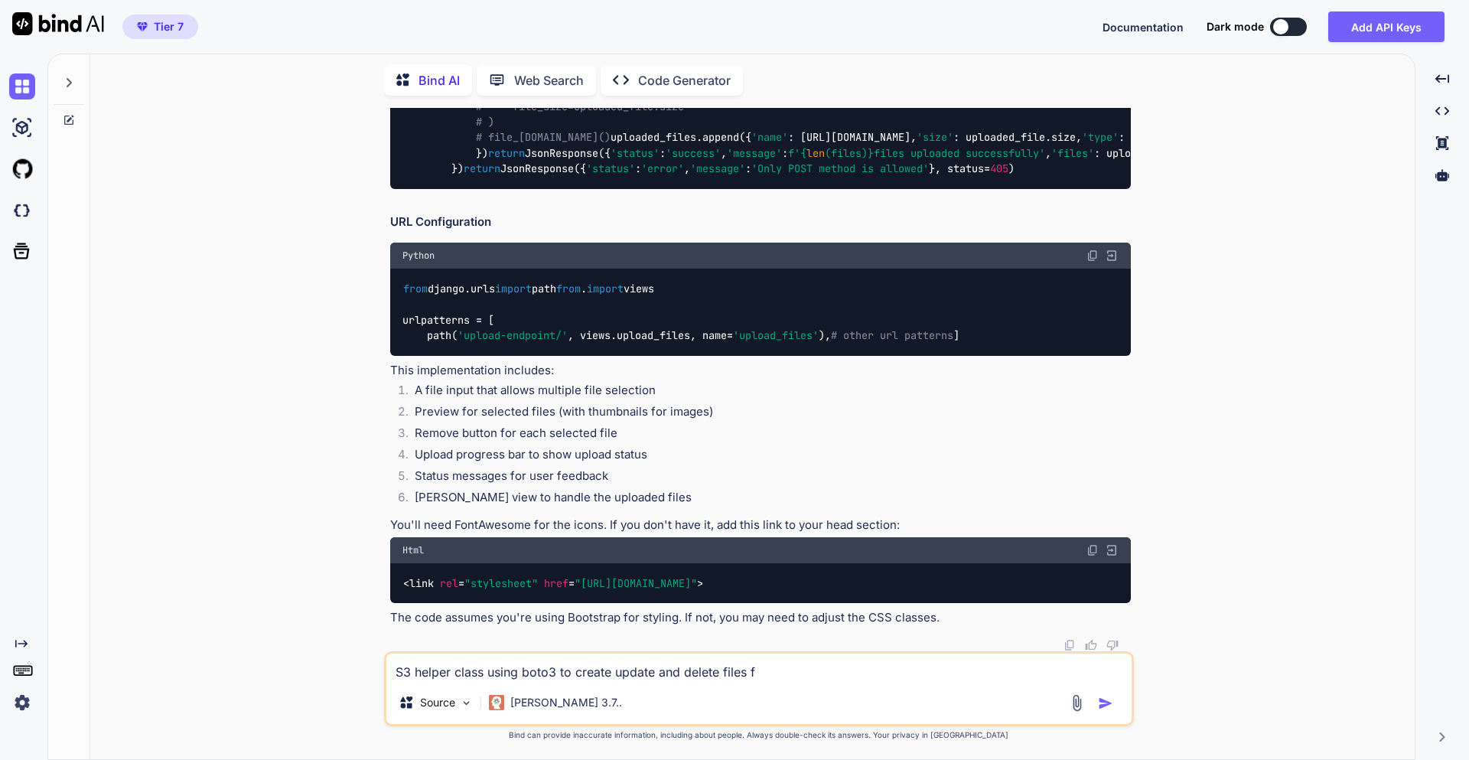
type textarea "S3 helper class using boto3 to create update and delete files fo"
type textarea "x"
type textarea "S3 helper class using boto3 to create update and delete files for"
type textarea "x"
type textarea "S3 helper class using boto3 to create update and delete files form"
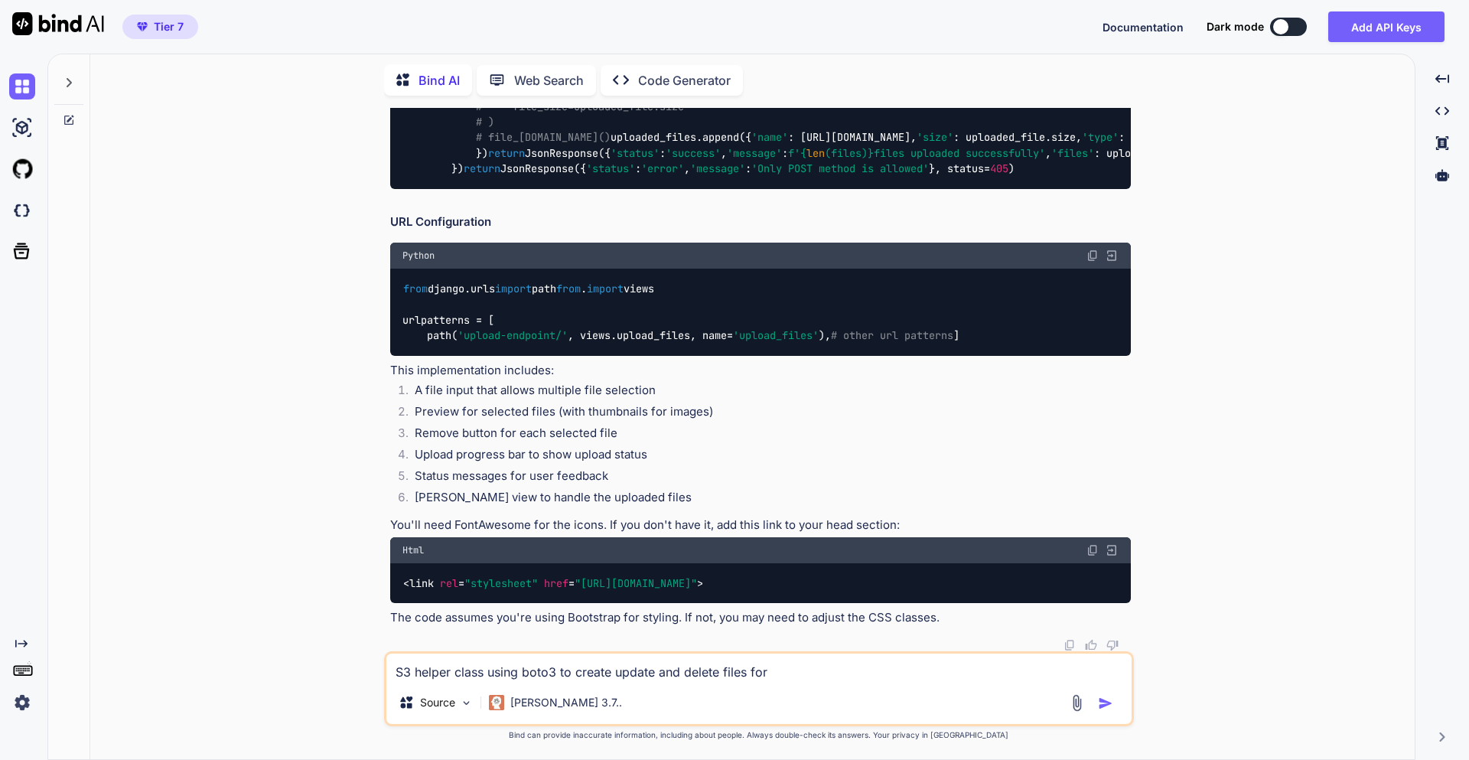
type textarea "x"
type textarea "S3 helper class using boto3 to create update and delete files form"
type textarea "x"
type textarea "S3 helper class using boto3 to create update and delete files form"
type textarea "x"
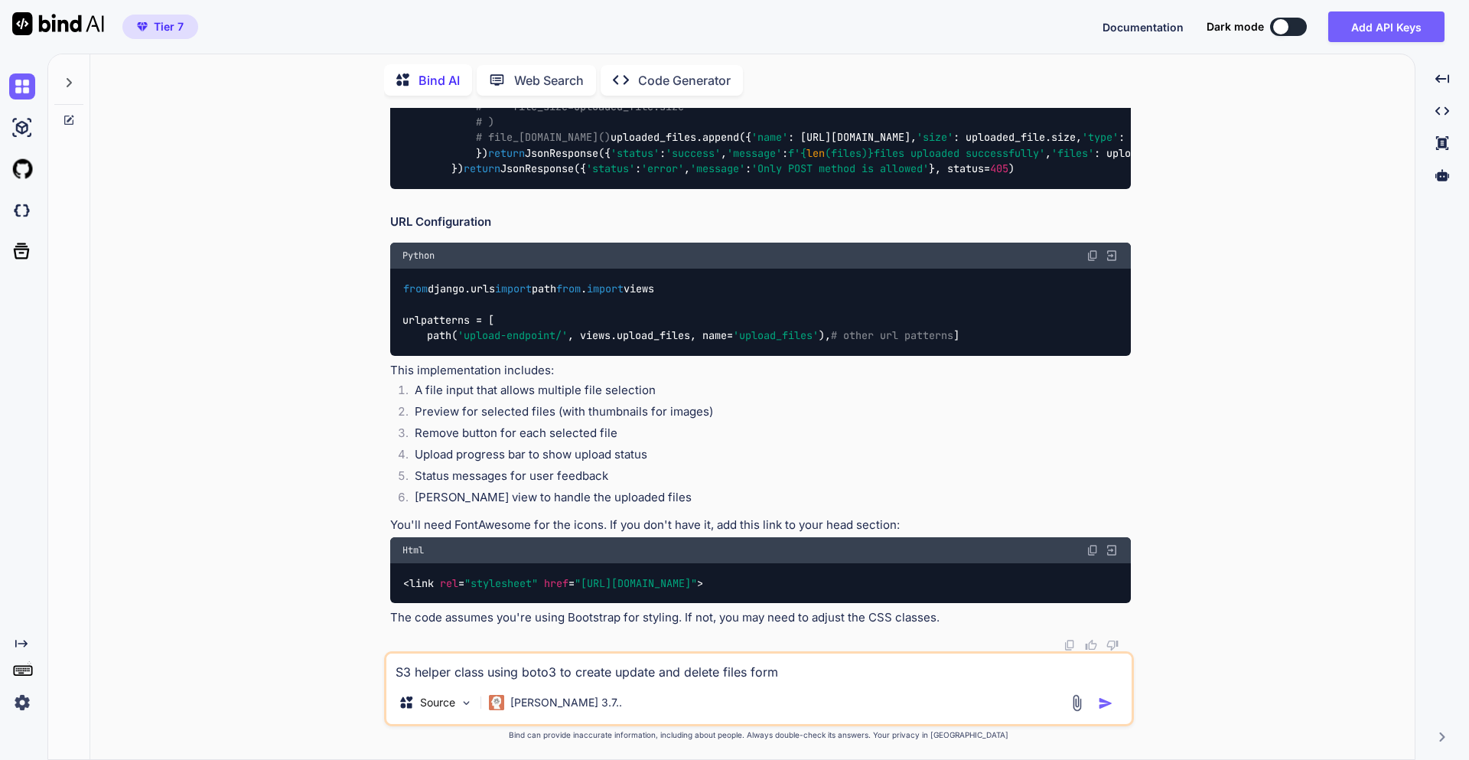
type textarea "S3 helper class using boto3 to create update and delete files for"
type textarea "x"
type textarea "S3 helper class using boto3 to create update and delete files fo"
type textarea "x"
type textarea "S3 helper class using boto3 to create update and delete files f"
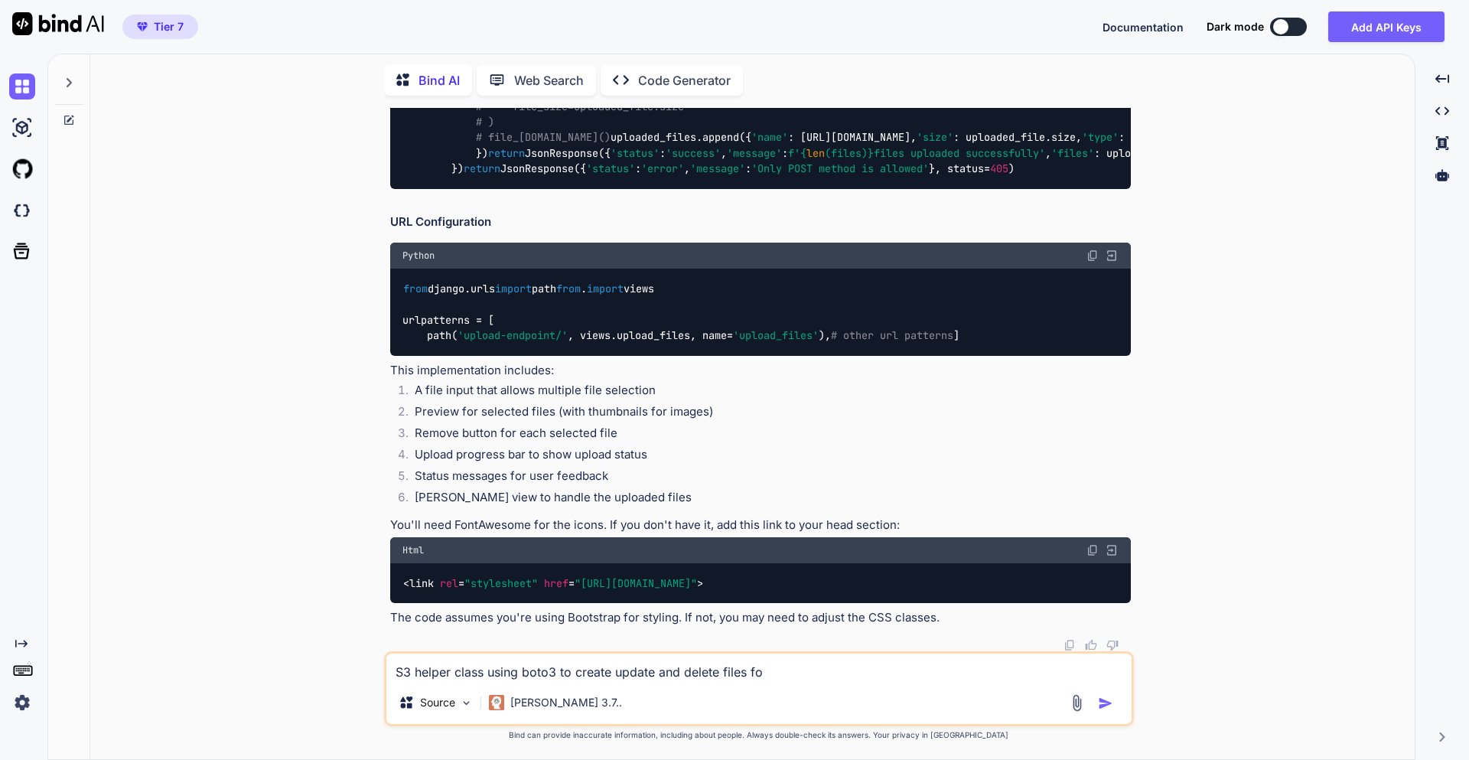
type textarea "x"
type textarea "S3 helper class using boto3 to create update and delete files fr"
type textarea "x"
type textarea "S3 helper class using boto3 to create update and delete files fro"
type textarea "x"
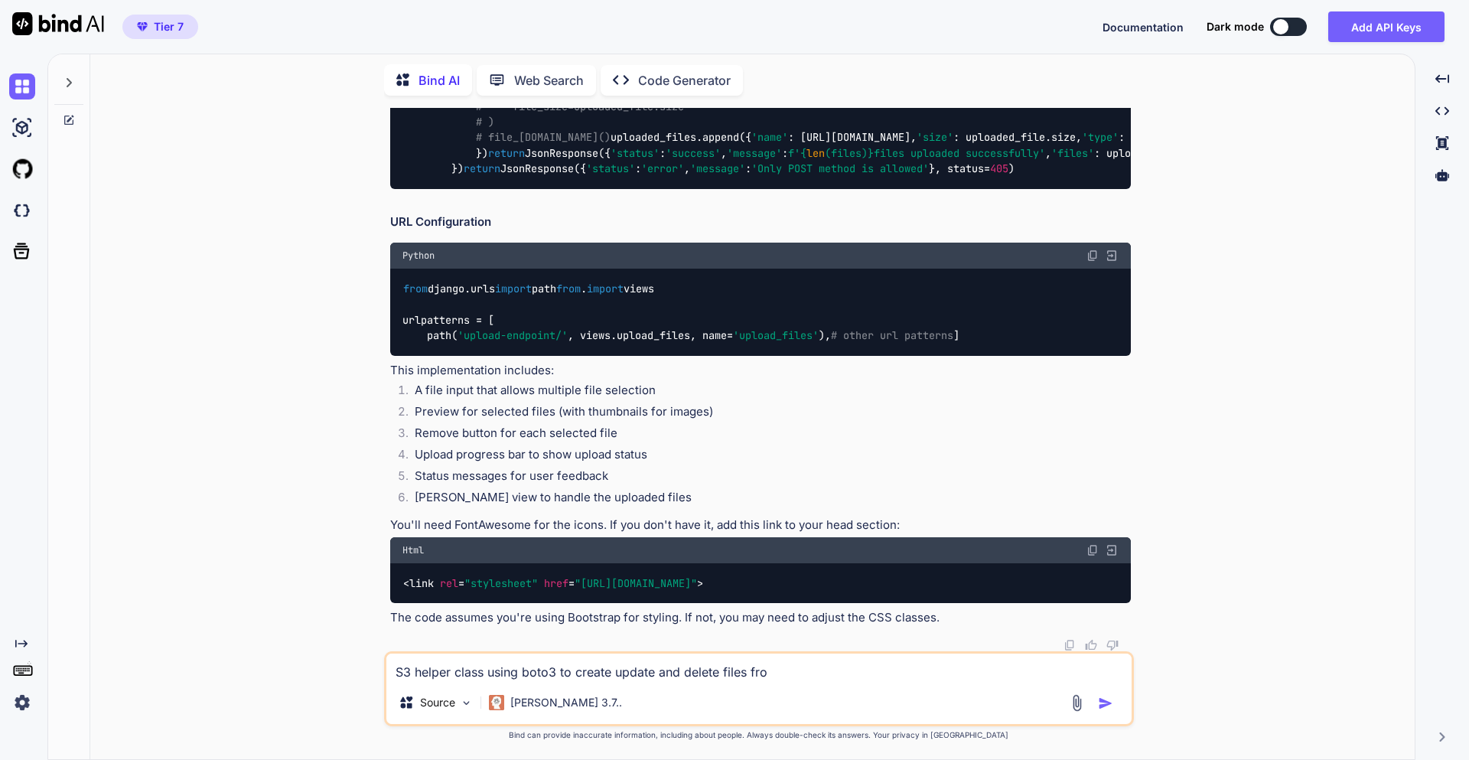
type textarea "S3 helper class using boto3 to create update and delete files from"
type textarea "x"
type textarea "S3 helper class using boto3 to create update and delete files from"
type textarea "x"
type textarea "S3 helper class using boto3 to create update and delete files from a"
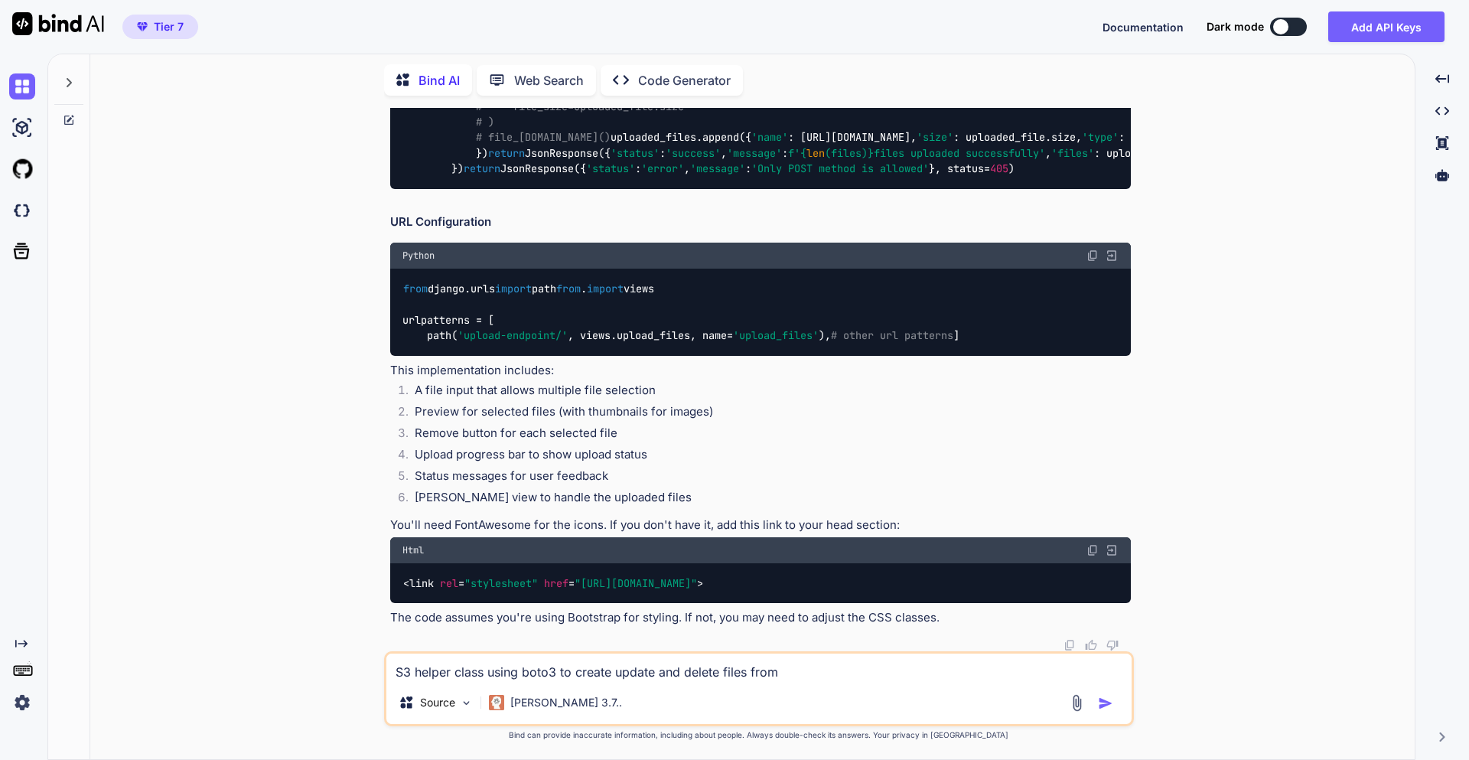
type textarea "x"
type textarea "S3 helper class using boto3 to create update and delete files from aw"
type textarea "x"
type textarea "S3 helper class using boto3 to create update and delete files from aws"
type textarea "x"
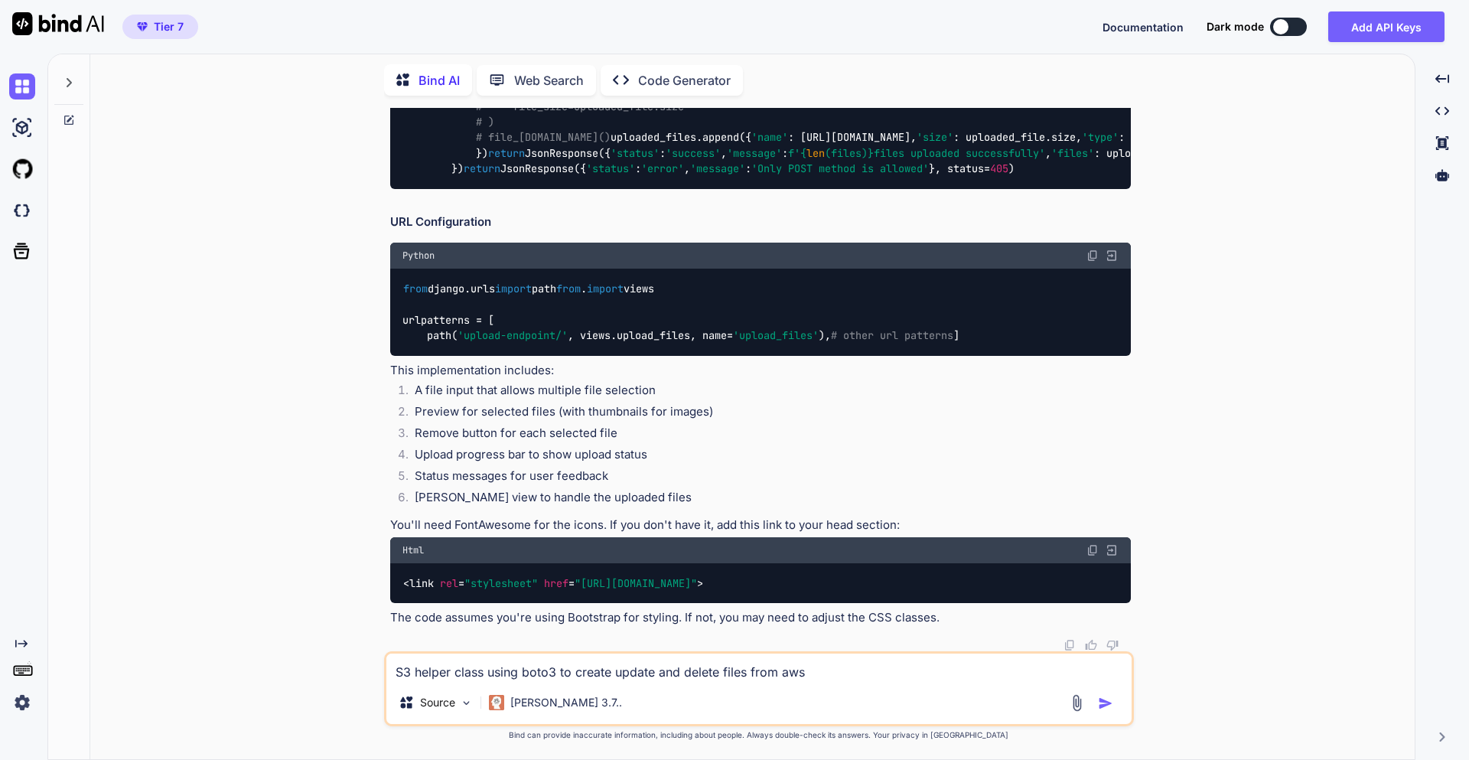
type textarea "S3 helper class using boto3 to create update and delete files from aws"
type textarea "x"
type textarea "S3 helper class using boto3 to create update and delete files from aws s"
type textarea "x"
type textarea "S3 helper class using boto3 to create update and delete files from aws s3"
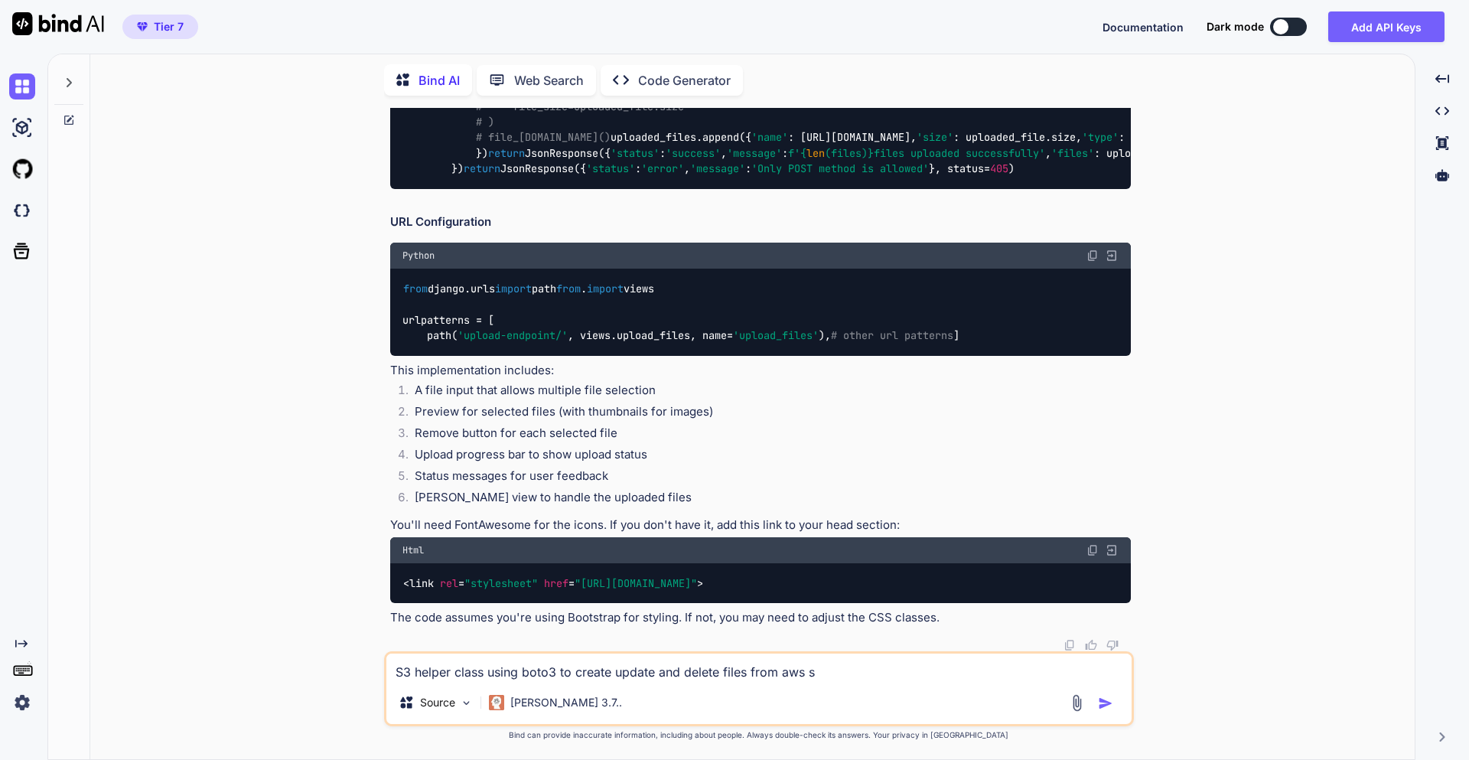
type textarea "x"
type textarea "S3 helper class using boto3 to create update and delete files from aws s3"
click at [1101, 696] on img "button" at bounding box center [1105, 703] width 15 height 15
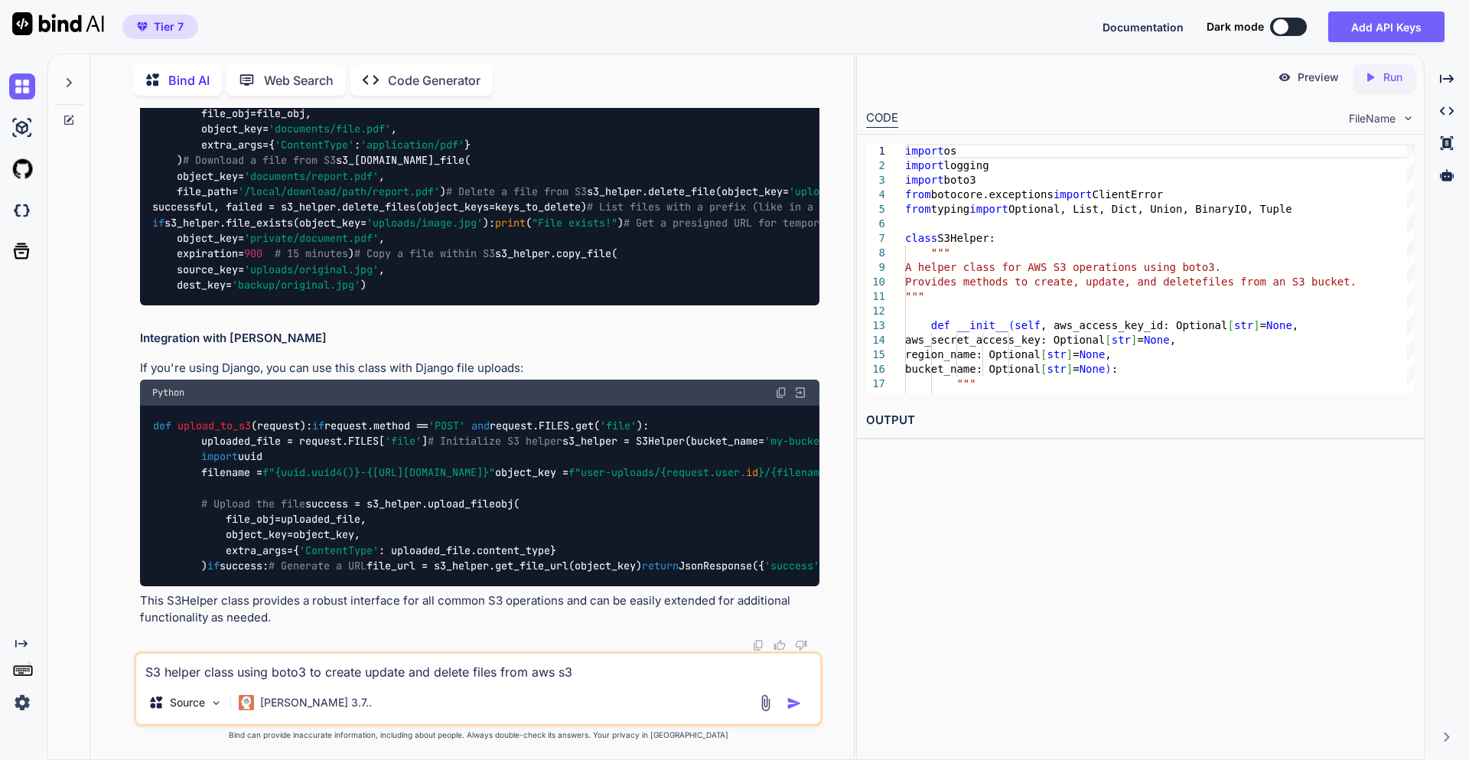
scroll to position [26562, 0]
click at [230, 673] on textarea "S3 helper class using boto3 to create update and delete files from aws s3" at bounding box center [478, 668] width 684 height 28
drag, startPoint x: 152, startPoint y: 275, endPoint x: 433, endPoint y: 278, distance: 280.9
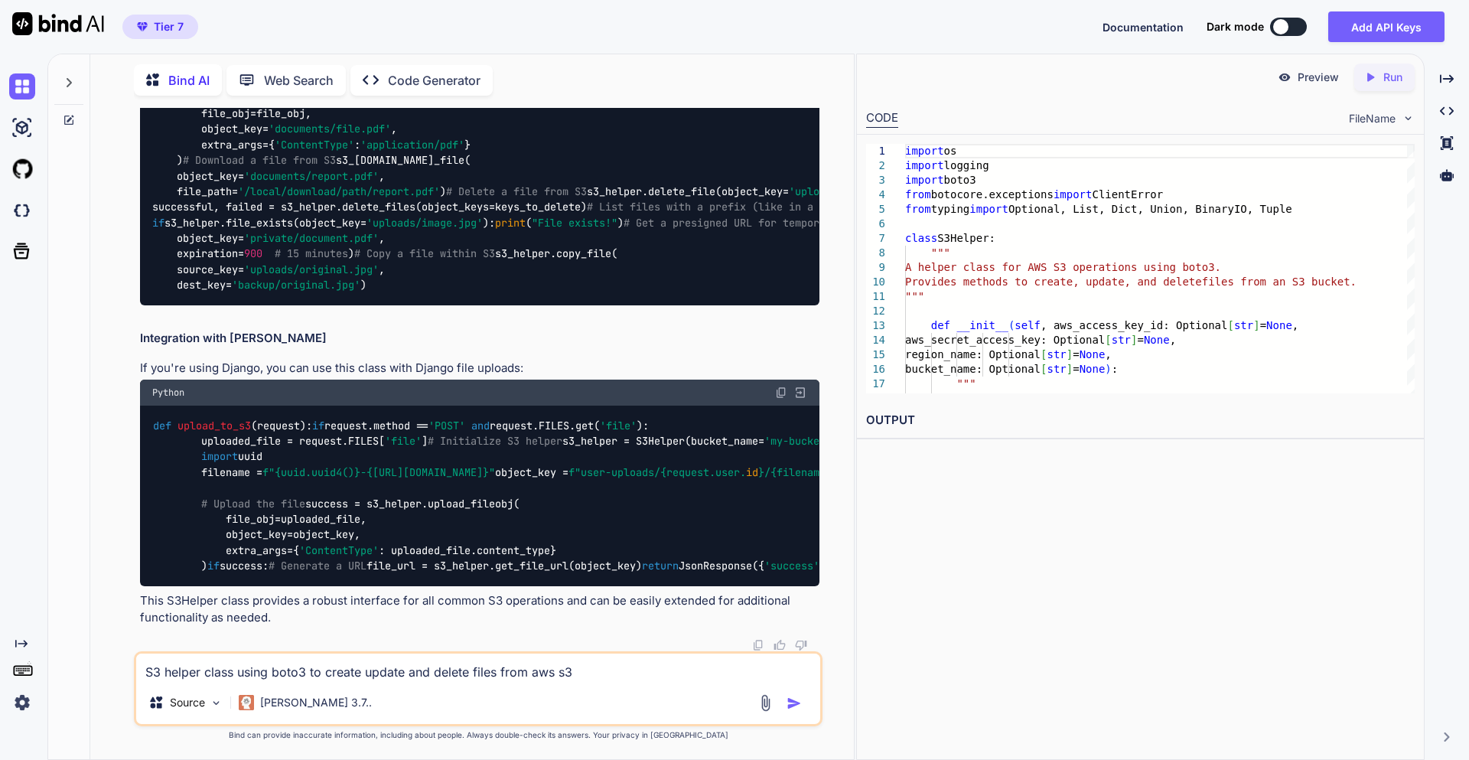
copy code "from botocore.exceptions import ClientError"
type textarea "x"
